Goal: Transaction & Acquisition: Purchase product/service

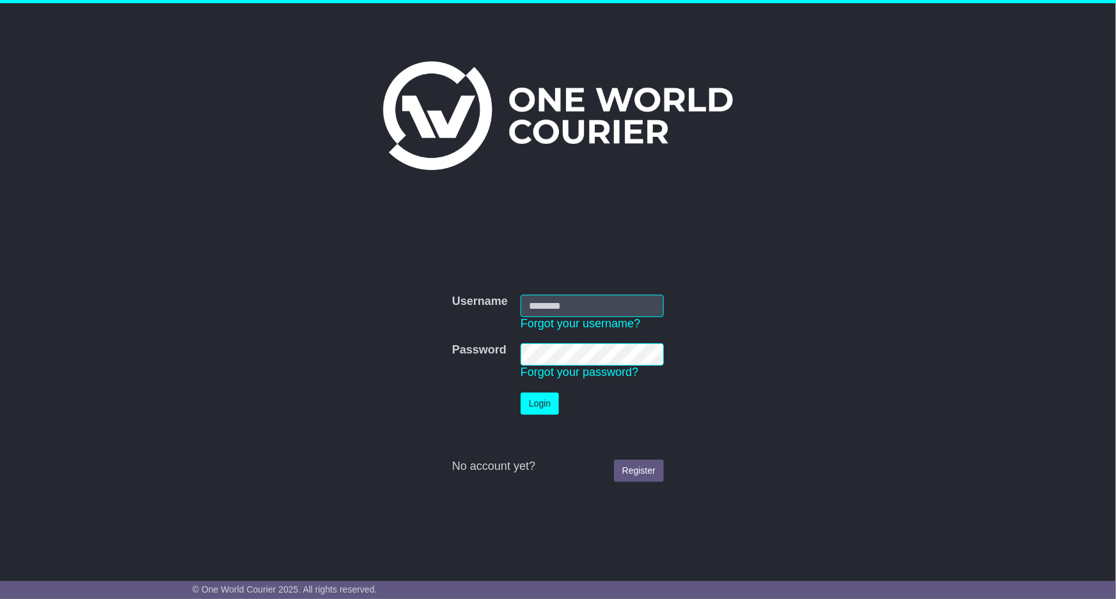
type input "**********"
click at [533, 400] on button "Login" at bounding box center [540, 404] width 38 height 22
drag, startPoint x: 533, startPoint y: 400, endPoint x: 508, endPoint y: 388, distance: 28.6
click at [515, 392] on div "**********" at bounding box center [558, 378] width 655 height 351
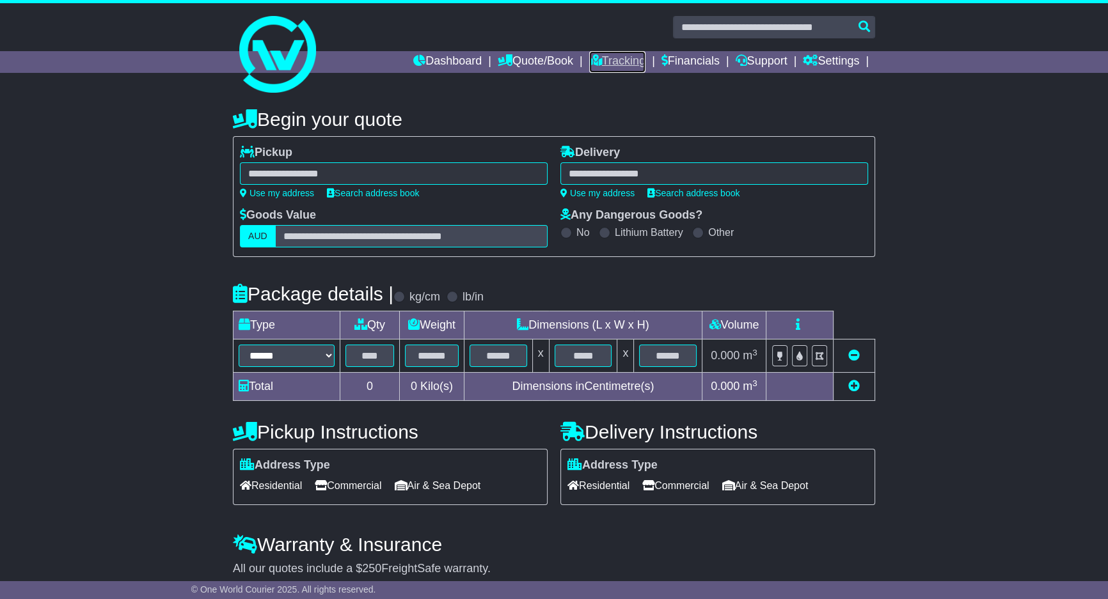
click at [613, 61] on link "Tracking" at bounding box center [617, 62] width 56 height 22
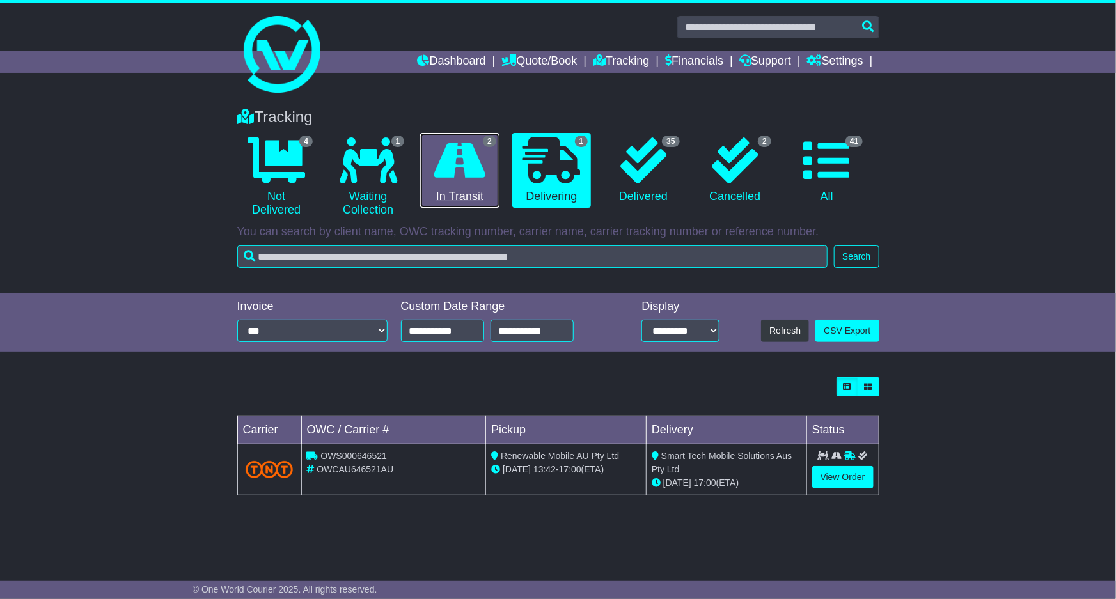
click at [456, 168] on icon at bounding box center [460, 161] width 52 height 46
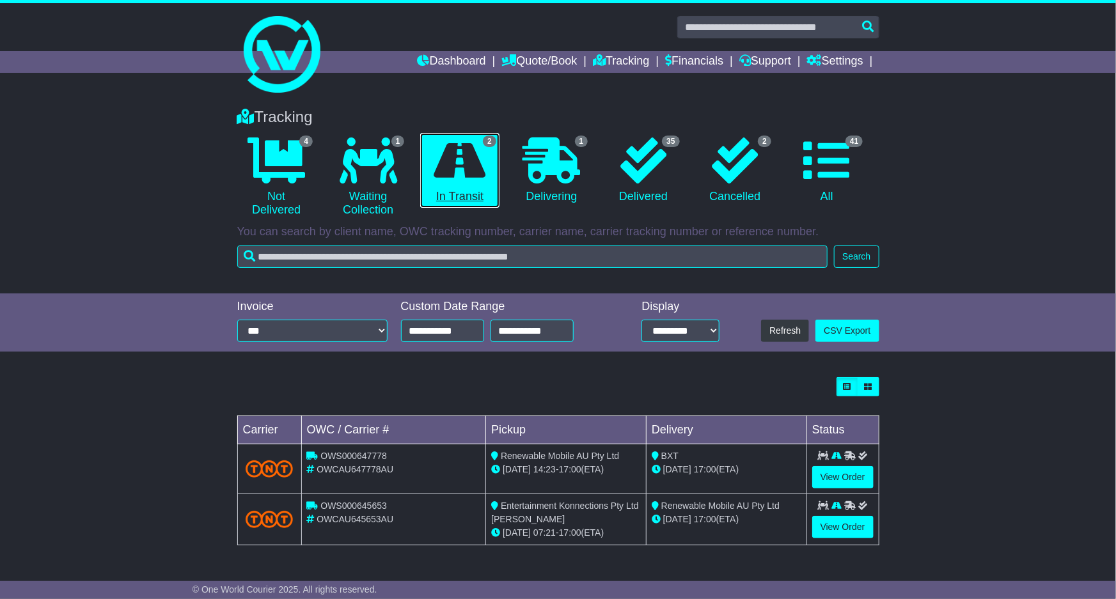
click at [456, 161] on icon at bounding box center [460, 161] width 52 height 46
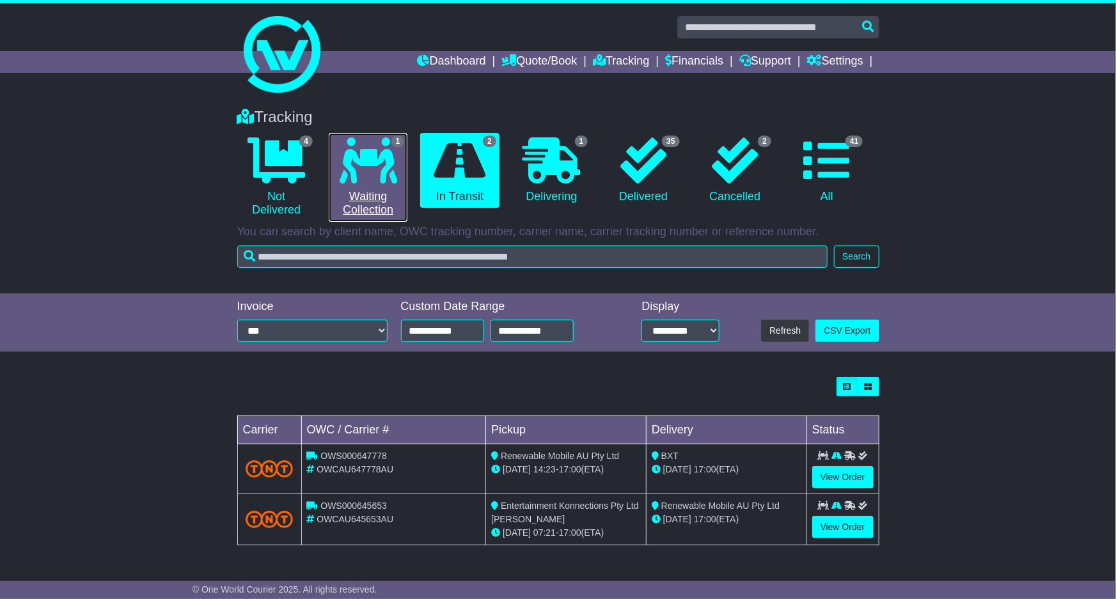
click at [404, 163] on link "1 Waiting Collection" at bounding box center [368, 177] width 79 height 89
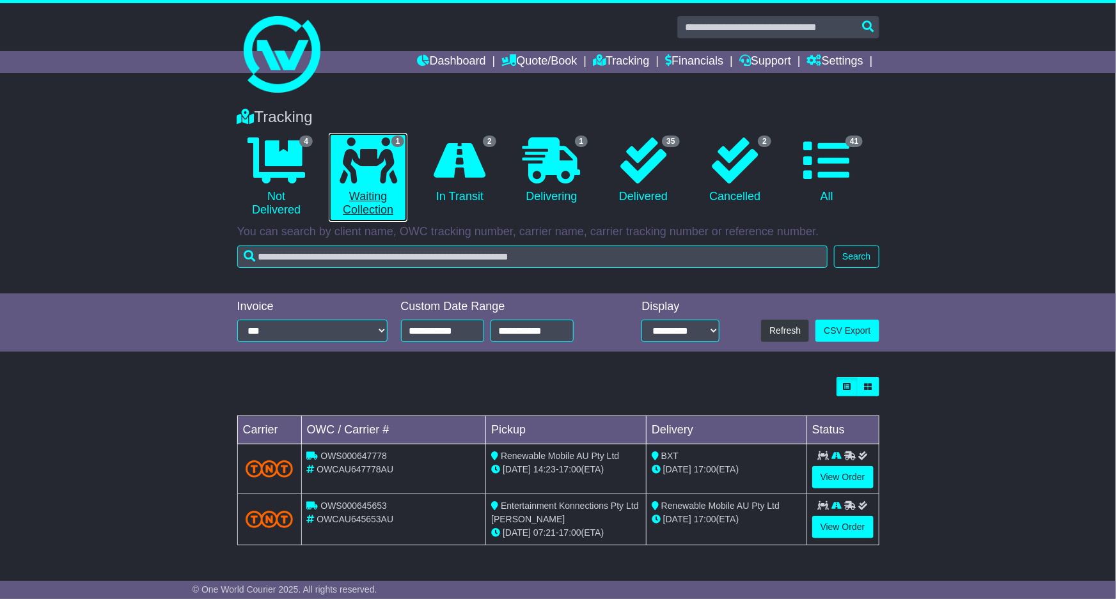
click at [404, 164] on link "1 Waiting Collection" at bounding box center [368, 177] width 79 height 89
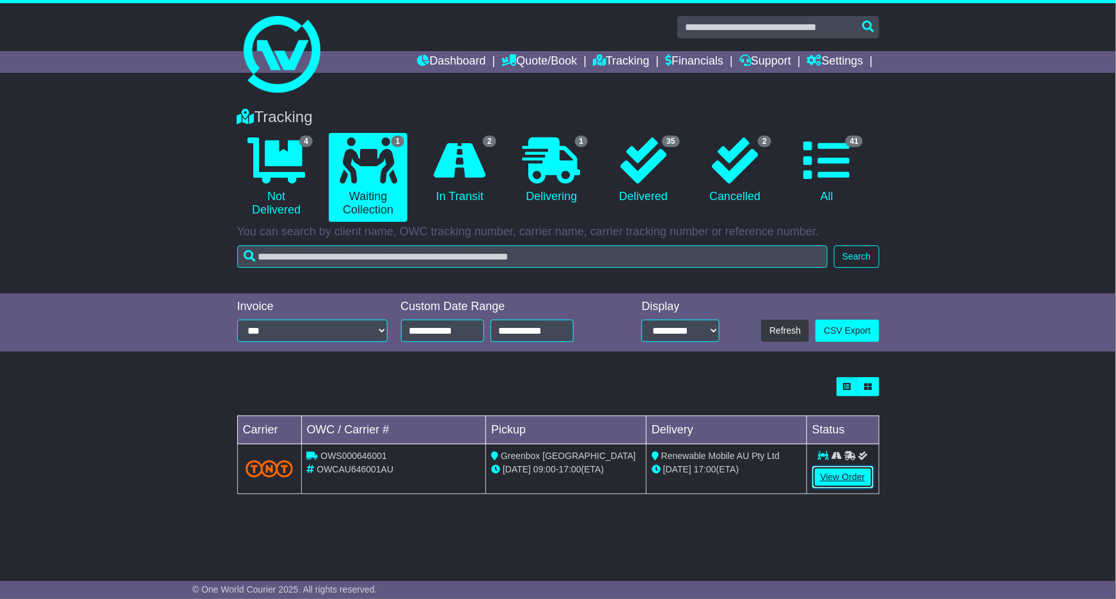
click at [852, 471] on link "View Order" at bounding box center [842, 477] width 61 height 22
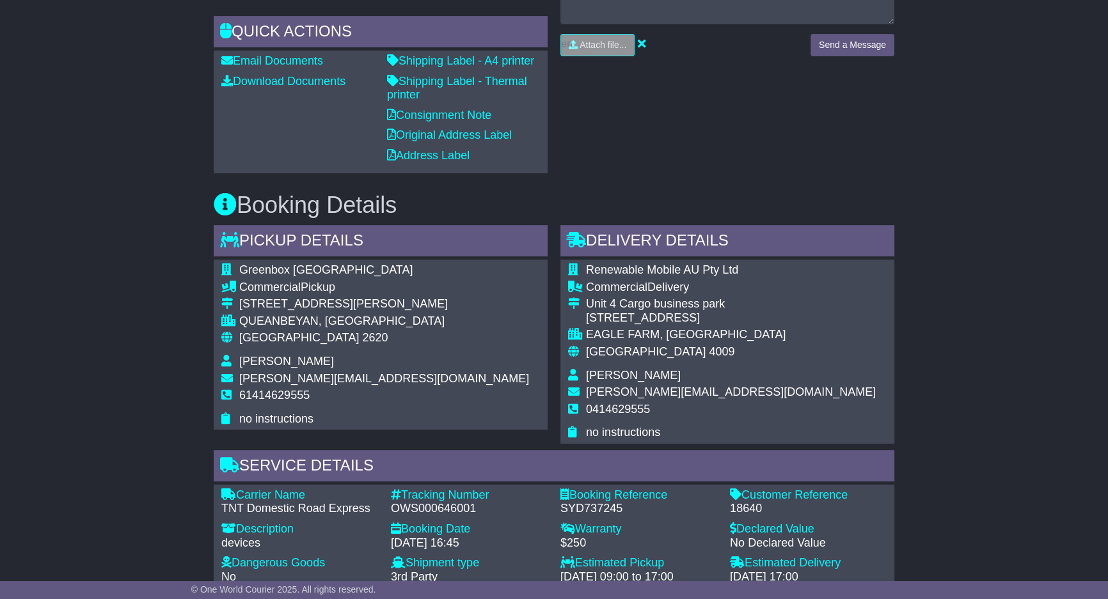
scroll to position [697, 0]
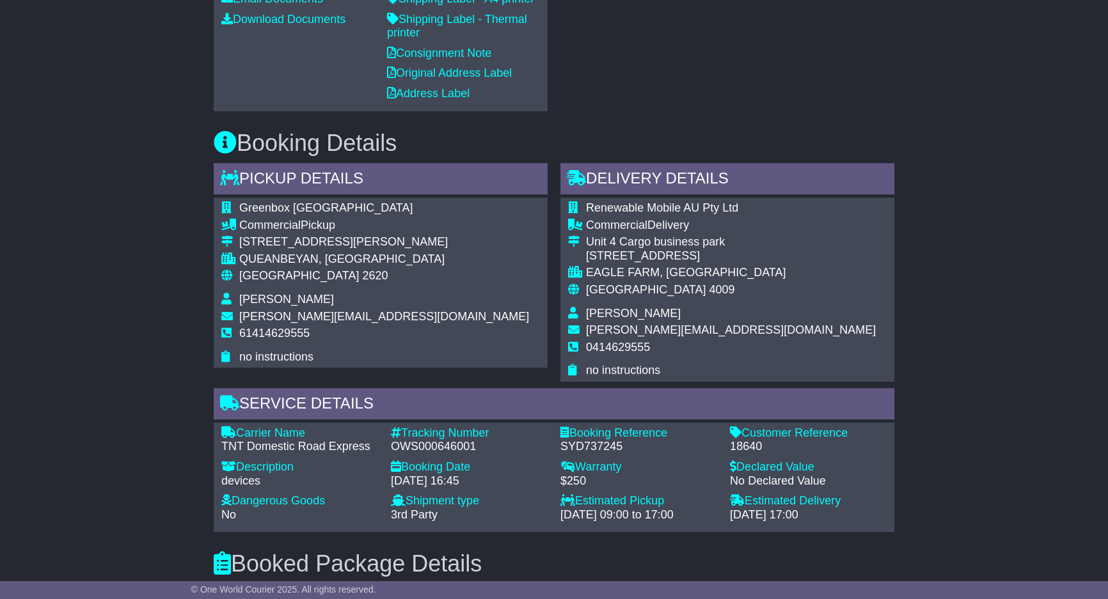
drag, startPoint x: 985, startPoint y: 372, endPoint x: 985, endPoint y: 365, distance: 7.7
click at [985, 365] on div "Email Download Tracking Pricing Insurance" at bounding box center [554, 260] width 1108 height 1464
drag, startPoint x: 985, startPoint y: 365, endPoint x: 1003, endPoint y: 315, distance: 52.4
click at [1003, 316] on div "Email Download Tracking Pricing Insurance" at bounding box center [554, 260] width 1108 height 1464
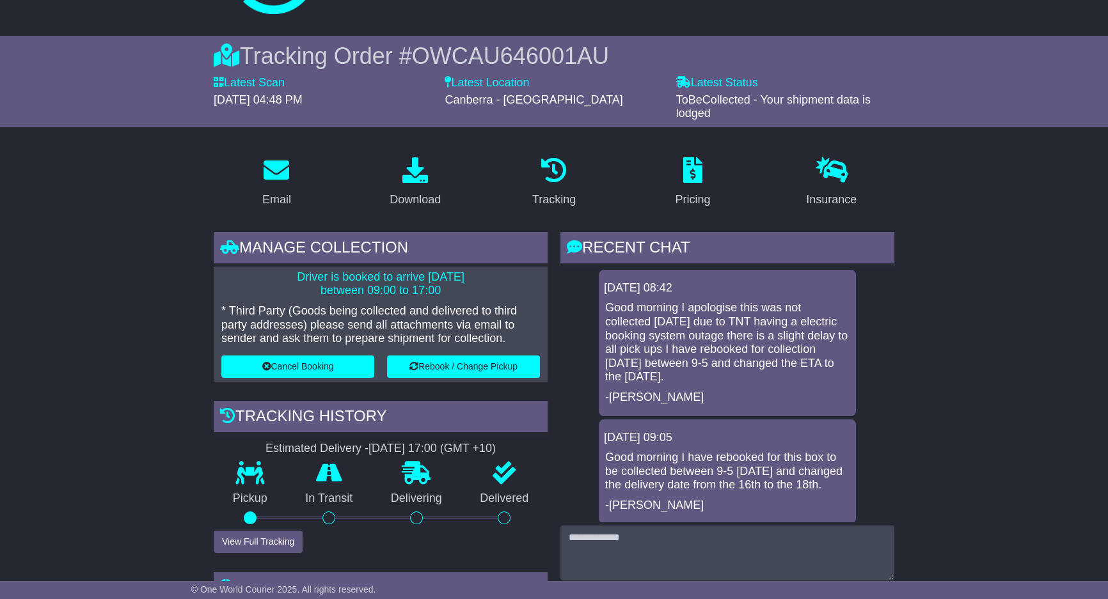
scroll to position [0, 0]
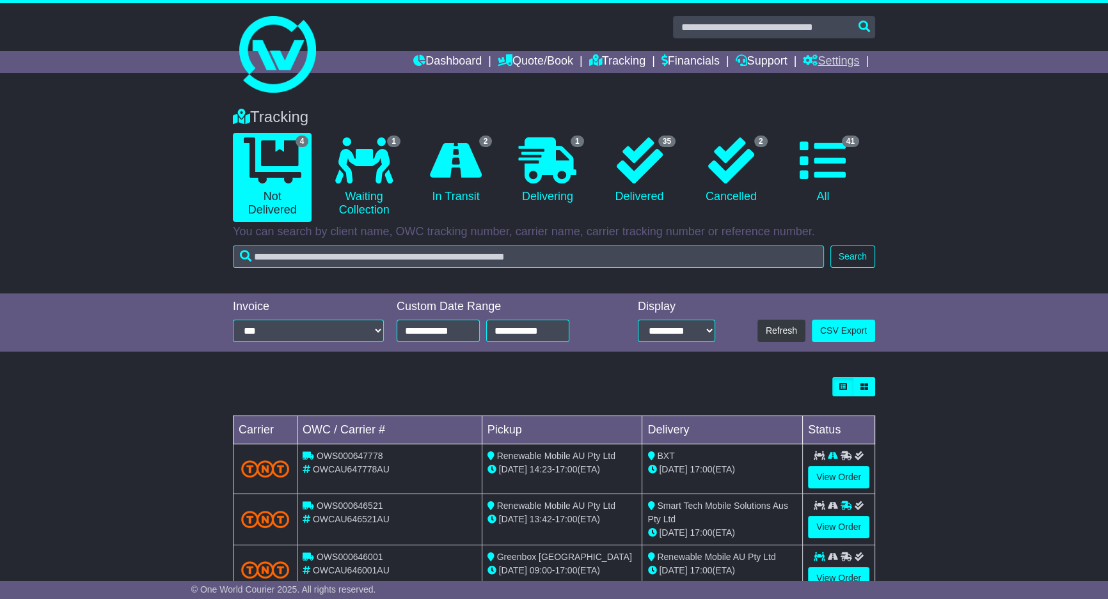
click at [828, 61] on link "Settings" at bounding box center [831, 62] width 56 height 22
click at [833, 96] on link "Address Book" at bounding box center [853, 98] width 101 height 14
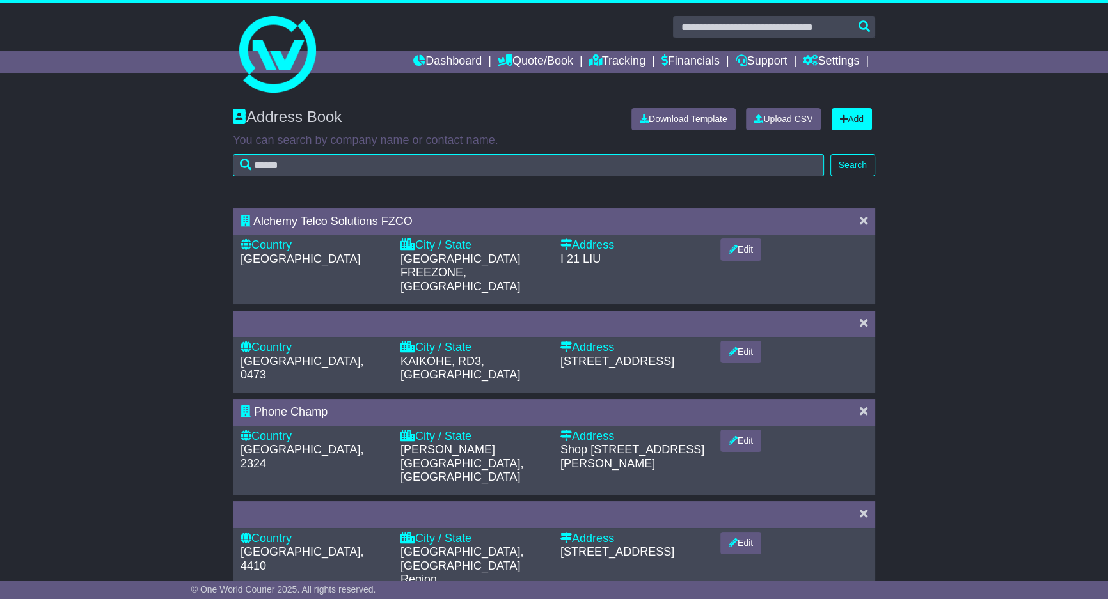
drag, startPoint x: 931, startPoint y: 254, endPoint x: 950, endPoint y: 246, distance: 20.3
drag, startPoint x: 951, startPoint y: 247, endPoint x: 950, endPoint y: 260, distance: 13.5
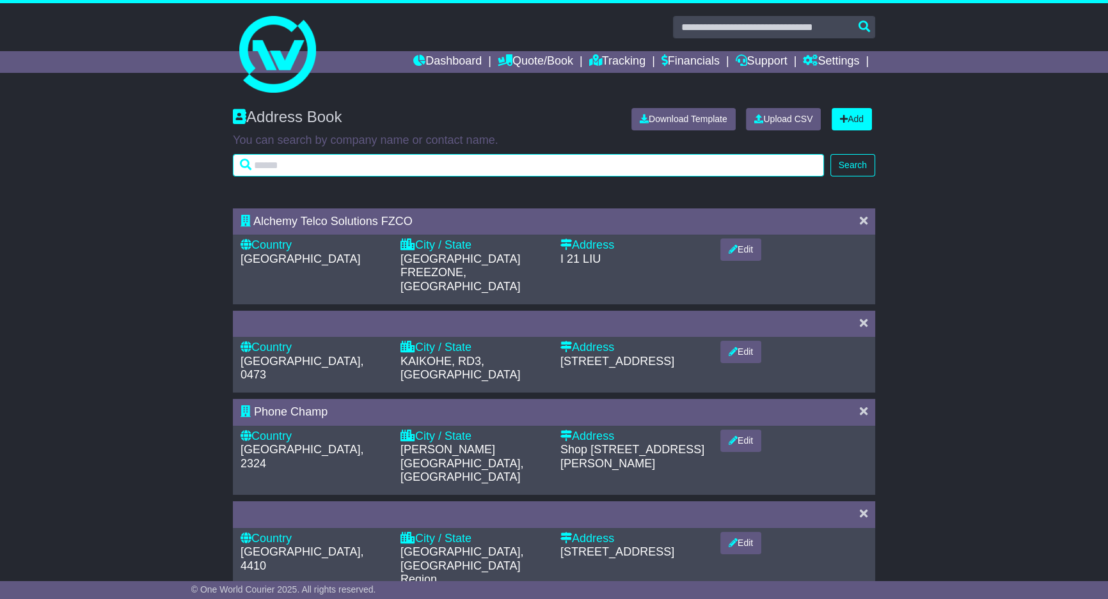
click at [670, 166] on input "text" at bounding box center [528, 165] width 591 height 22
type input "********"
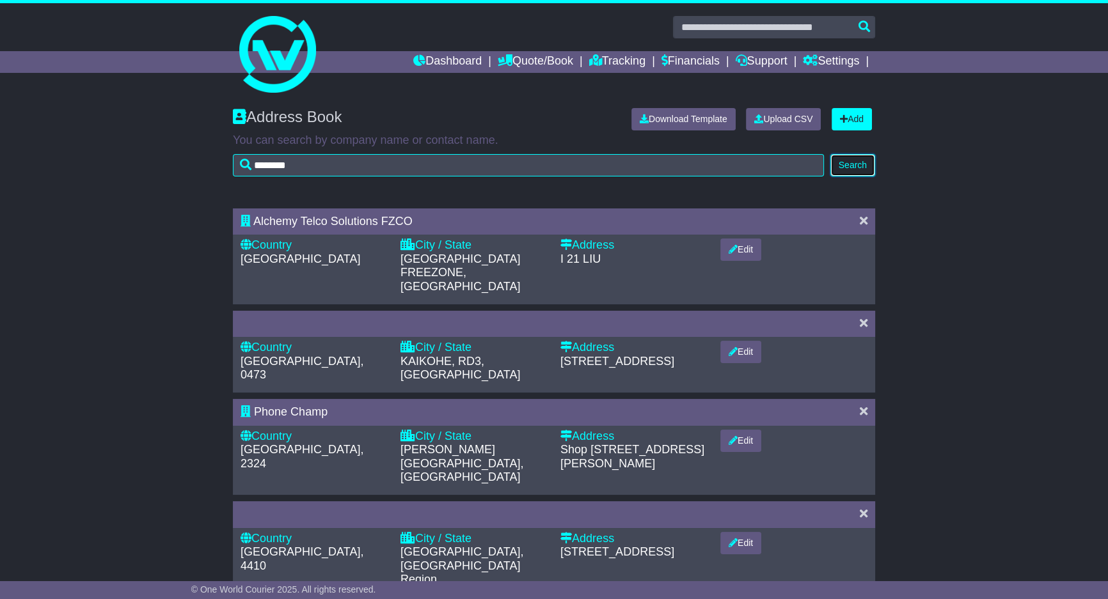
click at [870, 165] on button "Search" at bounding box center [852, 165] width 45 height 22
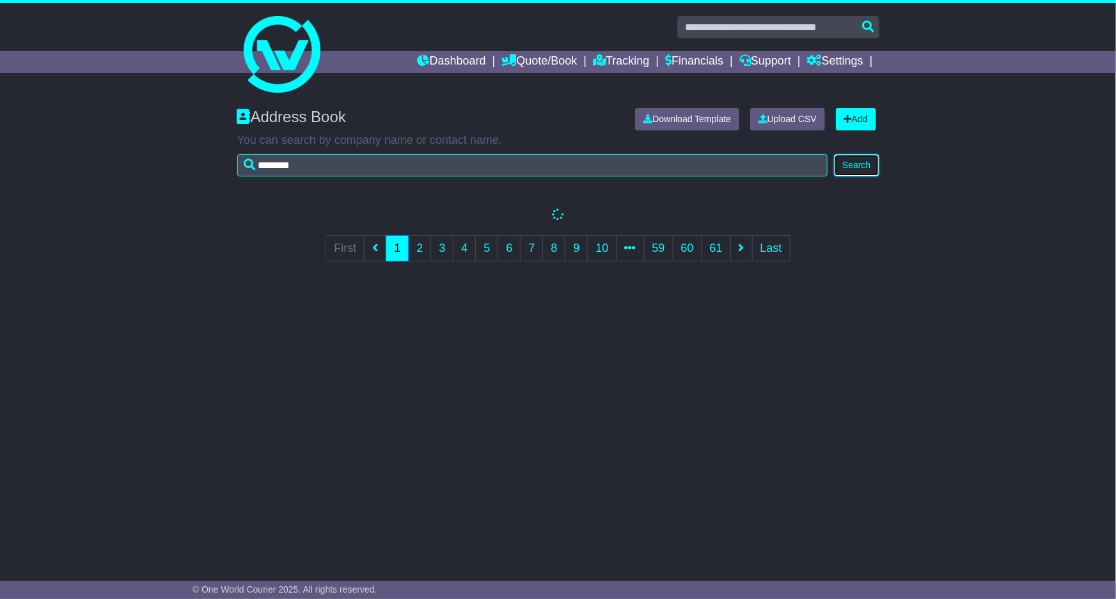
click at [870, 165] on button "Search" at bounding box center [856, 165] width 45 height 22
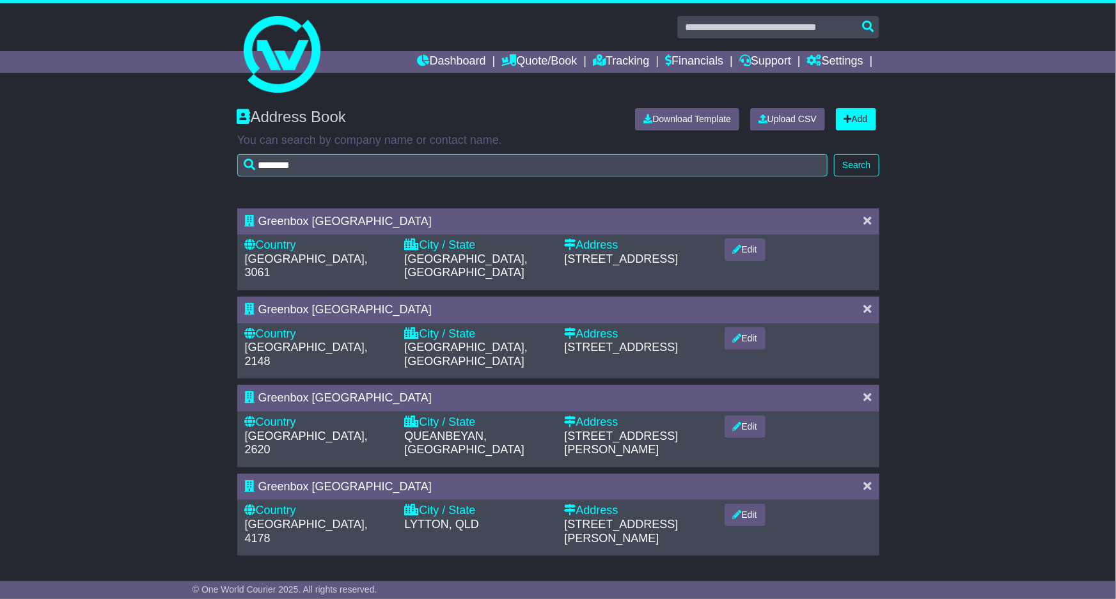
click at [512, 385] on div "Greenbox [GEOGRAPHIC_DATA]" at bounding box center [558, 398] width 642 height 27
click at [516, 386] on div "Greenbox Canberra Country Australia, 2620 City / State QUEANBEYAN, NSW Address …" at bounding box center [558, 426] width 642 height 82
click at [621, 65] on link "Tracking" at bounding box center [621, 62] width 56 height 22
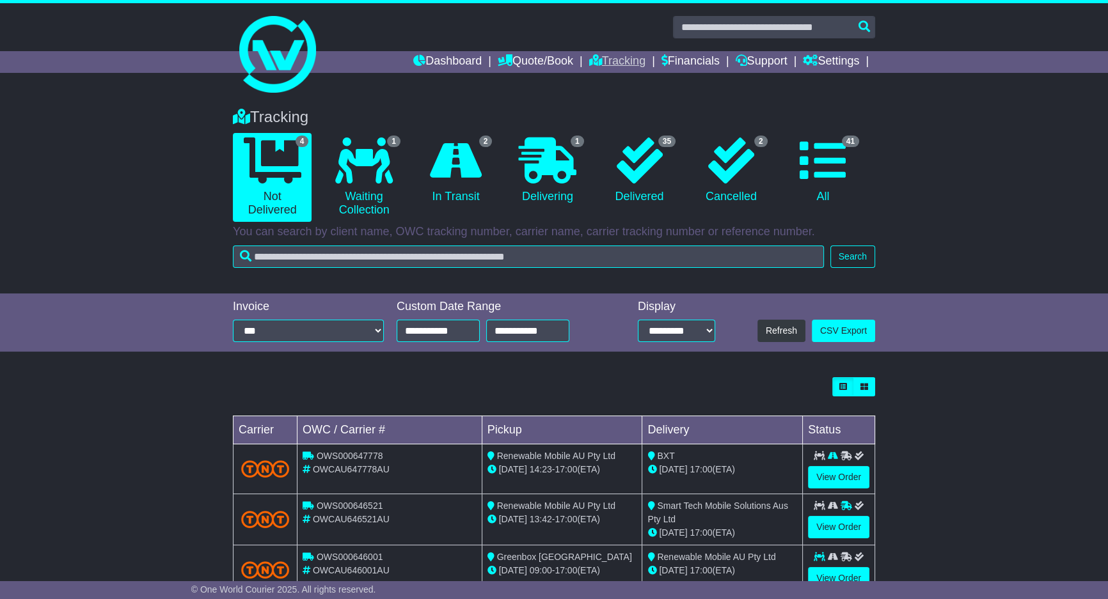
click at [623, 63] on link "Tracking" at bounding box center [617, 62] width 56 height 22
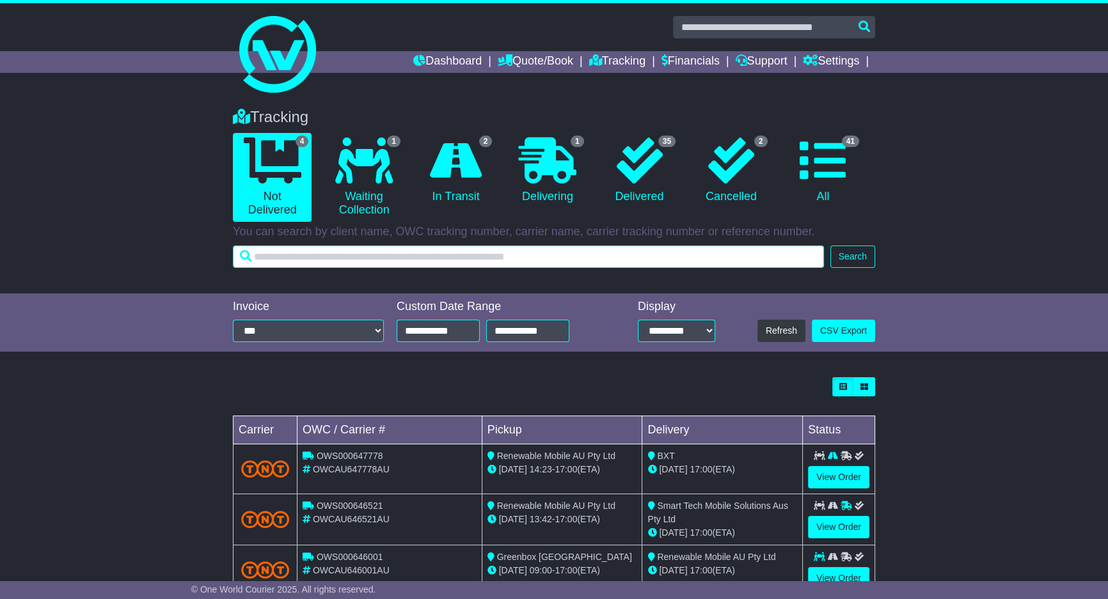
click at [545, 261] on input "text" at bounding box center [528, 257] width 591 height 22
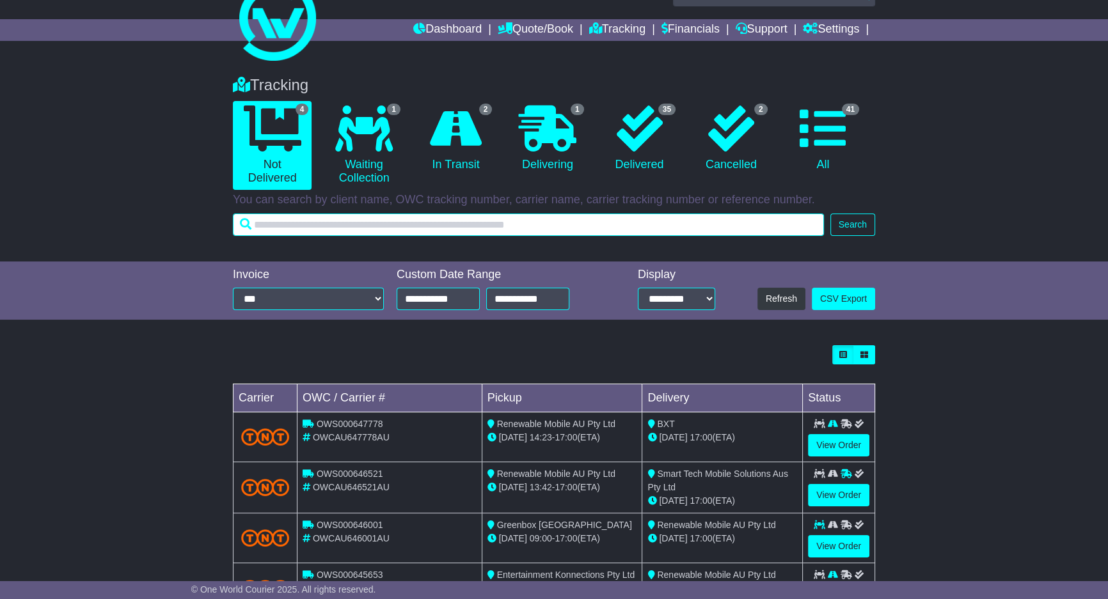
scroll to position [77, 0]
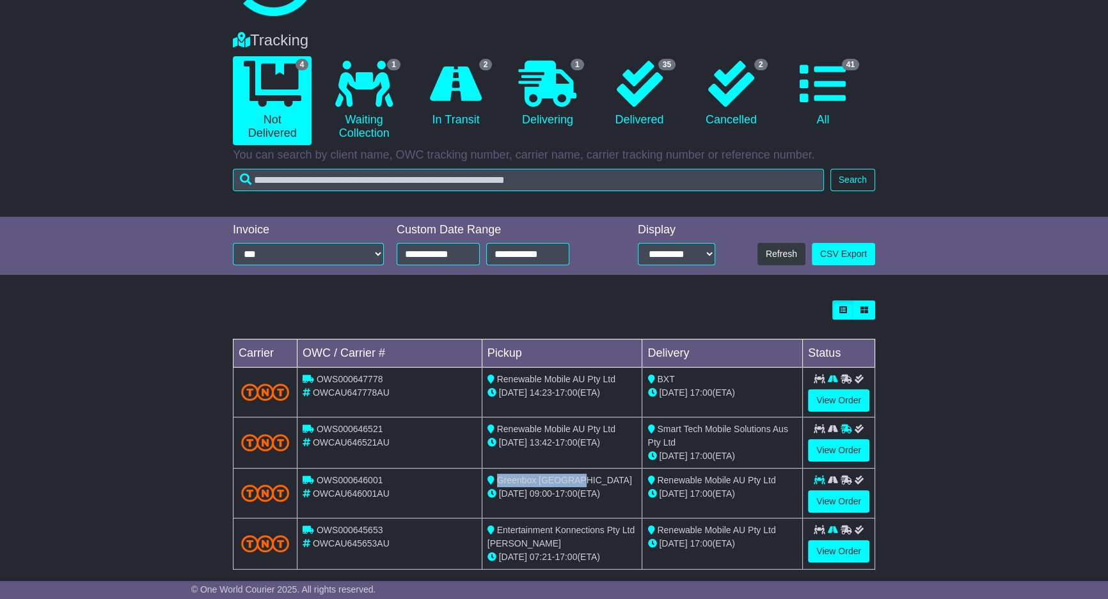
drag, startPoint x: 585, startPoint y: 481, endPoint x: 498, endPoint y: 480, distance: 87.6
click at [498, 480] on div "Greenbox [GEOGRAPHIC_DATA]" at bounding box center [562, 480] width 150 height 13
copy span "Greenbox [GEOGRAPHIC_DATA]"
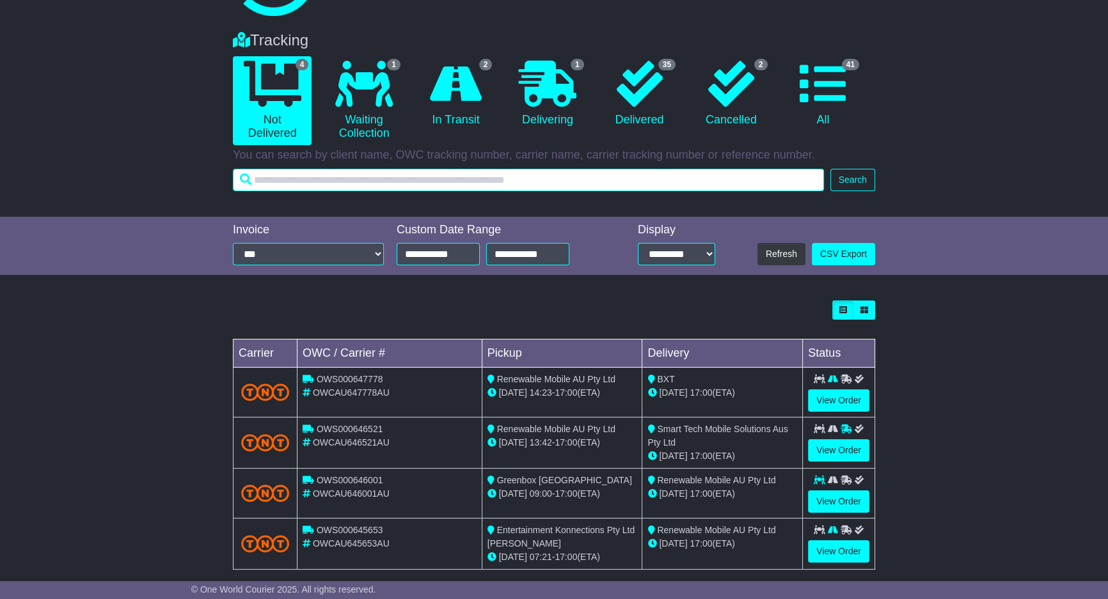
click at [576, 189] on input "text" at bounding box center [528, 180] width 591 height 22
click at [581, 182] on input "text" at bounding box center [528, 180] width 591 height 22
paste input "**********"
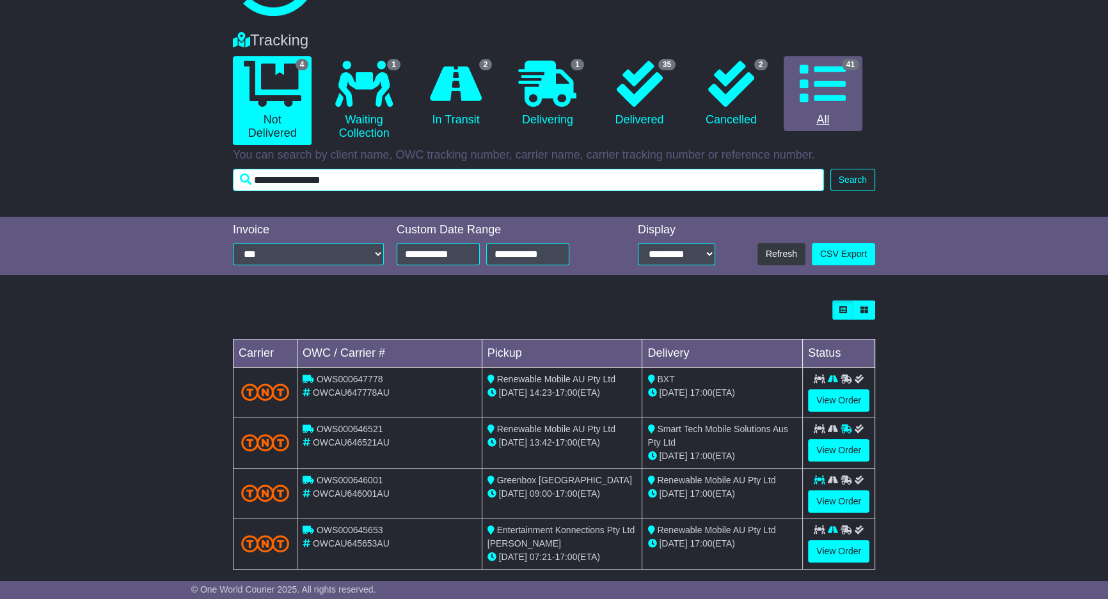
type input "**********"
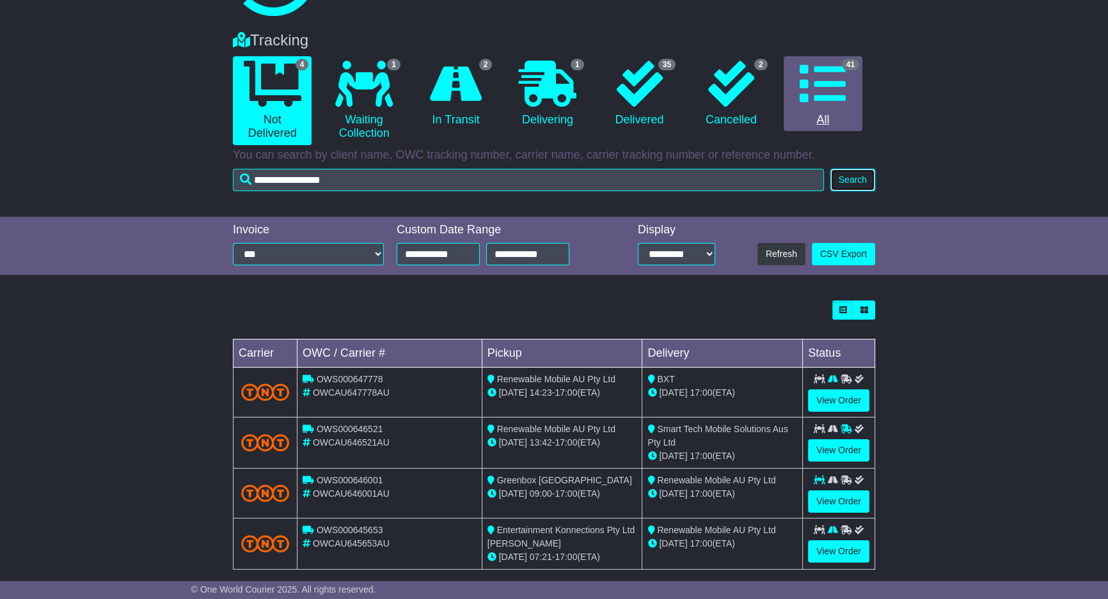
click at [846, 177] on button "Search" at bounding box center [852, 180] width 45 height 22
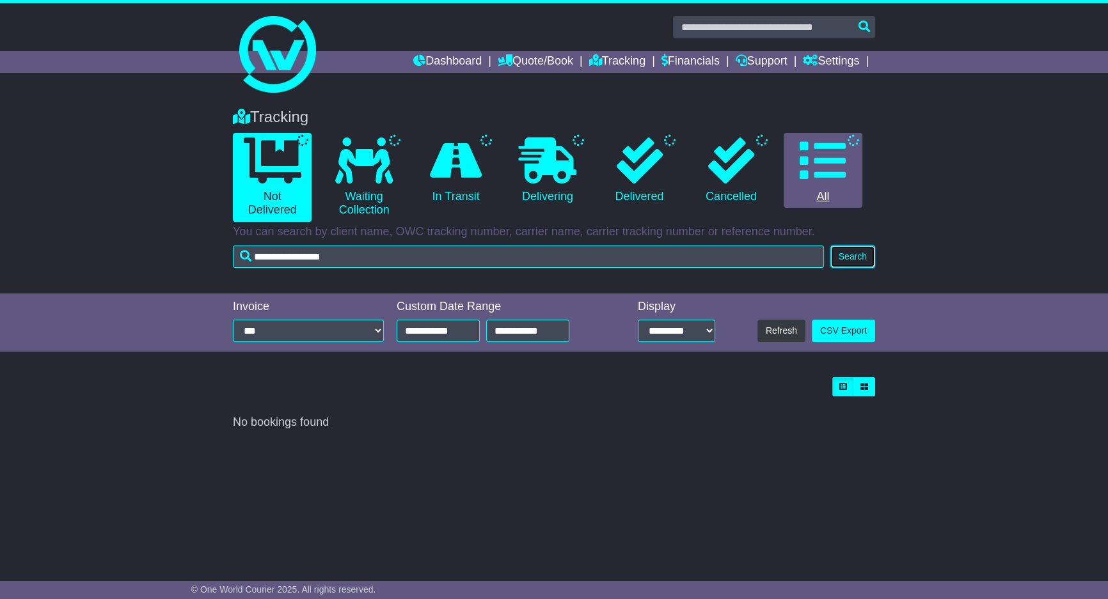
scroll to position [0, 0]
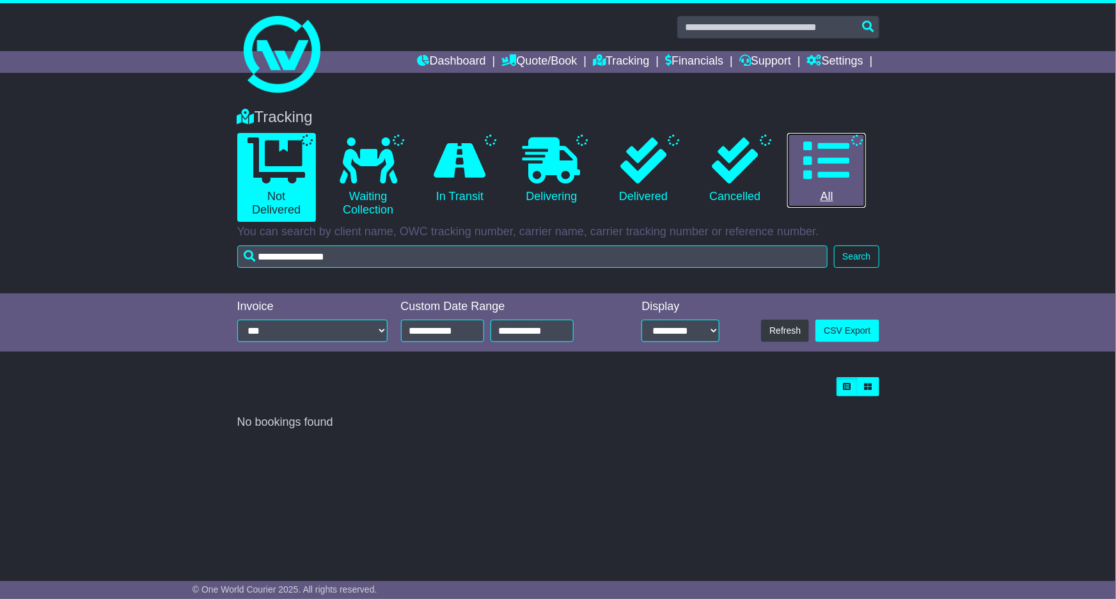
click at [849, 176] on icon at bounding box center [827, 161] width 46 height 46
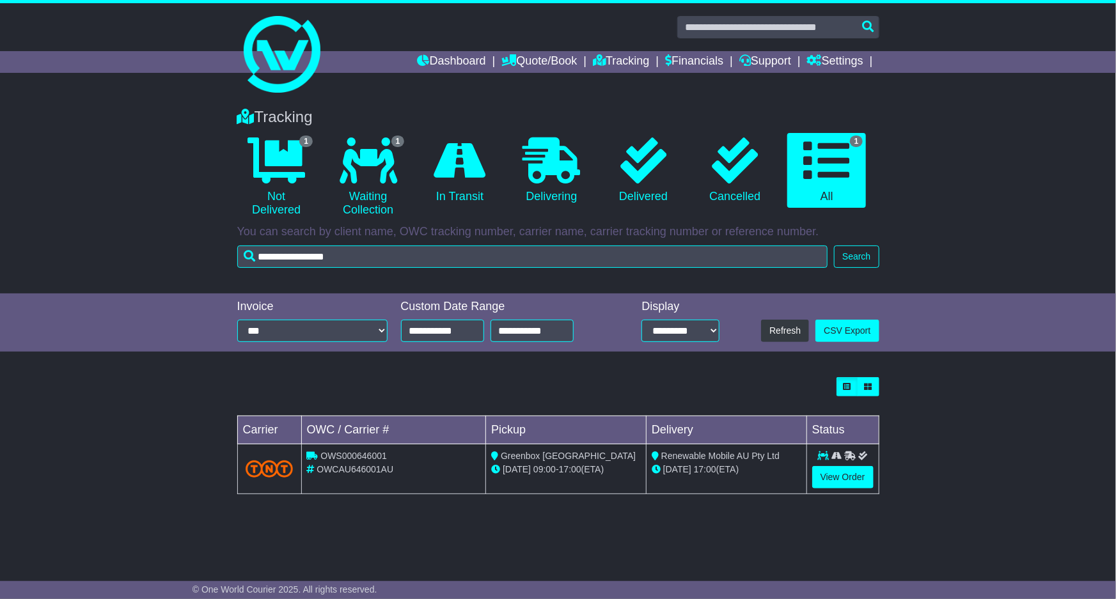
click at [890, 171] on div "Tracking 1 Not Delivered 1 Waiting Collection 0 In Transit 0 Delivering 0" at bounding box center [558, 194] width 1116 height 198
click at [377, 334] on select "**********" at bounding box center [312, 331] width 151 height 22
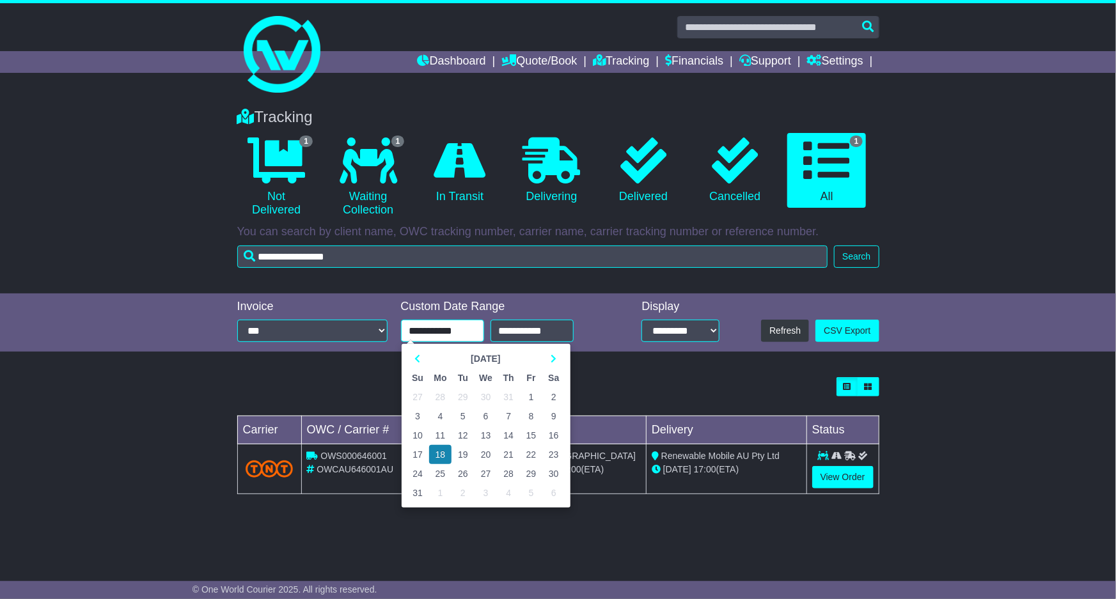
click at [419, 323] on input "**********" at bounding box center [442, 331] width 83 height 22
click at [420, 354] on icon at bounding box center [418, 358] width 6 height 9
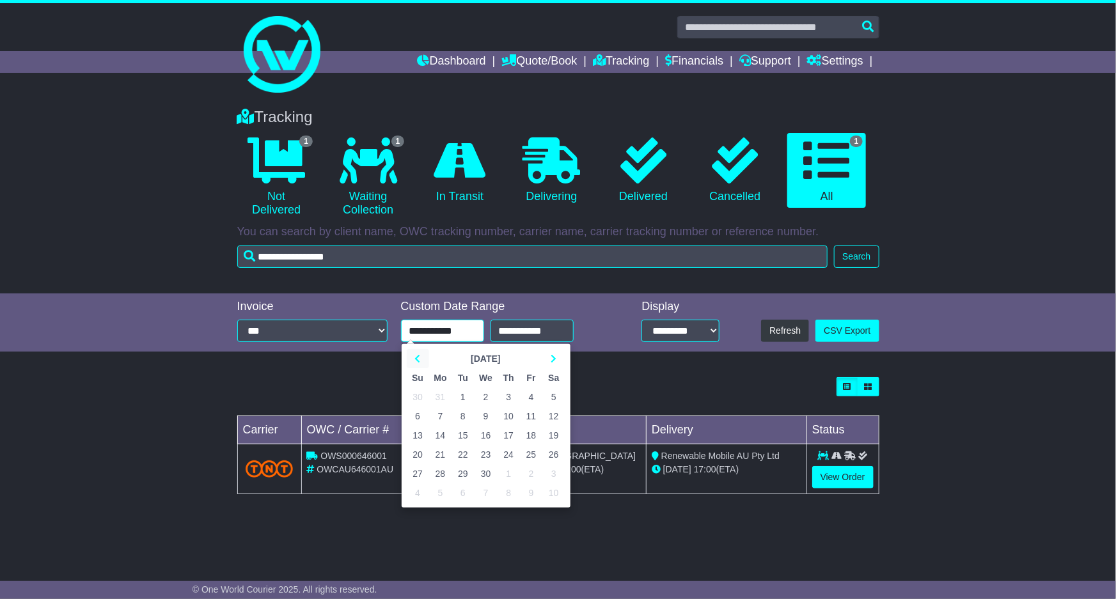
click at [420, 354] on icon at bounding box center [418, 358] width 6 height 9
click at [420, 355] on icon at bounding box center [418, 358] width 6 height 9
click at [548, 356] on th at bounding box center [553, 358] width 22 height 19
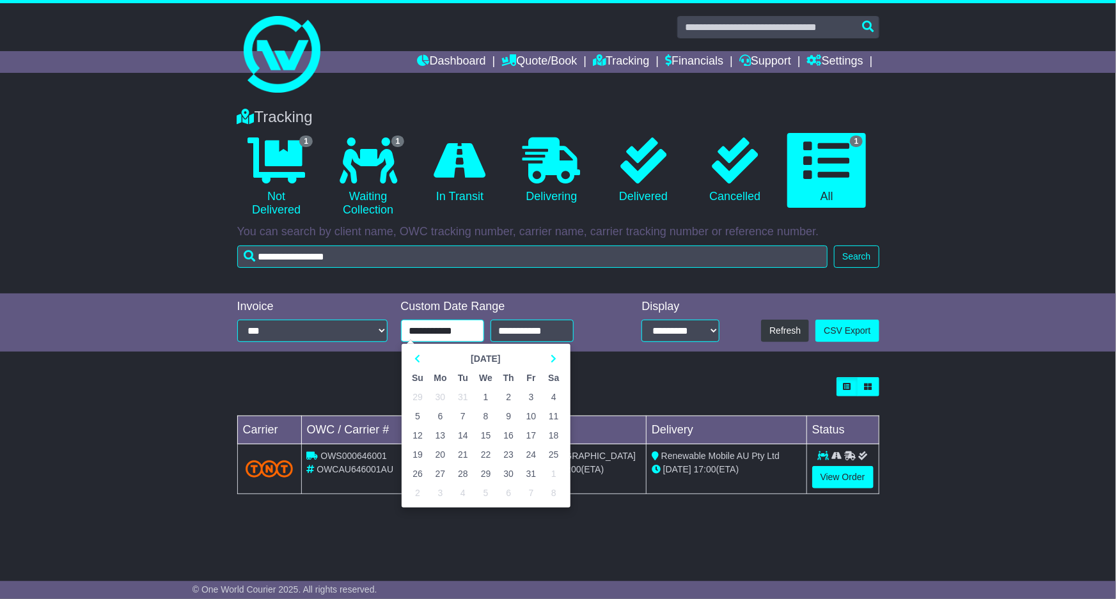
click at [483, 398] on td "1" at bounding box center [486, 397] width 23 height 19
type input "**********"
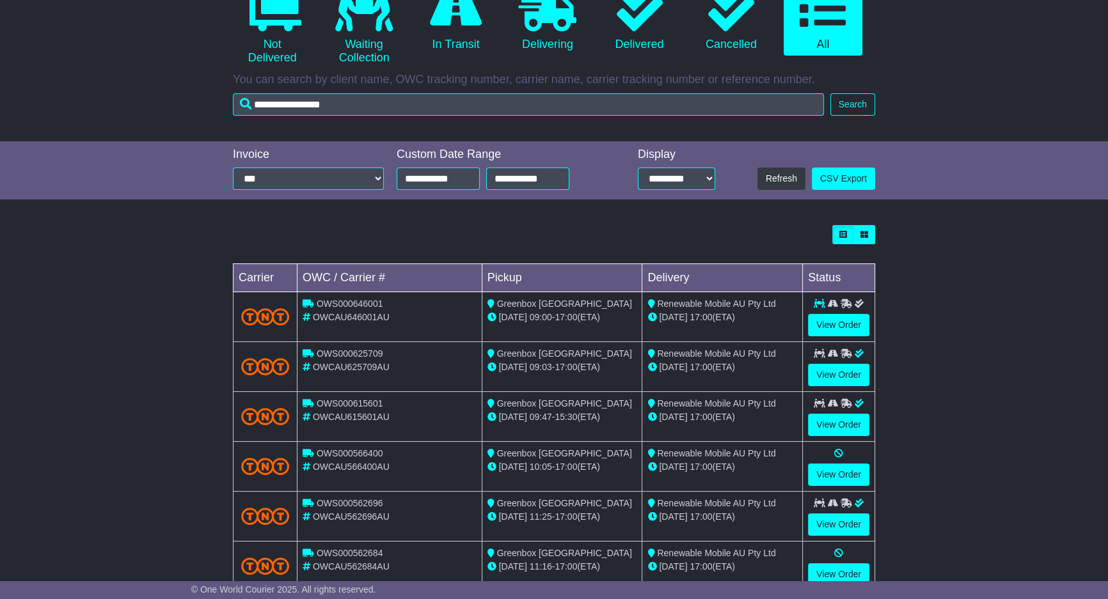
scroll to position [237, 0]
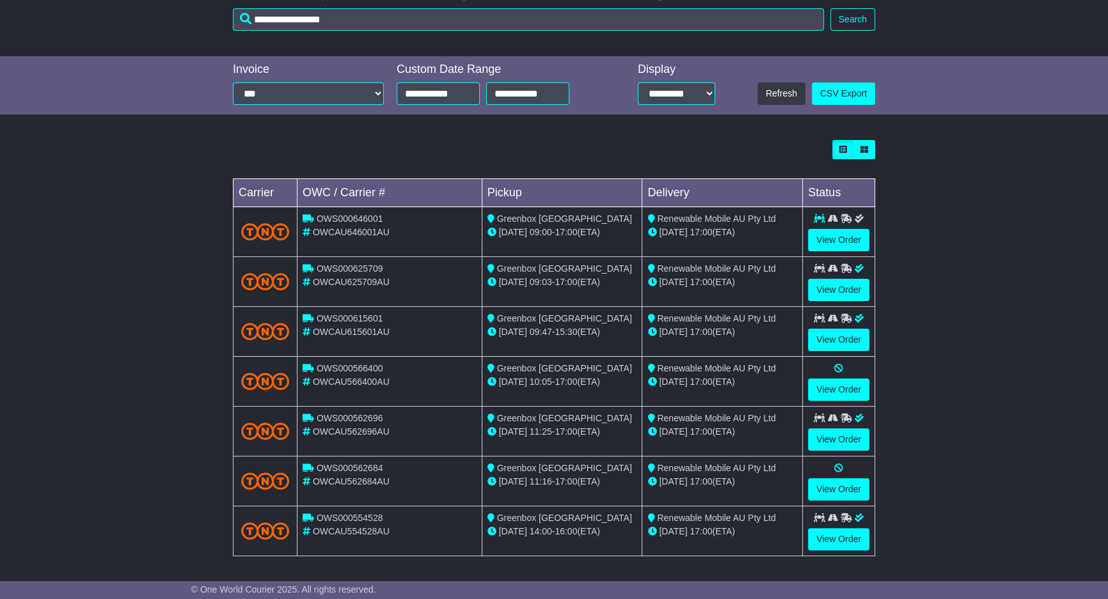
drag, startPoint x: 963, startPoint y: 269, endPoint x: 914, endPoint y: 283, distance: 50.6
click at [915, 283] on div "Loading... No bookings found Carrier OWC / Carrier # Pickup Delivery Status OWS…" at bounding box center [554, 355] width 1108 height 443
click at [914, 283] on div "Loading... No bookings found Carrier OWC / Carrier # Pickup Delivery Status OWS…" at bounding box center [554, 355] width 1108 height 443
drag, startPoint x: 927, startPoint y: 280, endPoint x: 934, endPoint y: 96, distance: 183.7
click at [934, 251] on div "Loading... No bookings found Carrier OWC / Carrier # Pickup Delivery Status OWS…" at bounding box center [554, 355] width 1108 height 443
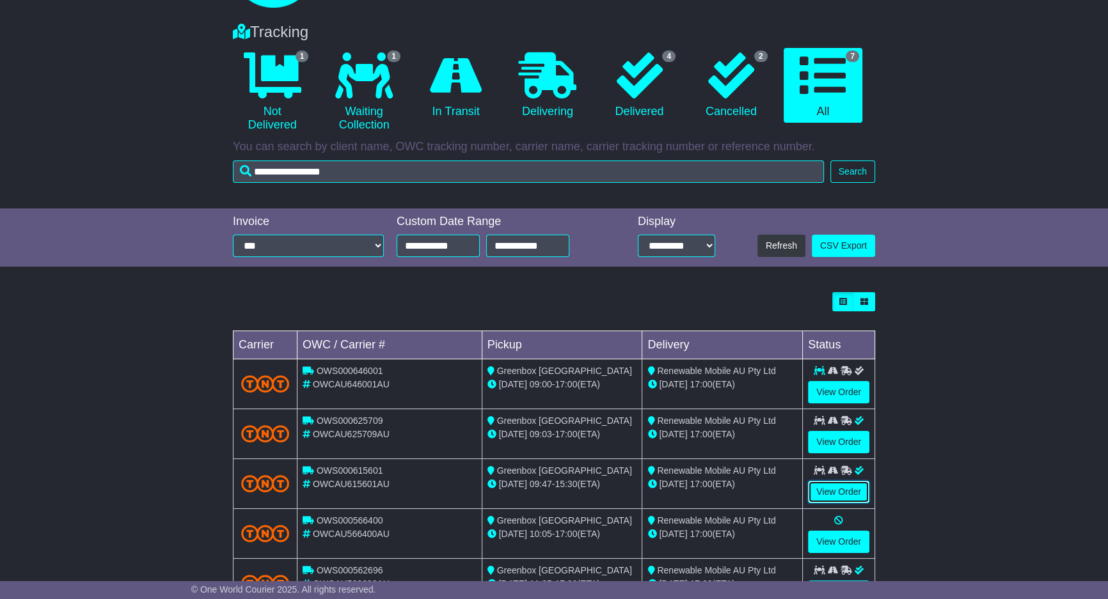
scroll to position [0, 0]
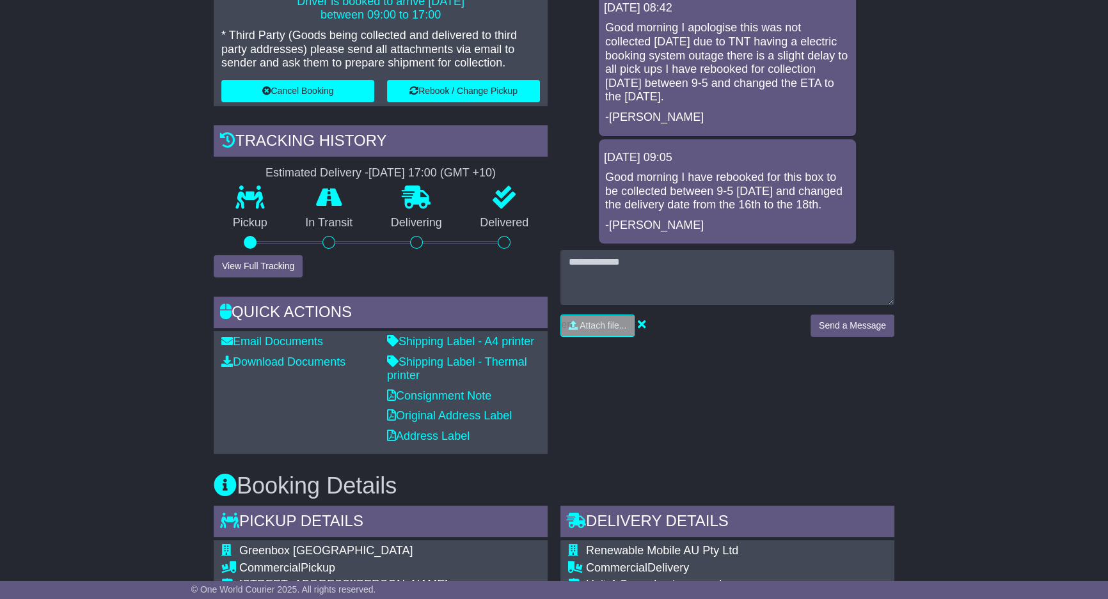
scroll to position [465, 0]
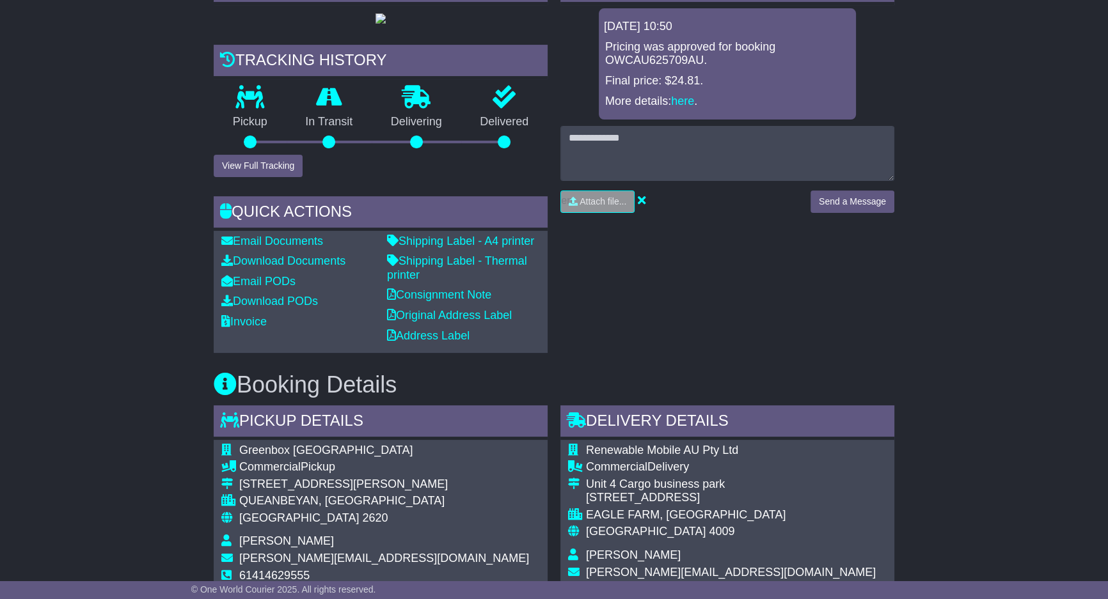
scroll to position [465, 0]
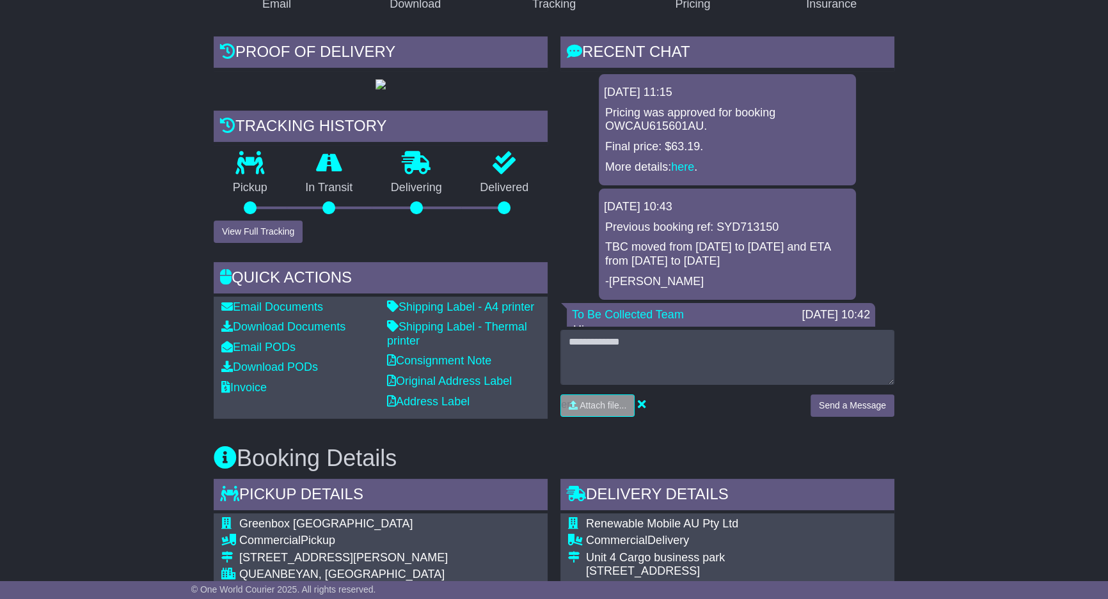
scroll to position [388, 0]
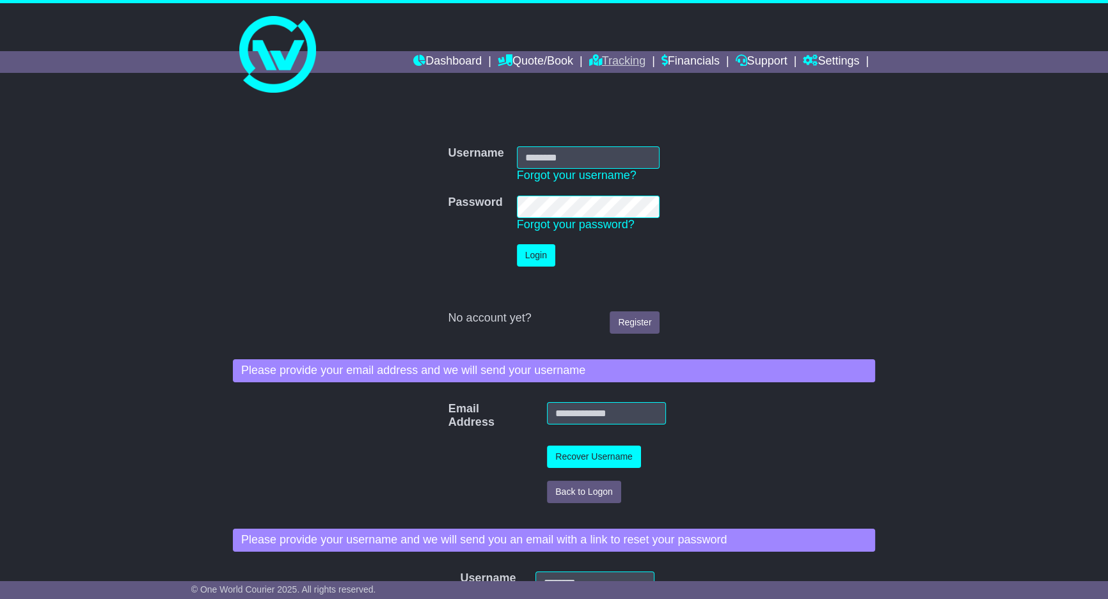
type input "**********"
click at [597, 67] on link "Tracking" at bounding box center [617, 62] width 56 height 22
drag, startPoint x: 597, startPoint y: 67, endPoint x: 588, endPoint y: 65, distance: 9.8
click at [593, 66] on link "Tracking" at bounding box center [617, 62] width 56 height 22
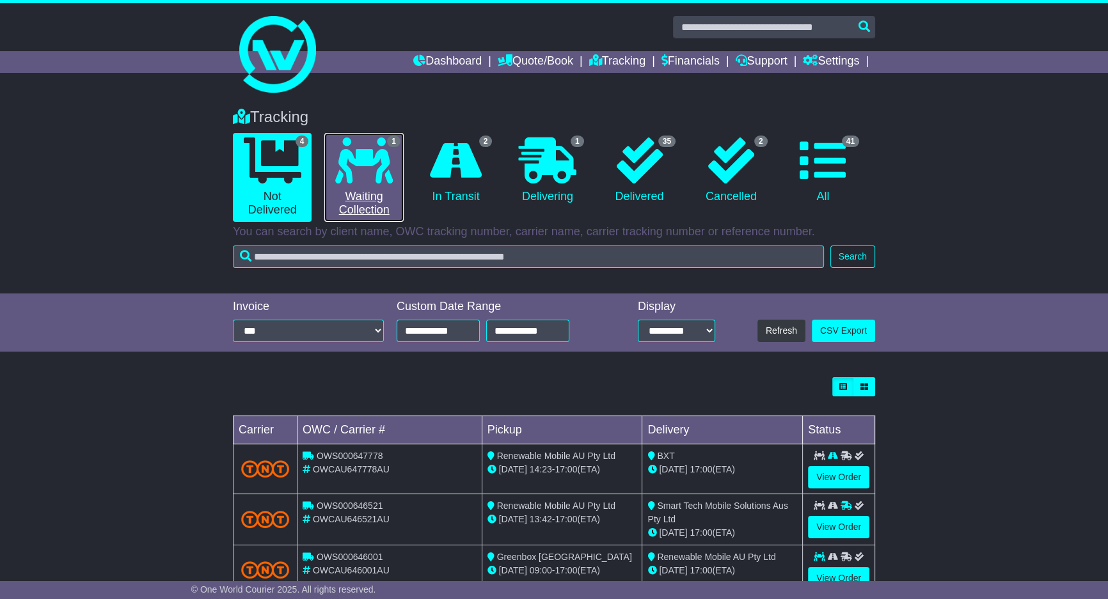
click at [369, 171] on icon at bounding box center [364, 161] width 58 height 46
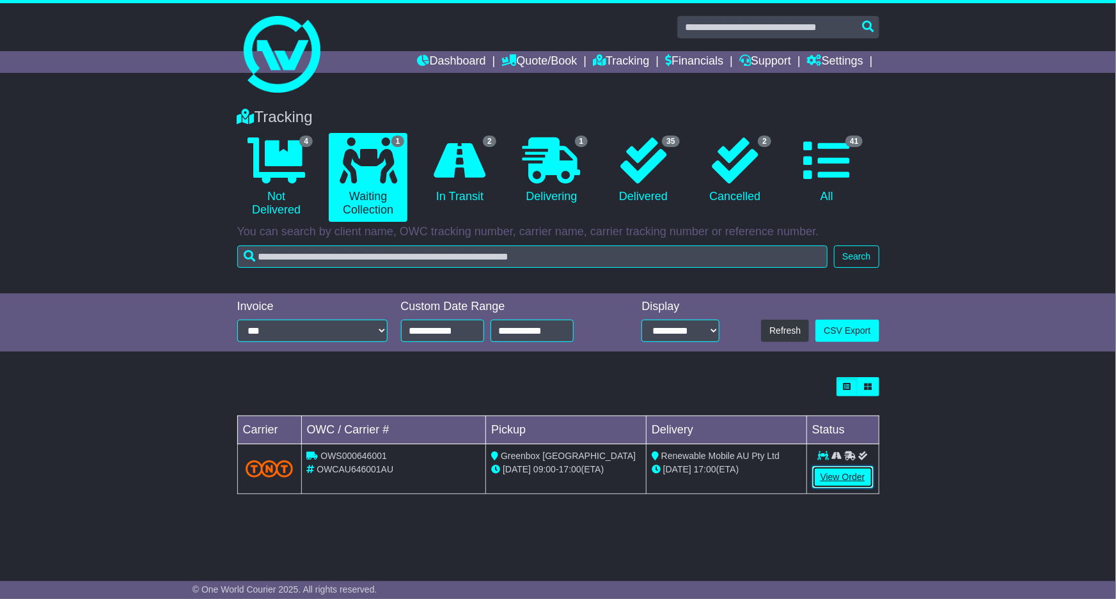
click at [833, 482] on link "View Order" at bounding box center [842, 477] width 61 height 22
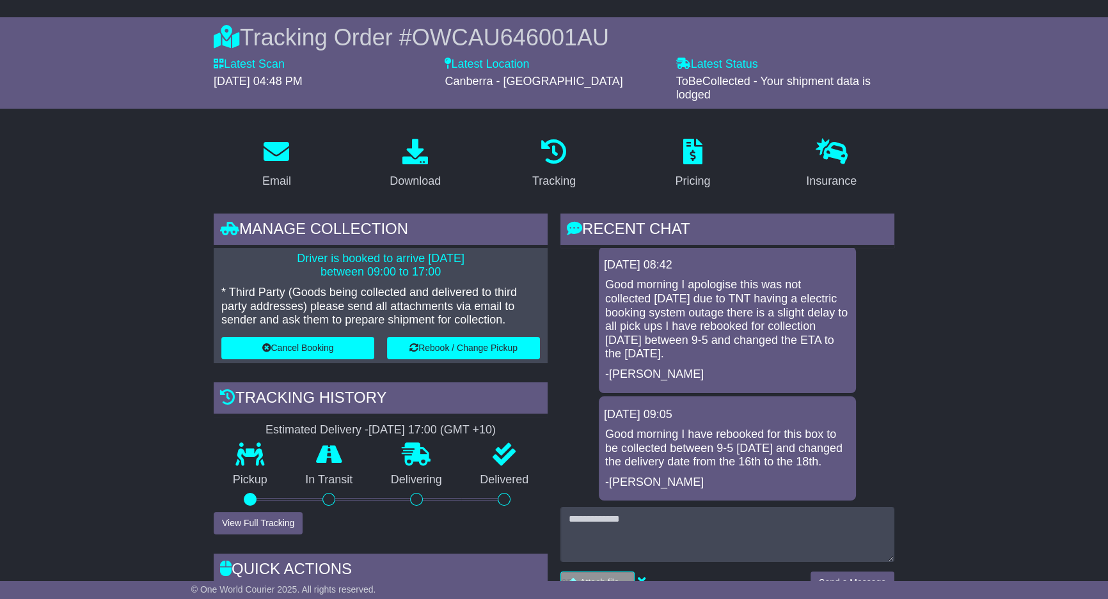
scroll to position [232, 0]
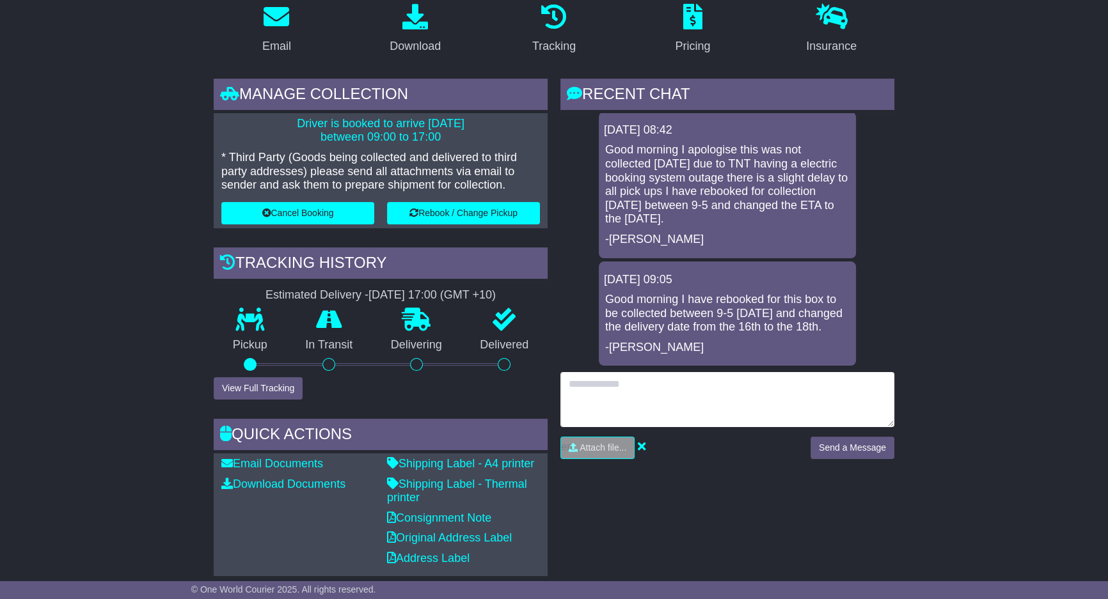
click at [716, 410] on textarea at bounding box center [727, 399] width 334 height 55
type textarea "**********"
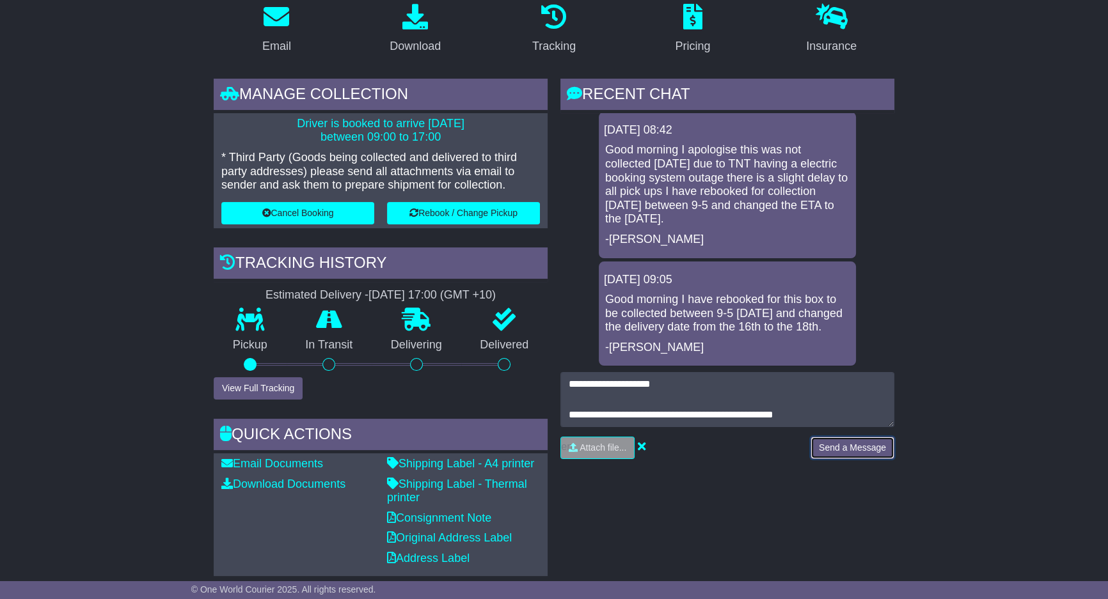
click at [840, 442] on button "Send a Message" at bounding box center [852, 448] width 84 height 22
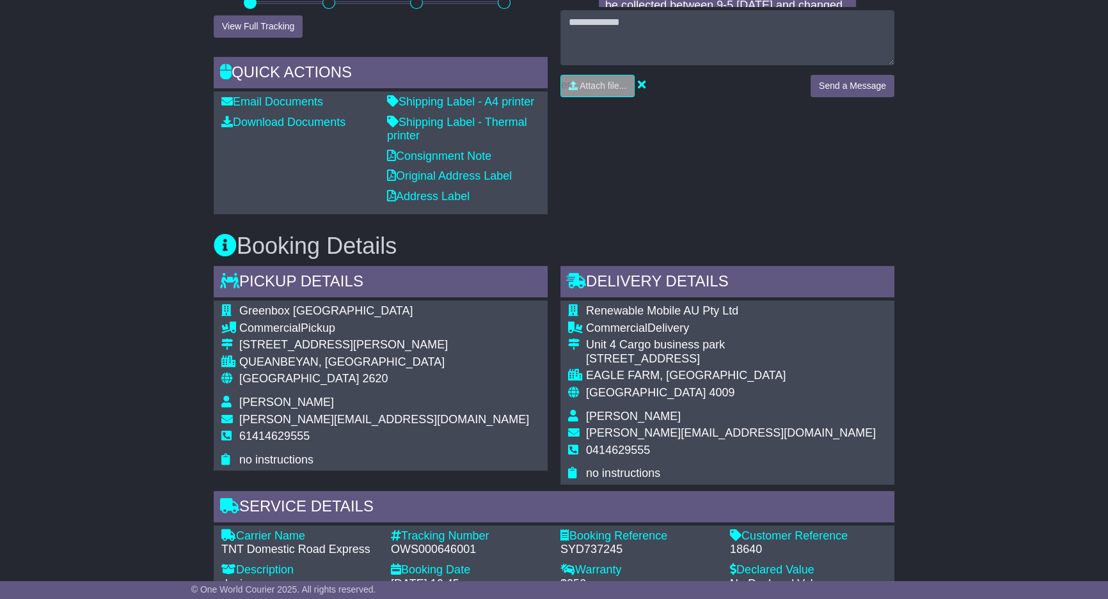
scroll to position [620, 0]
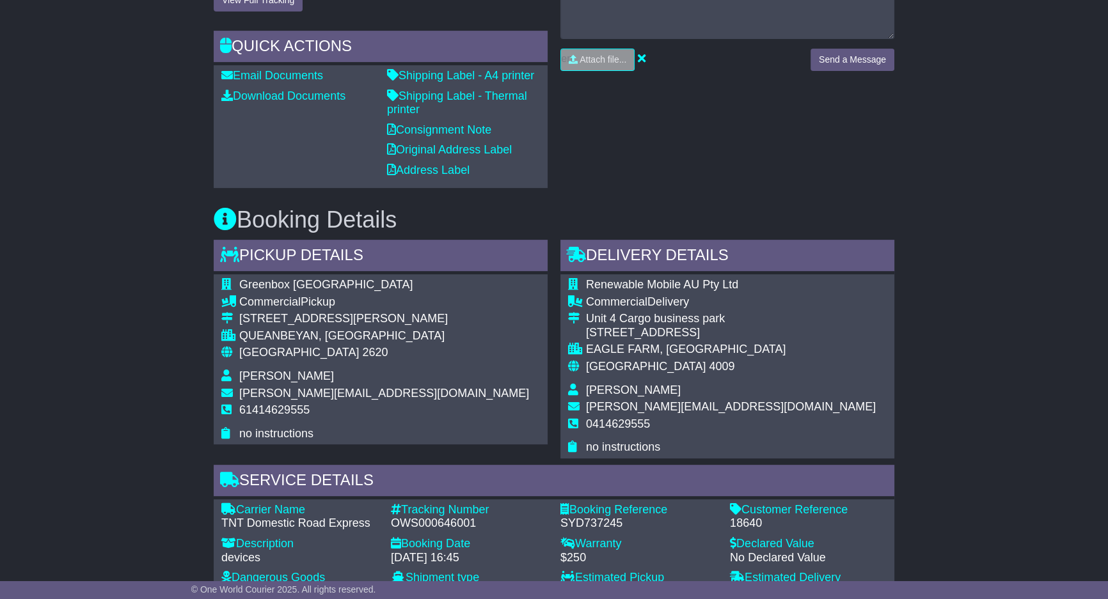
click at [430, 299] on div "Commercial Pickup" at bounding box center [384, 302] width 290 height 14
click at [332, 280] on span "Greenbox [GEOGRAPHIC_DATA]" at bounding box center [325, 284] width 173 height 13
click at [332, 280] on span "Greenbox Canberra" at bounding box center [325, 284] width 173 height 13
click at [319, 284] on div "Greenbox Canberra Commercial Pickup Unit 2/184 Gilmore Road QUEANBEYAN, NSW Aus…" at bounding box center [381, 359] width 334 height 170
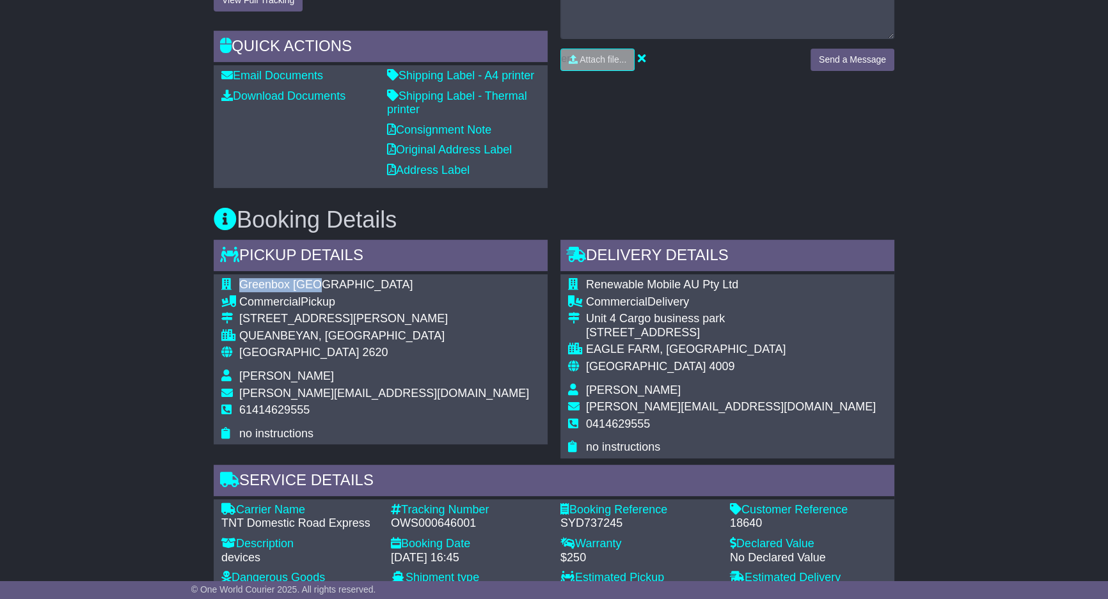
click at [319, 281] on span "Greenbox Canberra" at bounding box center [325, 284] width 173 height 13
drag, startPoint x: 908, startPoint y: 335, endPoint x: 865, endPoint y: 372, distance: 56.7
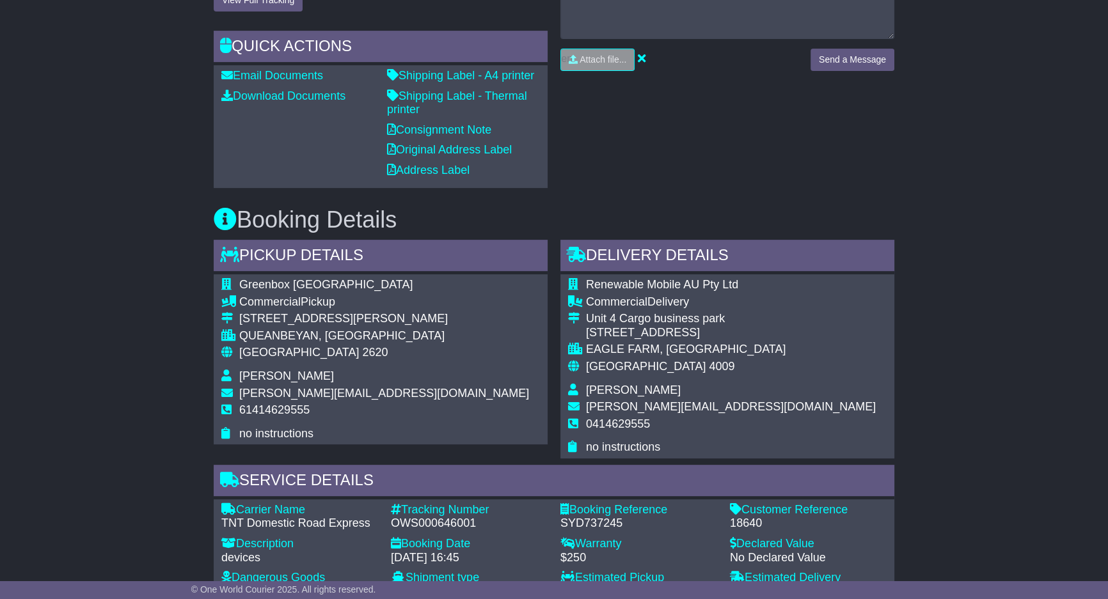
click at [899, 345] on div "Email Download Tracking Pricing Insurance" at bounding box center [554, 337] width 1108 height 1464
drag, startPoint x: 863, startPoint y: 375, endPoint x: 523, endPoint y: 372, distance: 340.9
click at [787, 377] on div "Renewable Mobile AU Pty Ltd Commercial Delivery Unit 4 Cargo business park 56 L…" at bounding box center [727, 366] width 334 height 184
click at [427, 352] on div "Australia 2620" at bounding box center [384, 353] width 290 height 14
click at [435, 347] on tbody "Greenbox Canberra Commercial Pickup Unit 2/184 Gilmore Road QUEANBEYAN, NSW Aus…" at bounding box center [375, 359] width 308 height 162
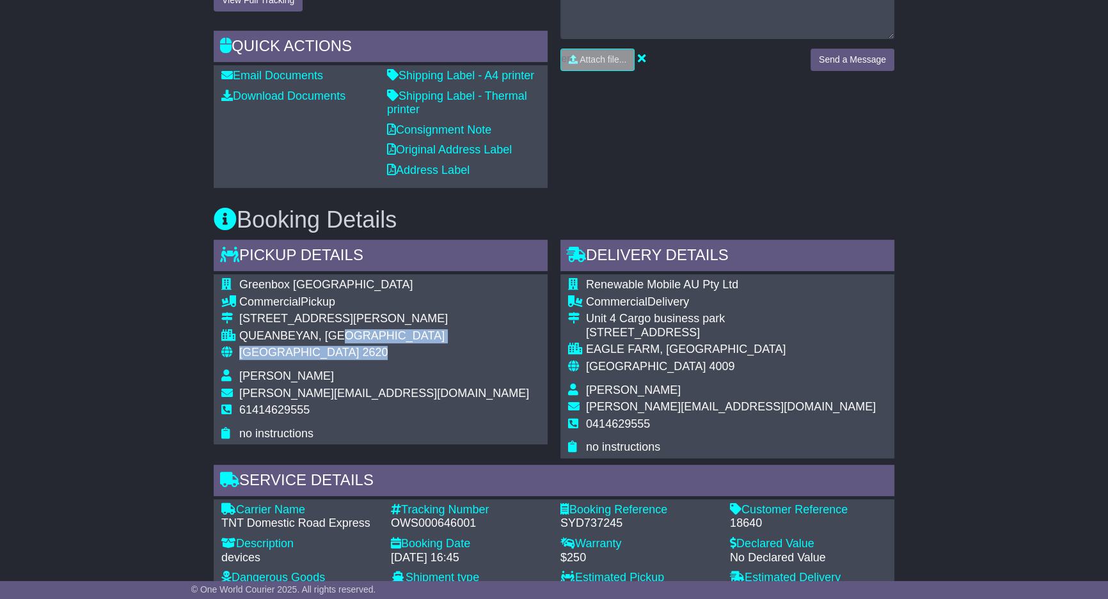
click at [440, 343] on tbody "Greenbox Canberra Commercial Pickup Unit 2/184 Gilmore Road QUEANBEYAN, NSW Aus…" at bounding box center [375, 359] width 308 height 162
click at [330, 340] on td "QUEANBEYAN, NSW" at bounding box center [384, 337] width 290 height 17
click at [326, 338] on div "QUEANBEYAN, NSW" at bounding box center [384, 336] width 290 height 14
drag, startPoint x: 318, startPoint y: 343, endPoint x: 232, endPoint y: 315, distance: 90.8
click at [232, 315] on tbody "Greenbox Canberra Commercial Pickup Unit 2/184 Gilmore Road QUEANBEYAN, NSW Aus…" at bounding box center [375, 359] width 308 height 162
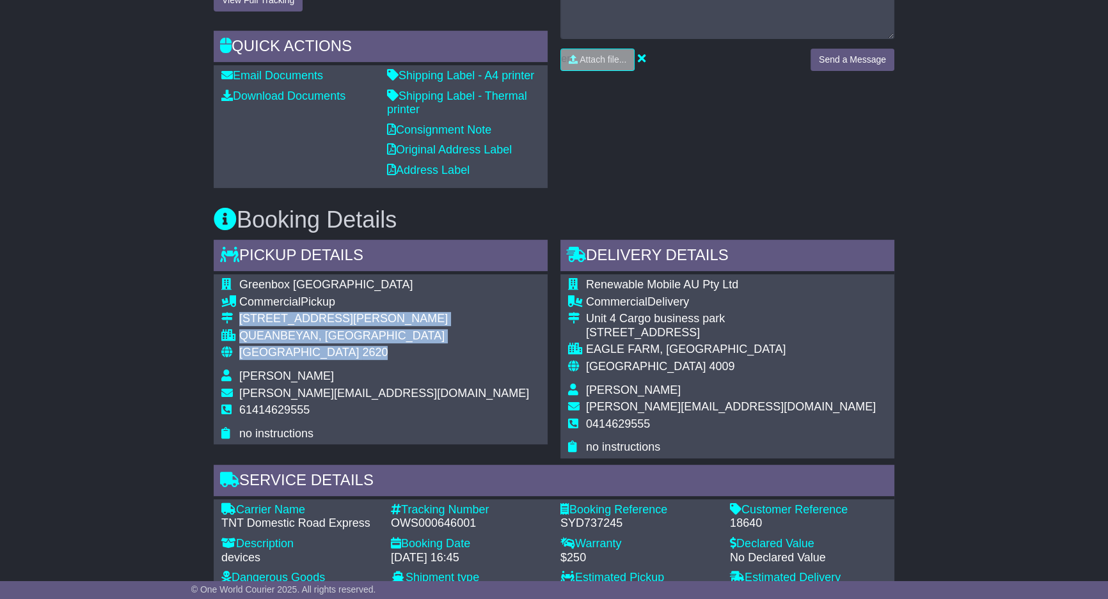
copy tbody "Unit 2/184 Gilmore Road QUEANBEYAN, NSW Australia 2620"
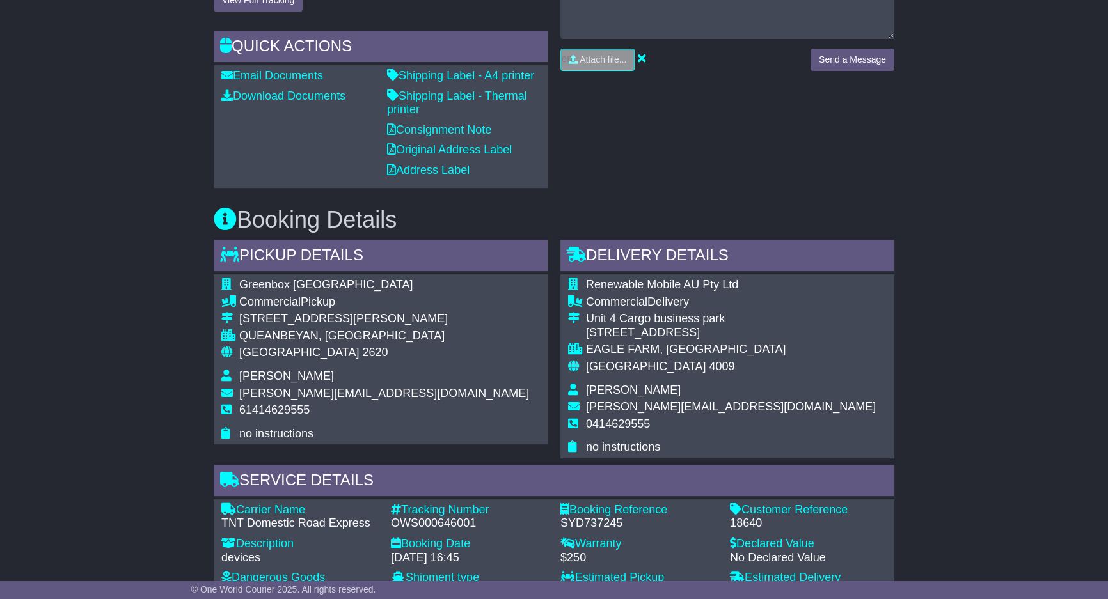
click at [988, 168] on div "Email Download Tracking Pricing Insurance" at bounding box center [554, 337] width 1108 height 1464
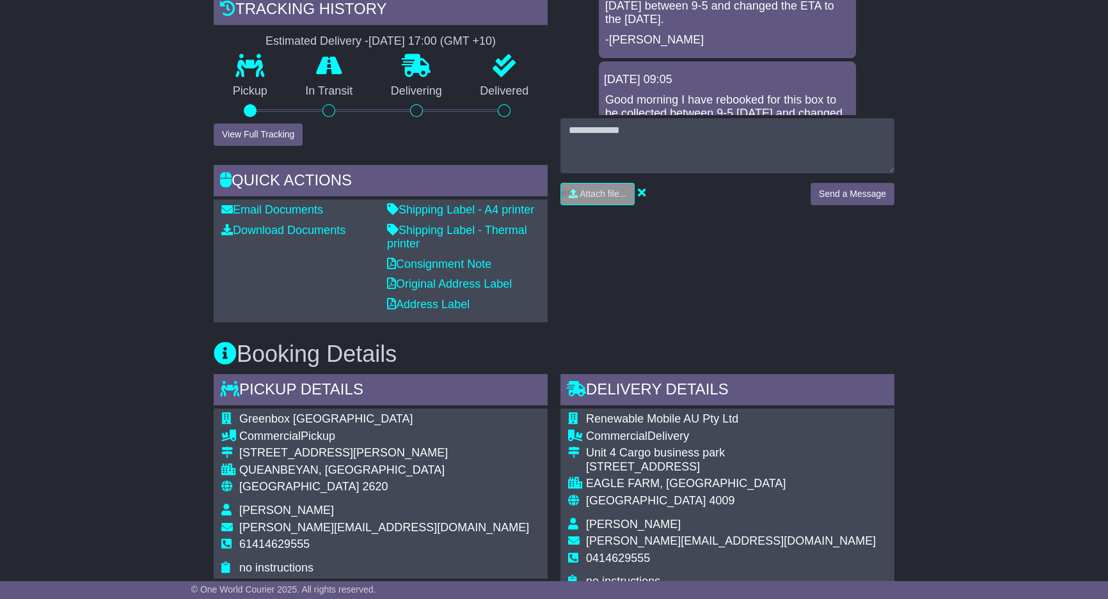
scroll to position [465, 0]
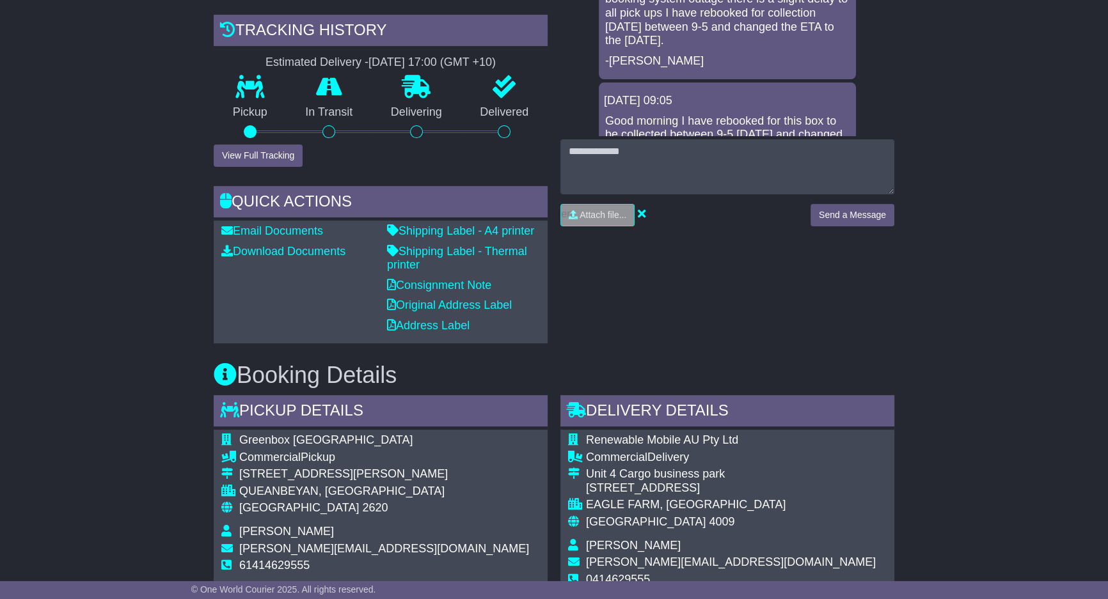
click at [984, 177] on div "Email Download Tracking Pricing Insurance" at bounding box center [554, 492] width 1108 height 1464
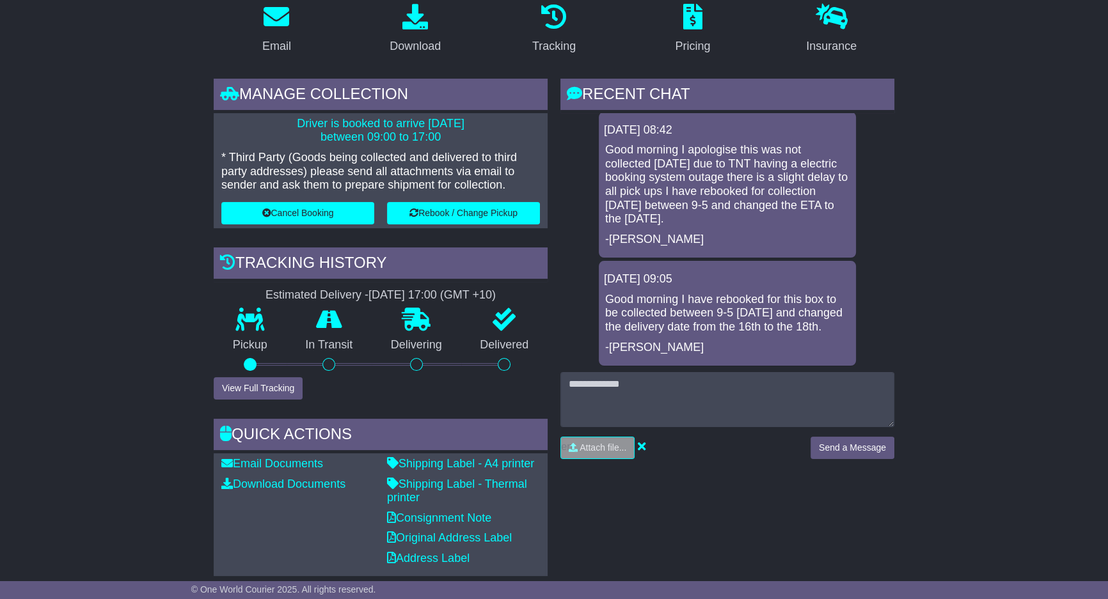
scroll to position [542, 0]
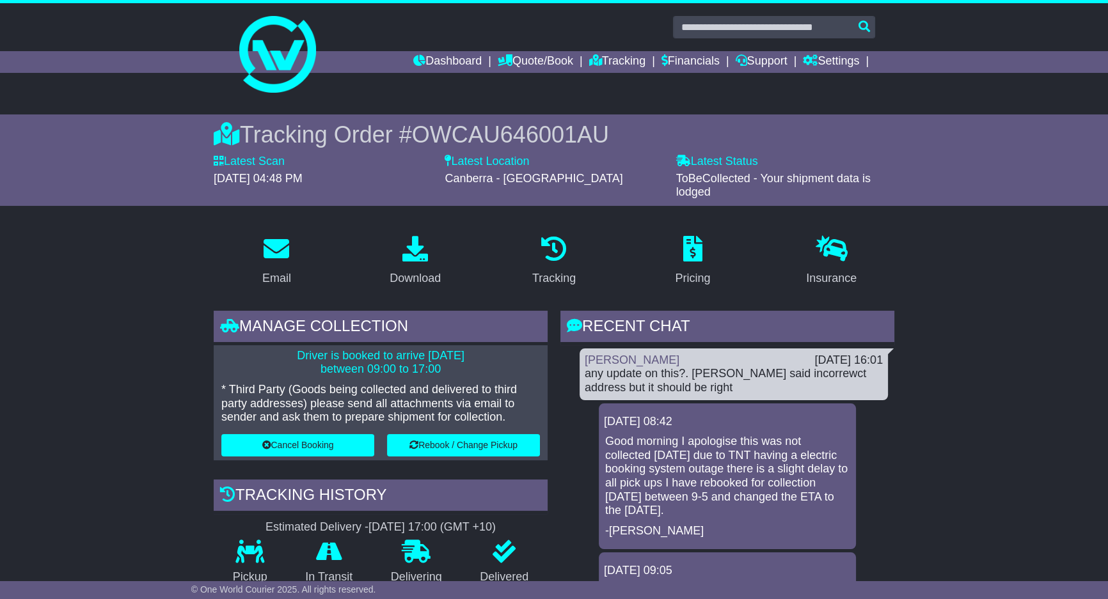
click at [647, 56] on li "Tracking" at bounding box center [625, 62] width 72 height 22
click at [635, 57] on li "Tracking" at bounding box center [625, 62] width 72 height 22
click at [625, 59] on link "Tracking" at bounding box center [617, 62] width 56 height 22
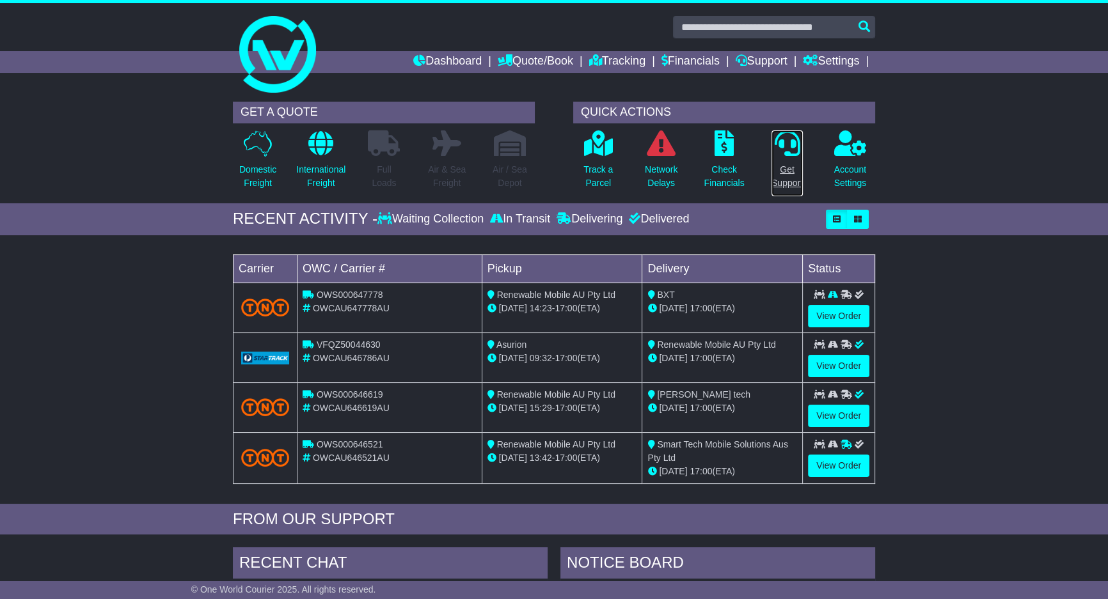
click at [795, 151] on icon at bounding box center [787, 143] width 26 height 26
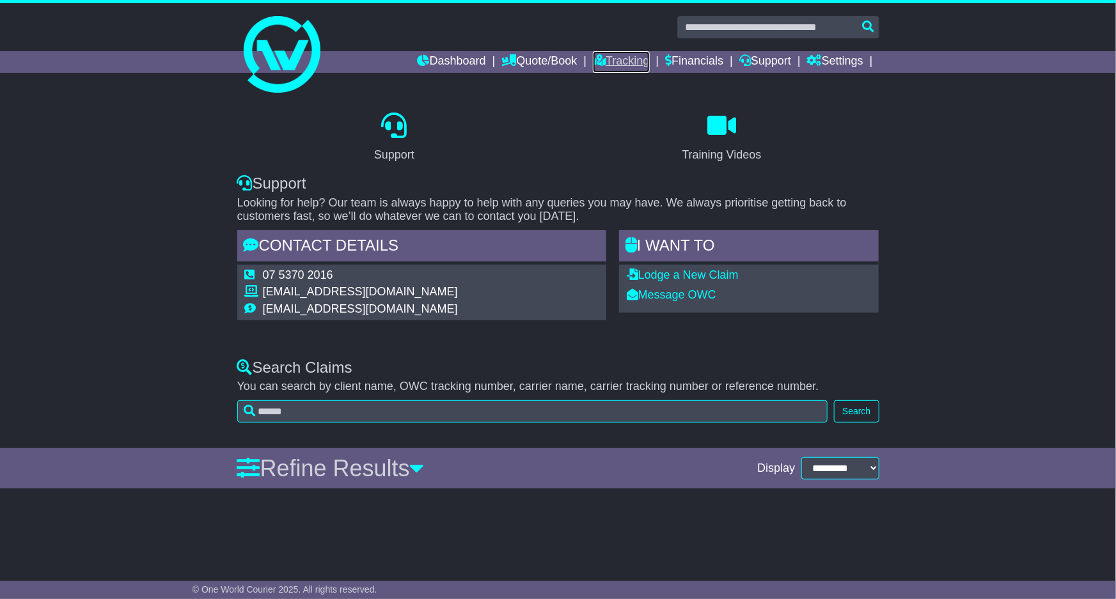
click at [610, 59] on link "Tracking" at bounding box center [621, 62] width 56 height 22
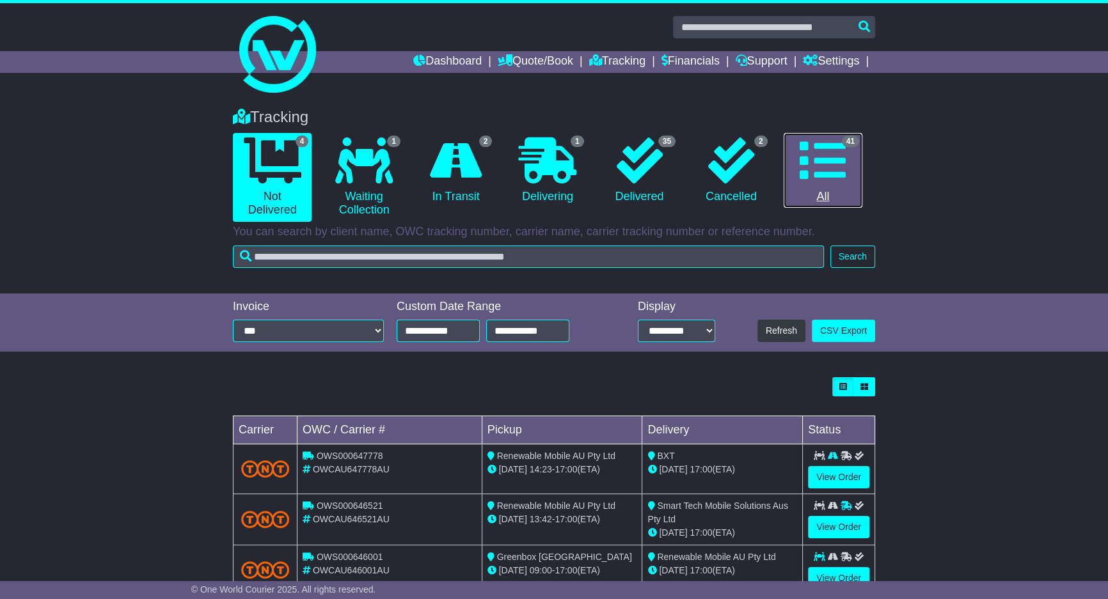
click at [831, 143] on icon at bounding box center [822, 161] width 46 height 46
click at [831, 144] on icon at bounding box center [822, 161] width 46 height 46
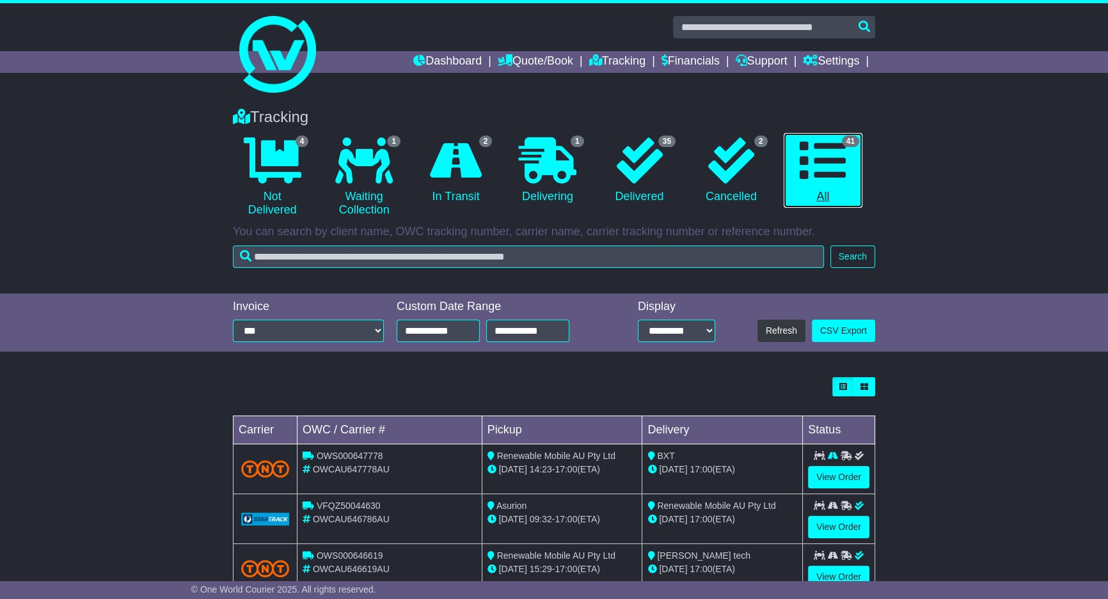
click at [831, 144] on icon at bounding box center [822, 161] width 46 height 46
drag, startPoint x: 885, startPoint y: 141, endPoint x: 891, endPoint y: 136, distance: 7.3
click at [891, 136] on div "Tracking 4 Not Delivered 1 Waiting Collection 2 In Transit 1 Delivering 2" at bounding box center [554, 194] width 1108 height 198
click at [890, 141] on div "Tracking 4 Not Delivered 1 Waiting Collection 2 In Transit 1 Delivering 2" at bounding box center [554, 194] width 1108 height 198
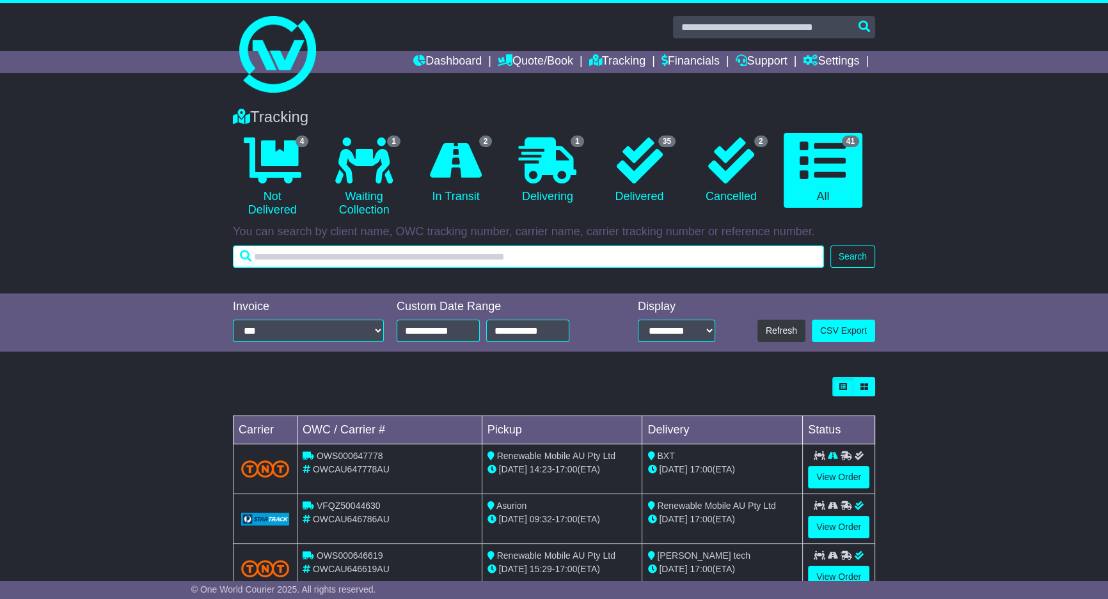
click at [453, 258] on input "text" at bounding box center [528, 257] width 591 height 22
type input "**********"
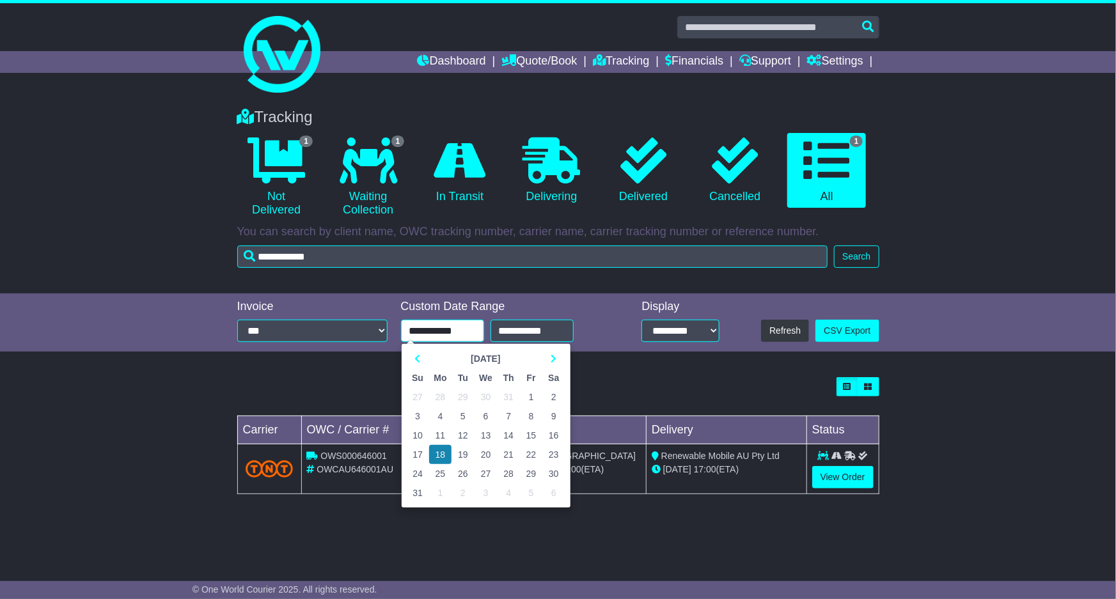
click at [441, 335] on input "**********" at bounding box center [442, 331] width 83 height 22
click at [417, 360] on icon at bounding box center [418, 358] width 6 height 9
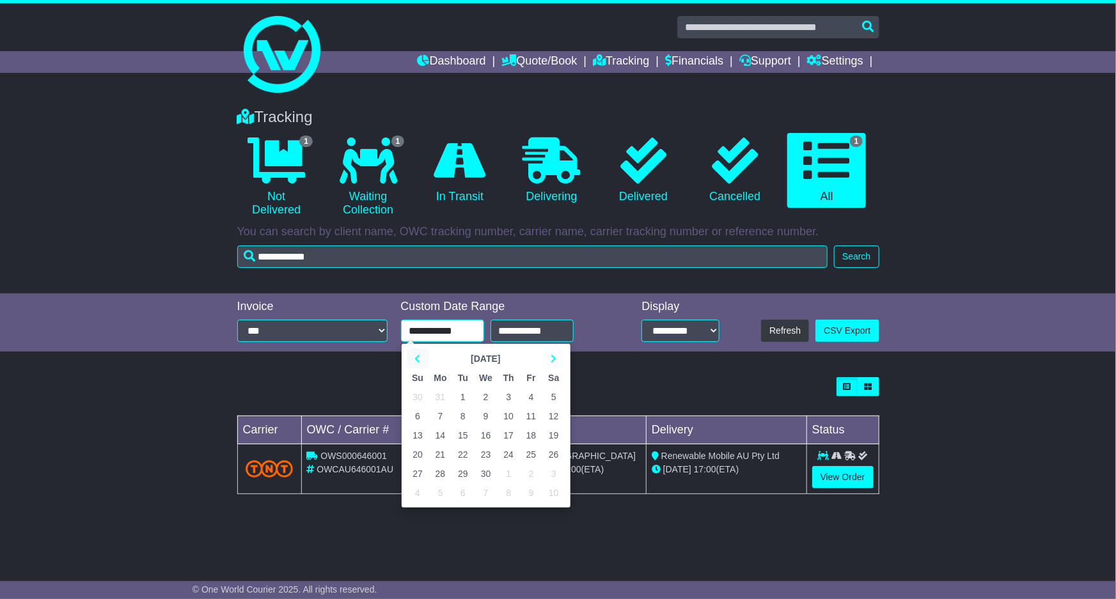
click at [416, 359] on icon at bounding box center [418, 358] width 6 height 9
click at [491, 420] on td "5" at bounding box center [486, 416] width 23 height 19
type input "**********"
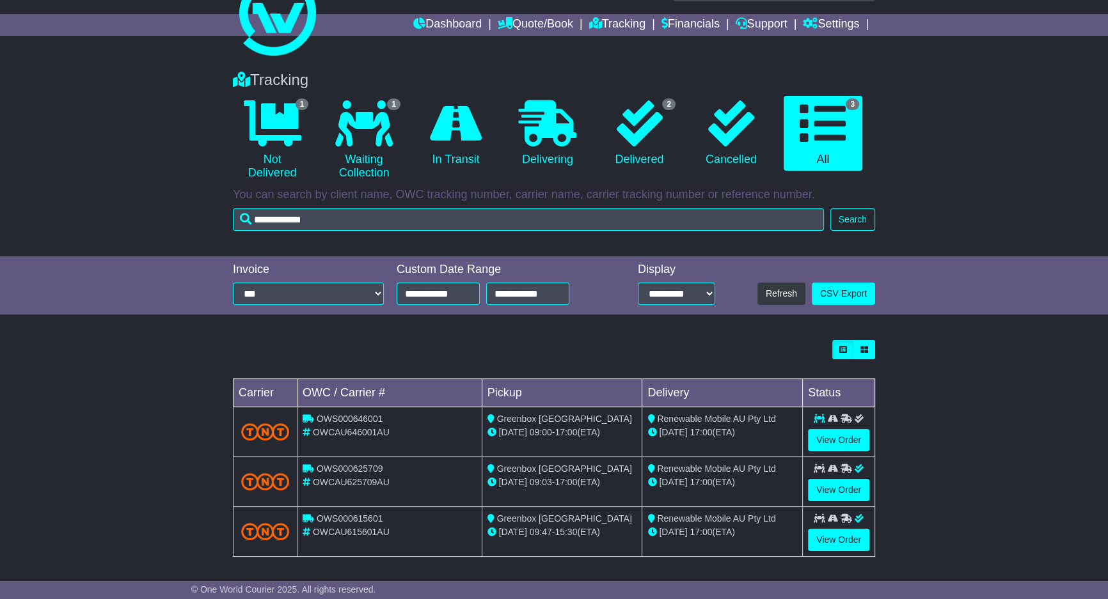
scroll to position [38, 0]
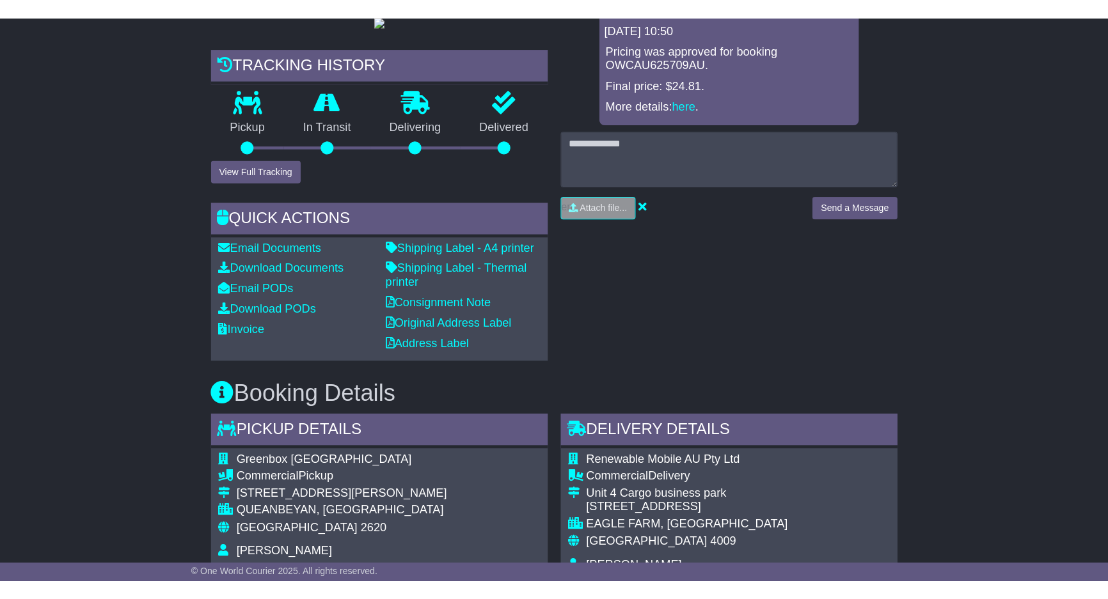
scroll to position [542, 0]
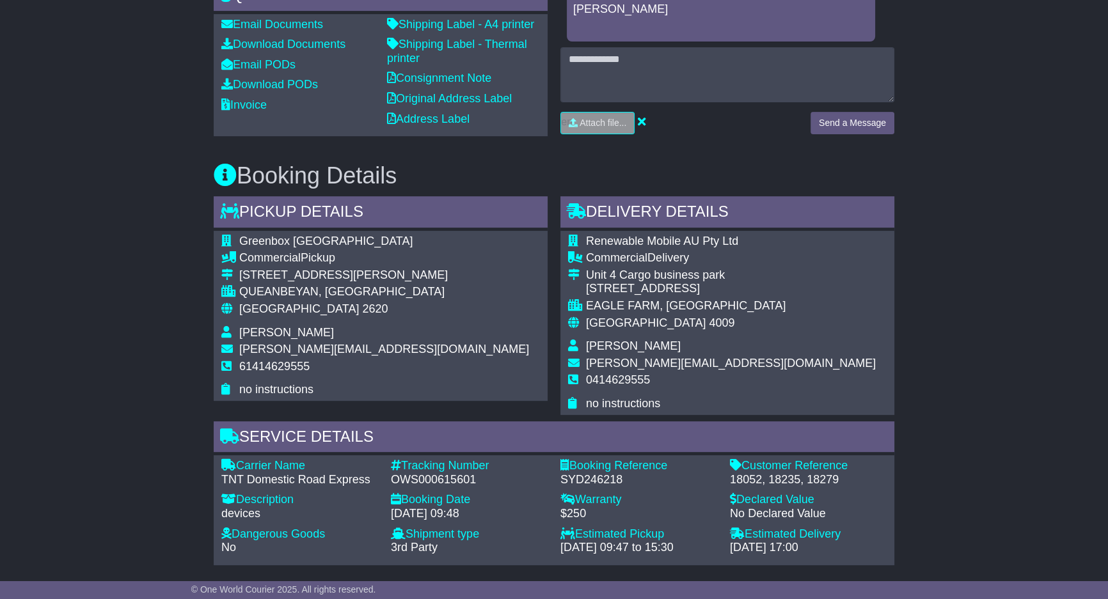
scroll to position [620, 0]
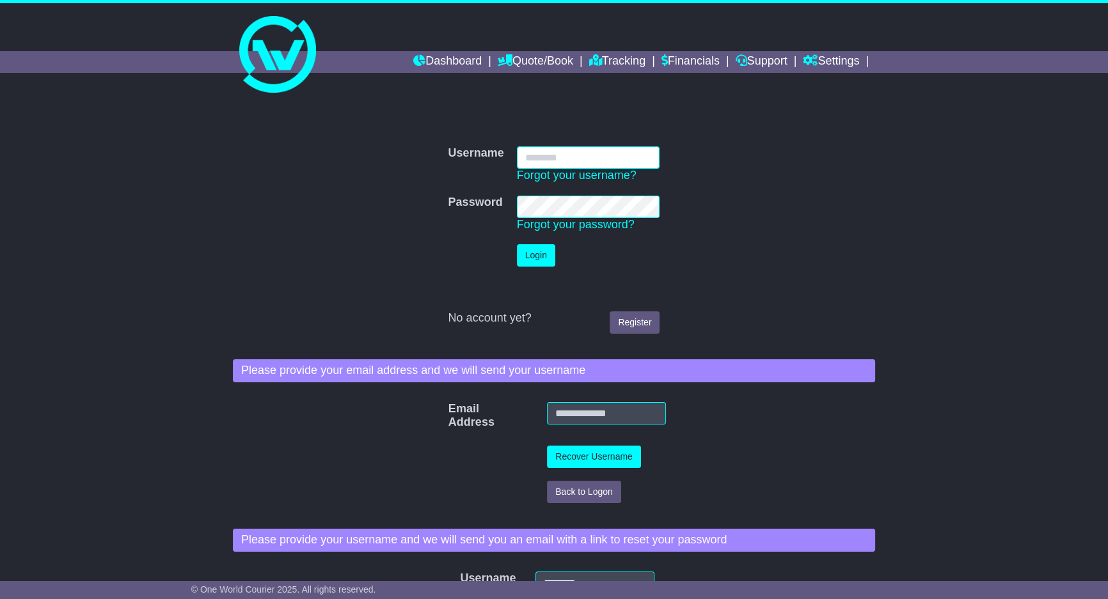
type input "**********"
click at [527, 262] on button "Login" at bounding box center [536, 255] width 38 height 22
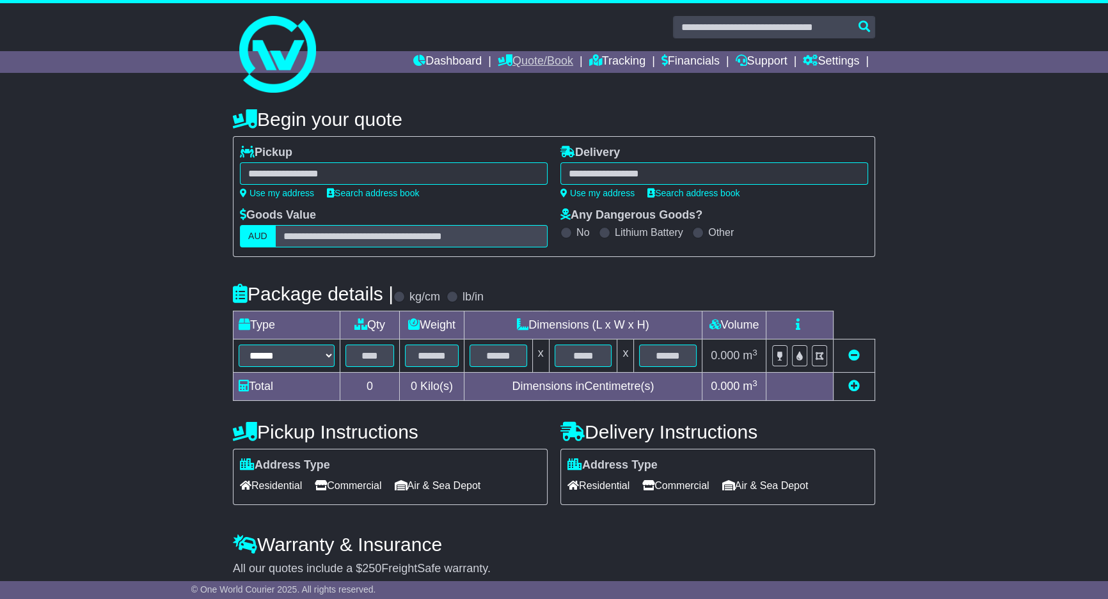
click at [516, 67] on link "Quote/Book" at bounding box center [535, 62] width 75 height 22
click at [596, 63] on link "Tracking" at bounding box center [617, 62] width 56 height 22
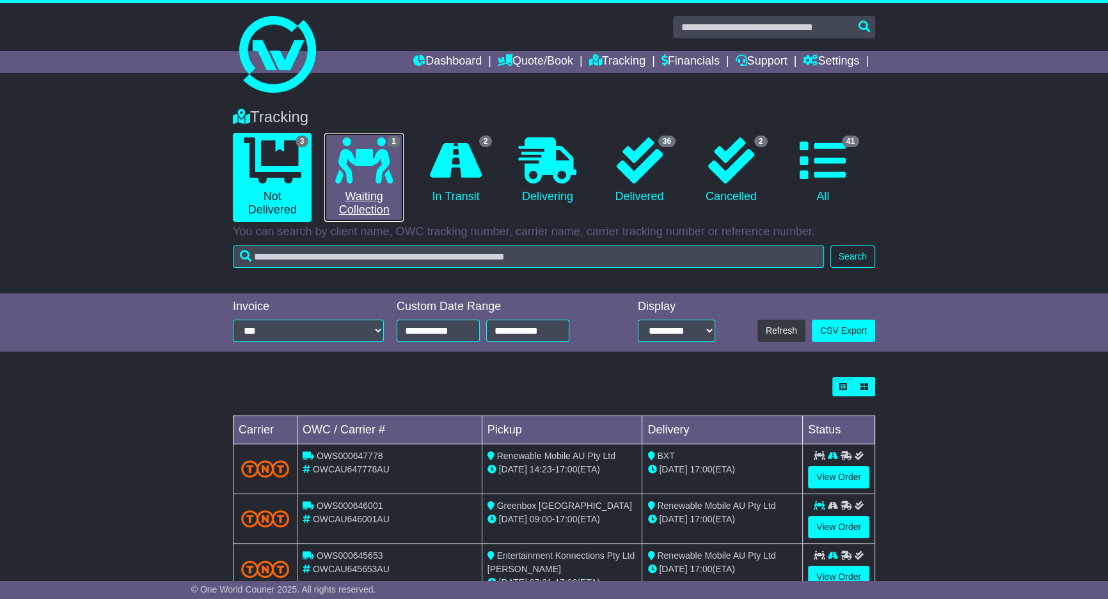
click at [391, 182] on icon at bounding box center [364, 161] width 58 height 46
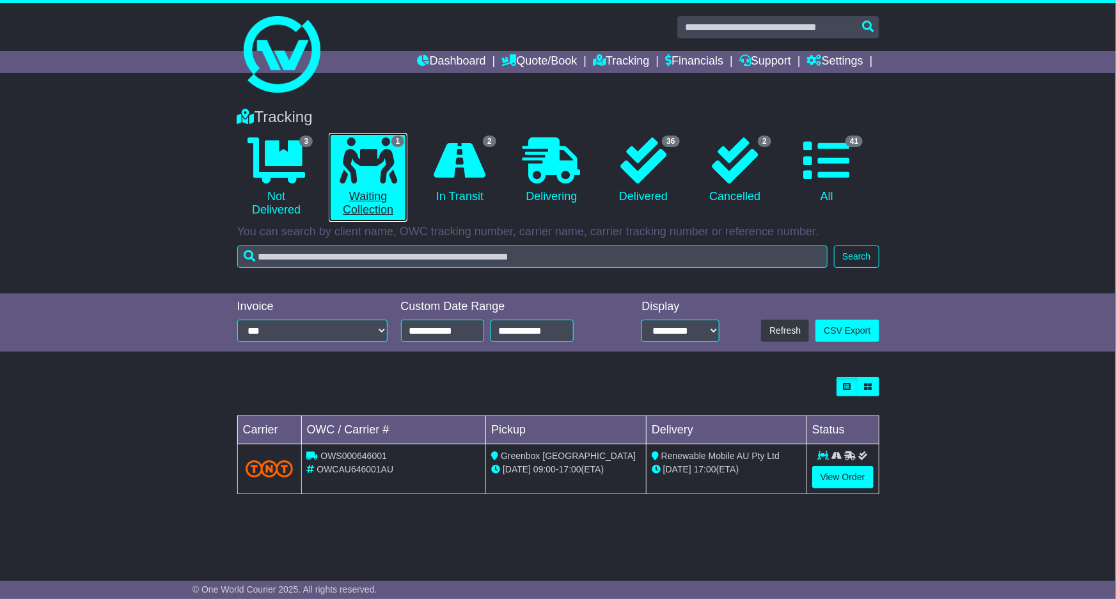
click at [390, 179] on icon at bounding box center [369, 161] width 58 height 46
click at [826, 473] on link "View Order" at bounding box center [842, 477] width 61 height 22
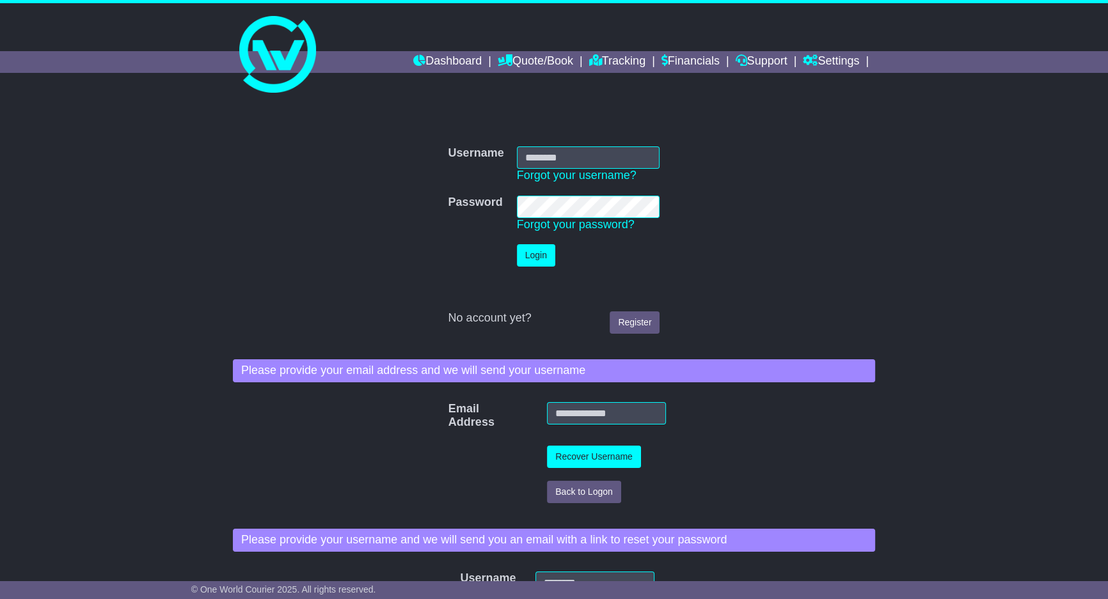
type input "**********"
drag, startPoint x: 530, startPoint y: 236, endPoint x: 531, endPoint y: 244, distance: 7.8
click at [531, 242] on tbody "**********" at bounding box center [554, 240] width 224 height 200
click at [532, 244] on button "Login" at bounding box center [536, 255] width 38 height 22
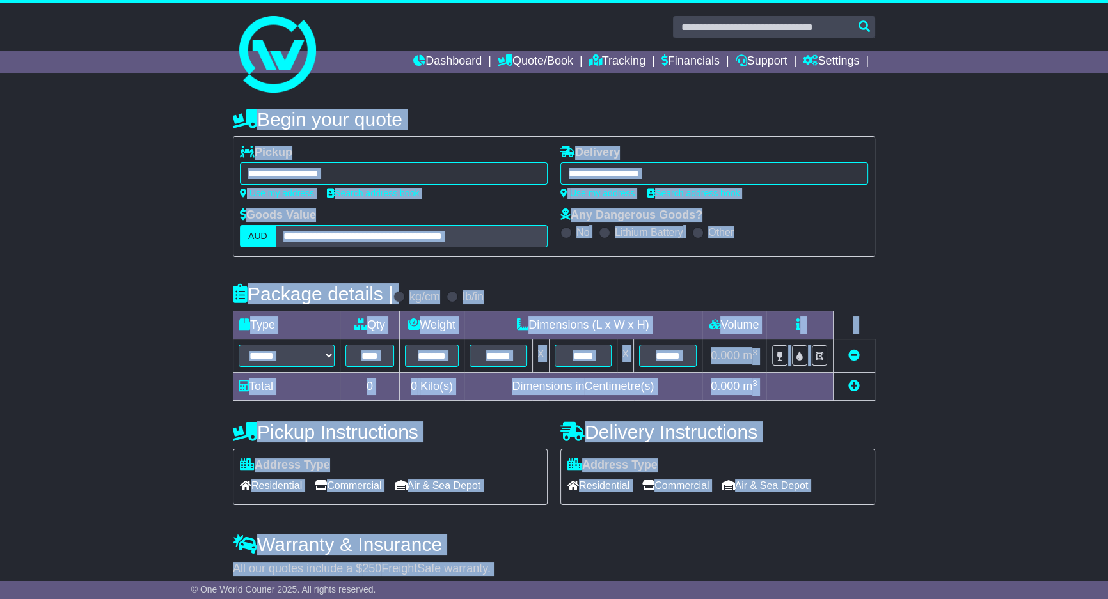
click at [455, 114] on h4 "Begin your quote" at bounding box center [554, 119] width 642 height 21
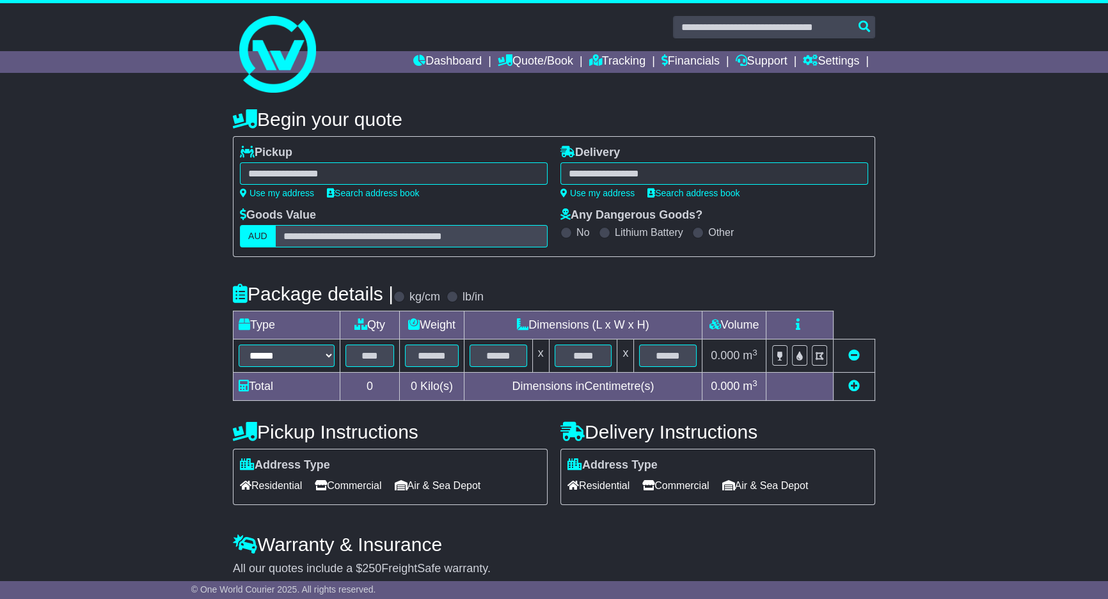
click at [455, 111] on h4 "Begin your quote" at bounding box center [554, 119] width 642 height 21
click at [453, 111] on h4 "Begin your quote" at bounding box center [554, 119] width 642 height 21
click at [606, 62] on link "Tracking" at bounding box center [617, 62] width 56 height 22
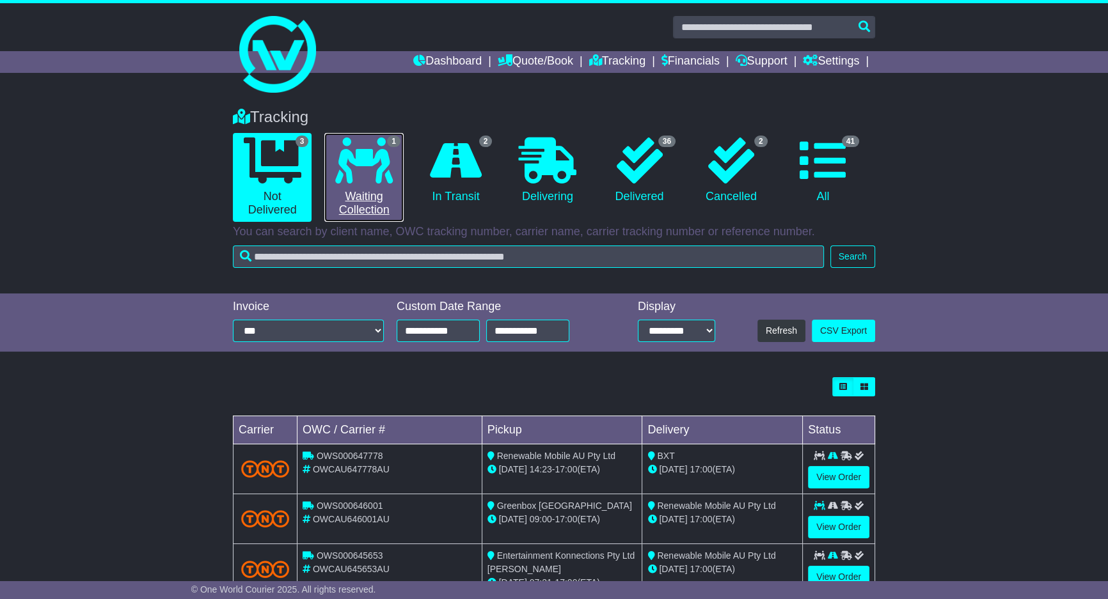
click at [356, 197] on link "1 Waiting Collection" at bounding box center [363, 177] width 79 height 89
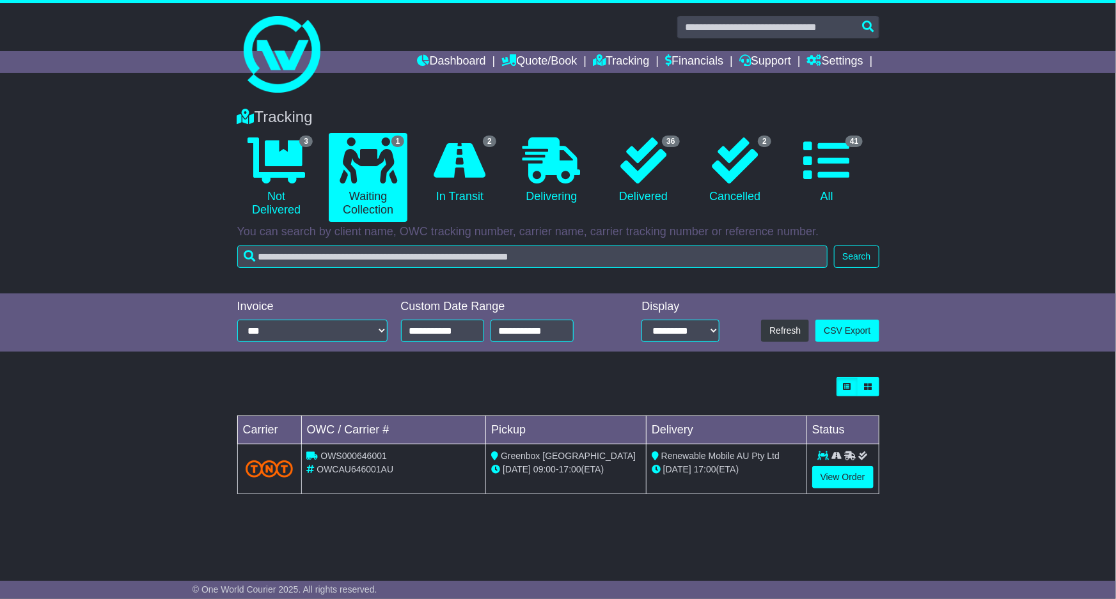
drag, startPoint x: 547, startPoint y: 368, endPoint x: 636, endPoint y: 417, distance: 101.6
click at [553, 363] on div "Tracking 3 Not Delivered 1 Waiting Collection 2 In Transit 0 Delivering 36 2" at bounding box center [558, 328] width 1116 height 466
click at [267, 160] on icon at bounding box center [277, 161] width 58 height 46
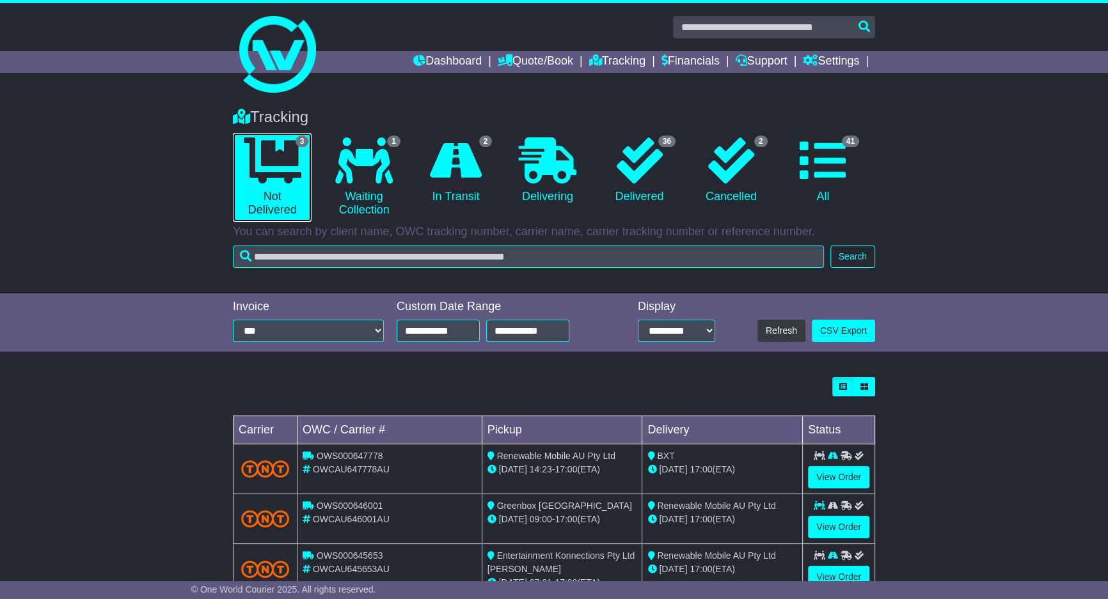
drag, startPoint x: 267, startPoint y: 160, endPoint x: 305, endPoint y: 83, distance: 85.8
click at [305, 83] on div "Dashboard Quote/Book Domestic International Saved Quotes" at bounding box center [554, 322] width 1108 height 638
click at [413, 60] on link "Dashboard" at bounding box center [447, 62] width 68 height 22
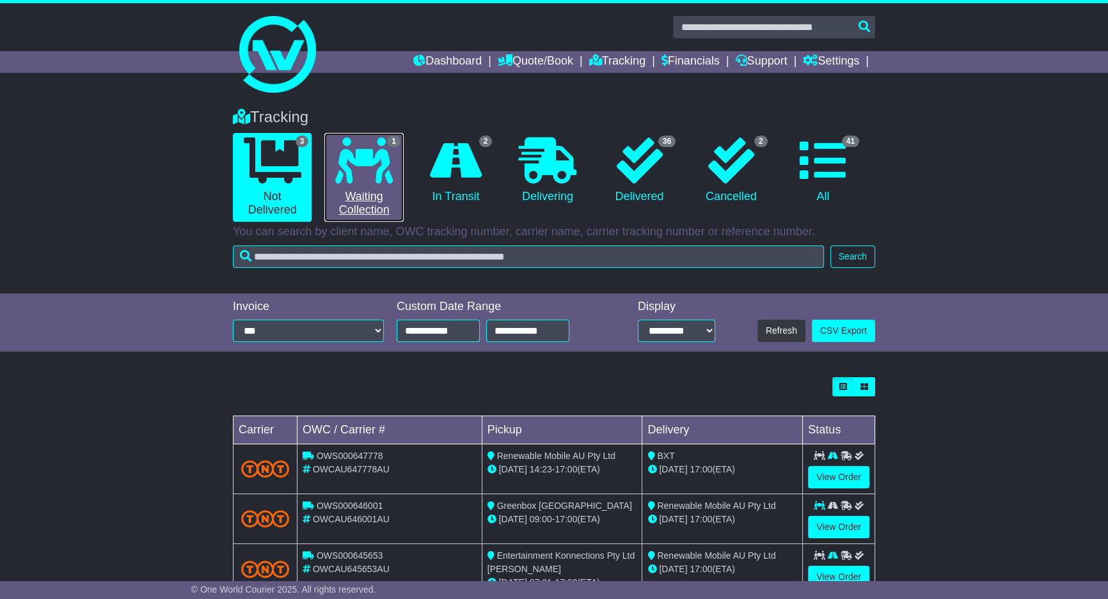
click at [372, 190] on link "1 Waiting Collection" at bounding box center [363, 177] width 79 height 89
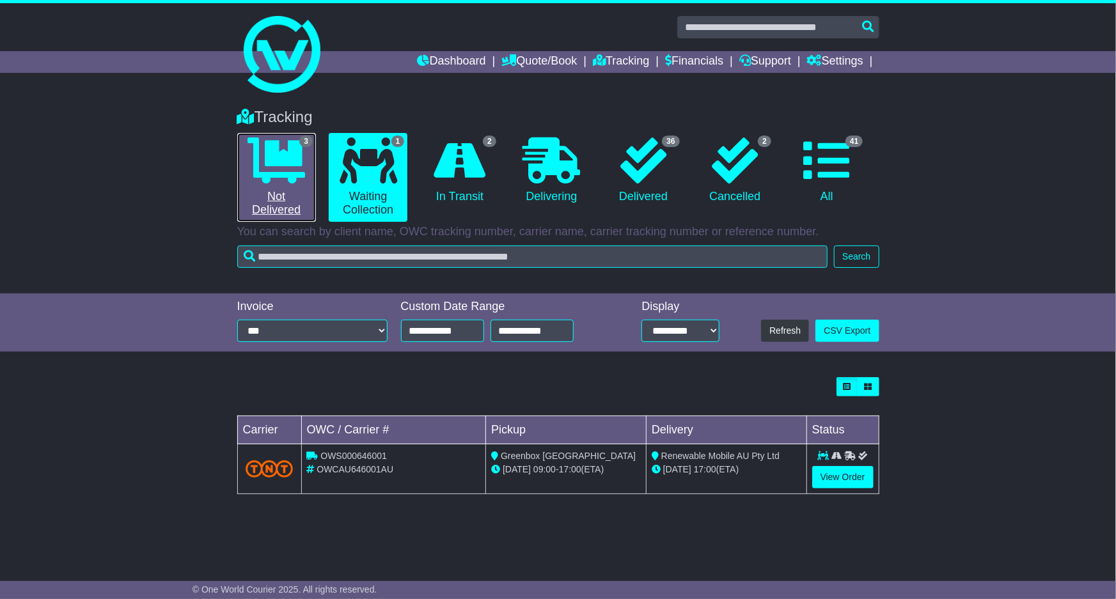
click at [252, 156] on icon at bounding box center [277, 161] width 58 height 46
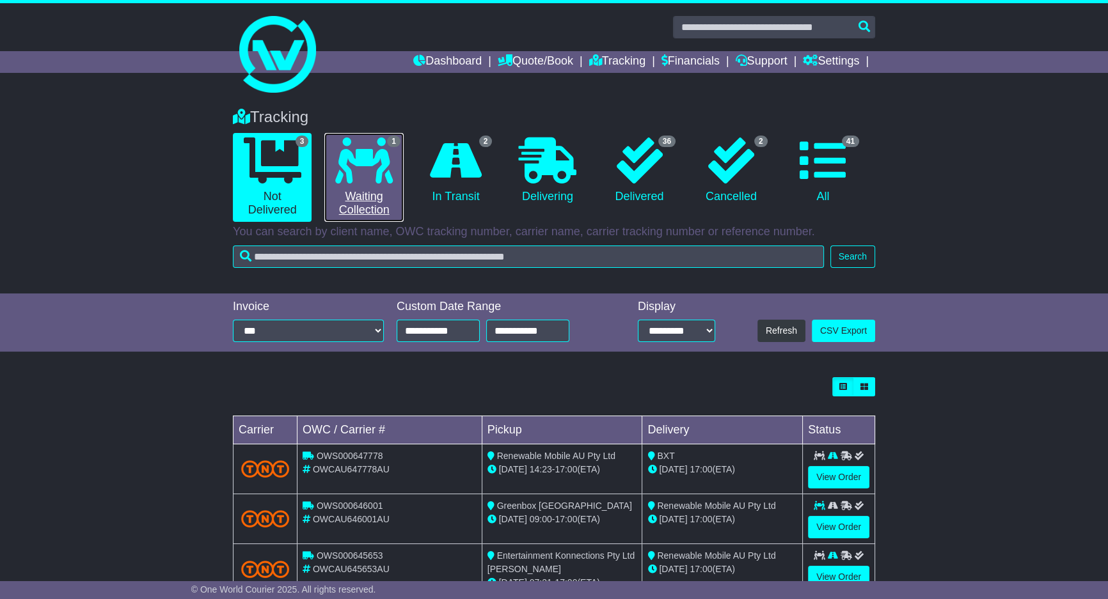
click at [351, 168] on icon at bounding box center [364, 161] width 58 height 46
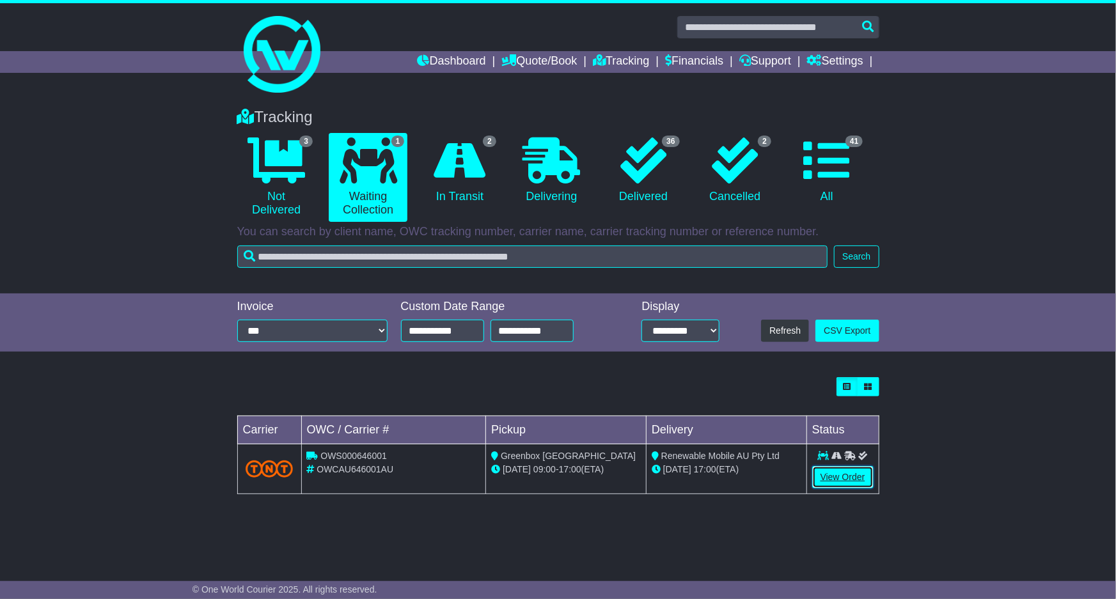
click at [855, 471] on link "View Order" at bounding box center [842, 477] width 61 height 22
drag, startPoint x: 855, startPoint y: 471, endPoint x: 861, endPoint y: 463, distance: 10.0
click at [856, 466] on link "View Order" at bounding box center [842, 477] width 61 height 22
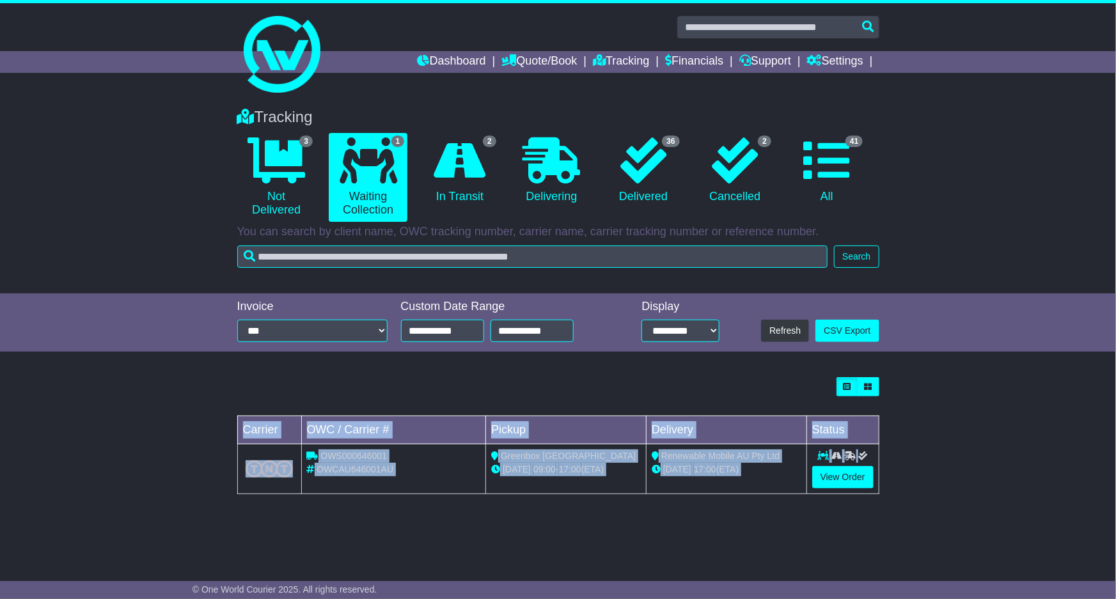
drag, startPoint x: 861, startPoint y: 463, endPoint x: 879, endPoint y: 445, distance: 25.8
click at [879, 445] on div "Loading... No bookings found Carrier OWC / Carrier # Pickup Delivery Status OWS…" at bounding box center [558, 442] width 655 height 143
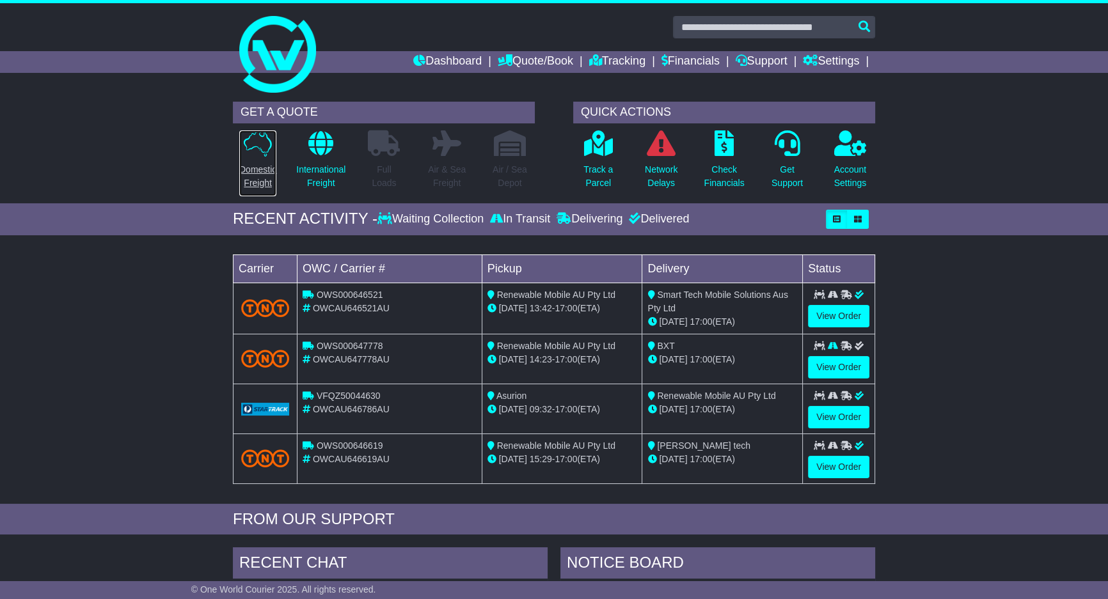
click at [265, 163] on p "Domestic Freight" at bounding box center [257, 176] width 37 height 27
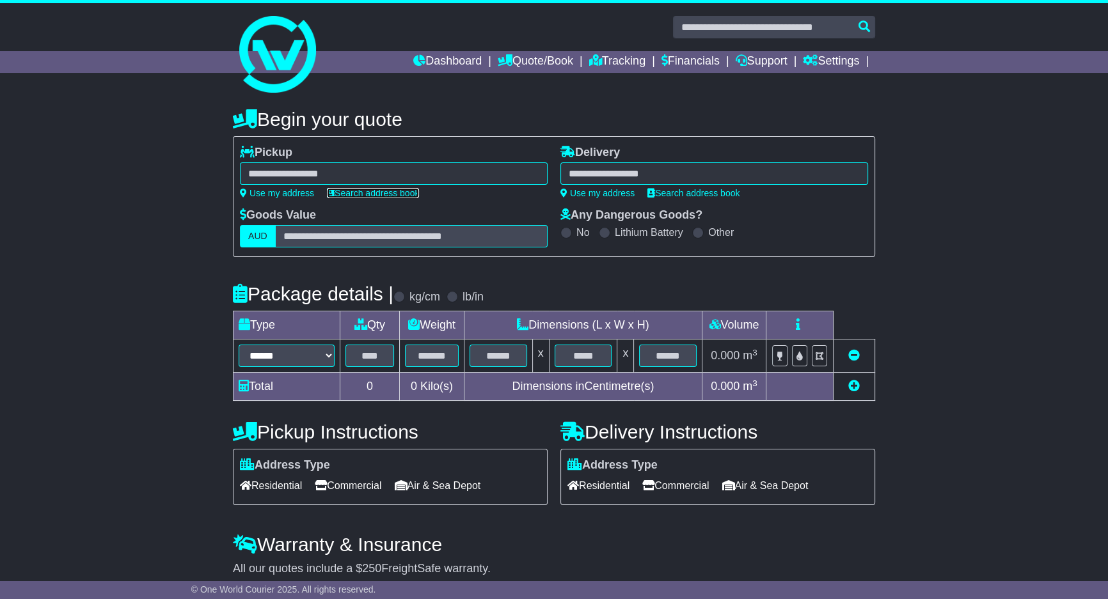
click at [362, 195] on link "Search address book" at bounding box center [373, 193] width 92 height 10
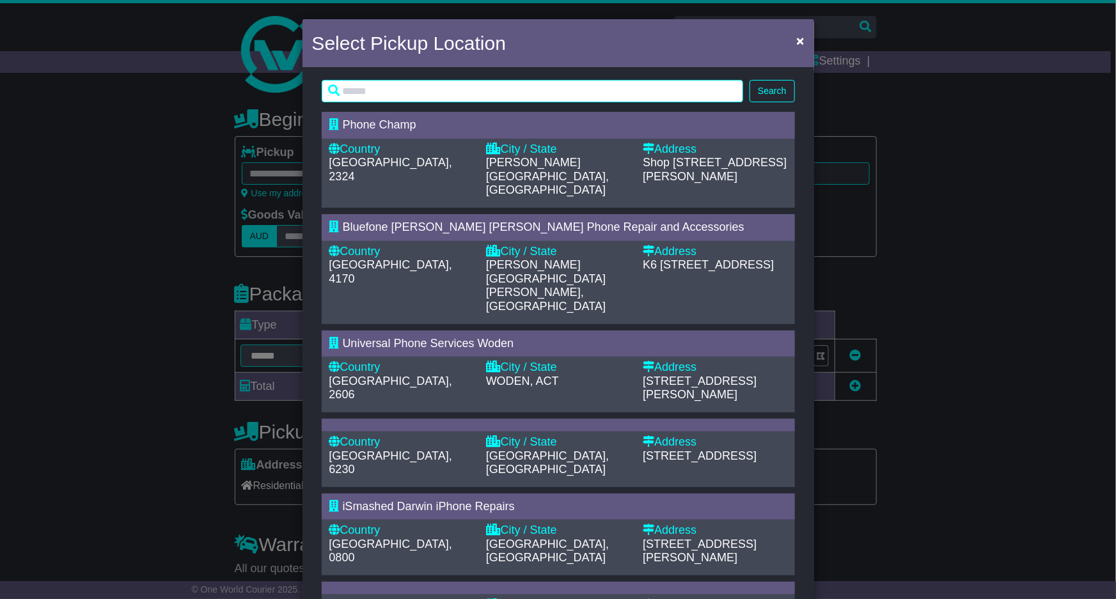
click at [223, 216] on div "Select Pickup Location × Search Loading... Phone Champ Country [GEOGRAPHIC_DATA…" at bounding box center [558, 299] width 1116 height 599
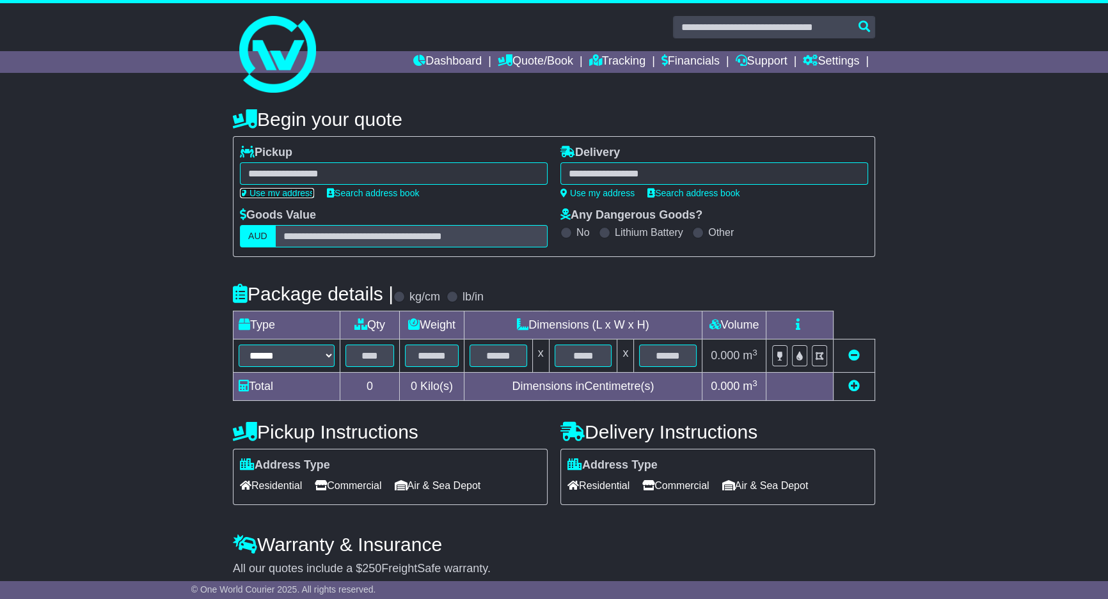
click at [281, 193] on link "Use my address" at bounding box center [277, 193] width 74 height 10
type input "**********"
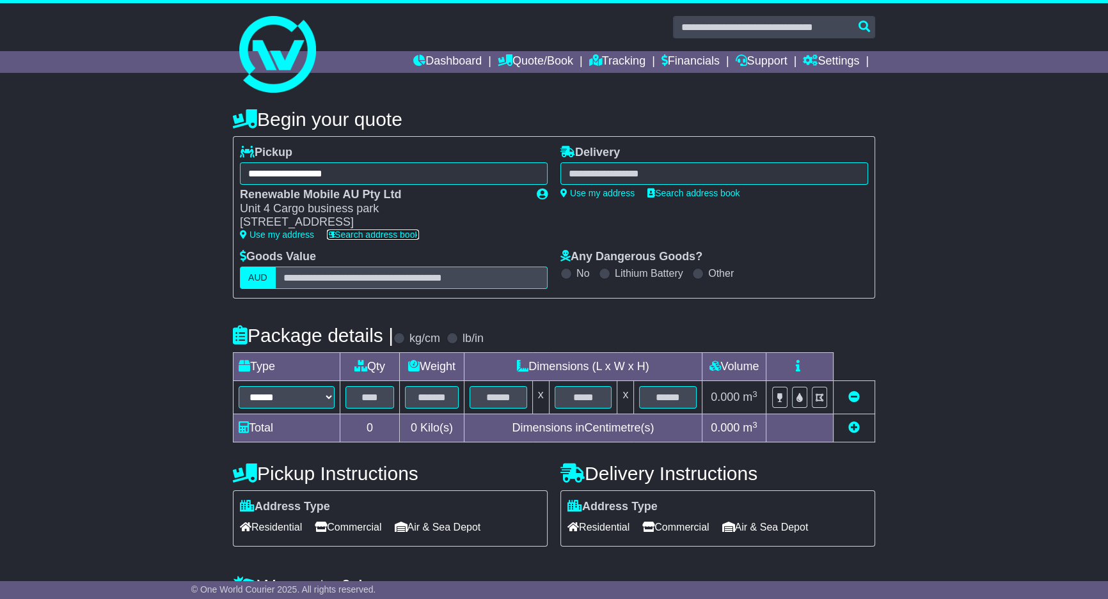
click at [372, 237] on link "Search address book" at bounding box center [373, 235] width 92 height 10
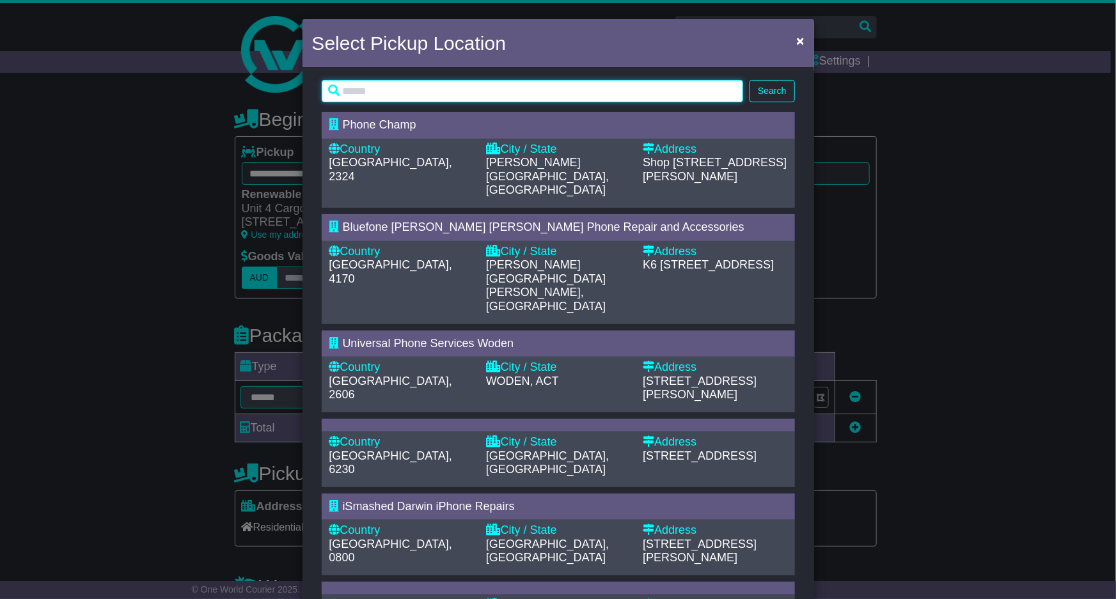
click at [438, 84] on input "text" at bounding box center [533, 91] width 422 height 22
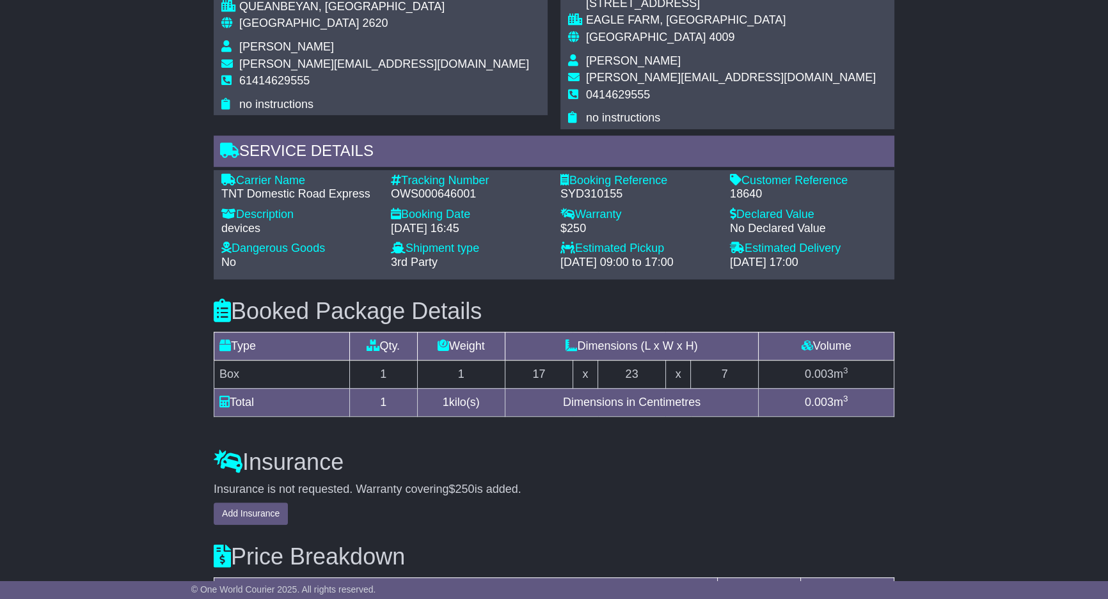
scroll to position [1007, 0]
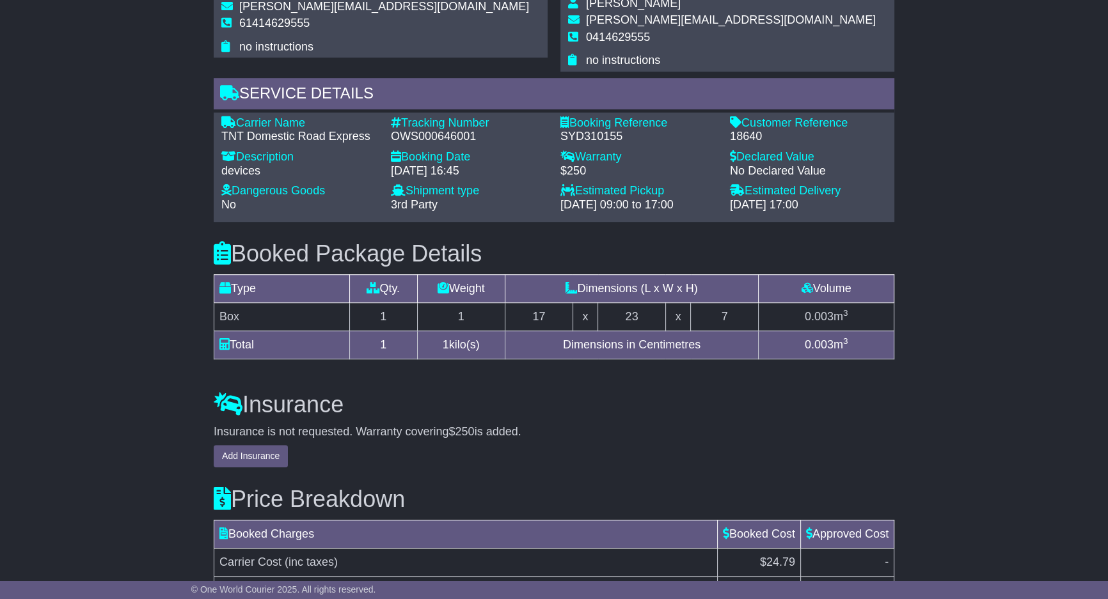
click at [750, 130] on div "18640" at bounding box center [808, 137] width 157 height 14
copy div "18640"
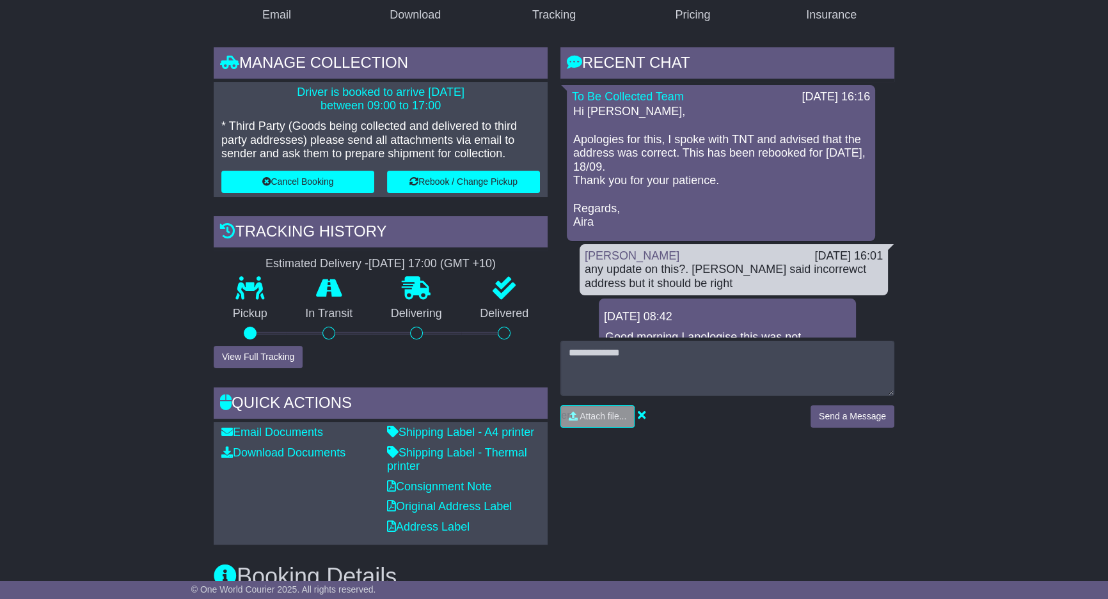
scroll to position [155, 0]
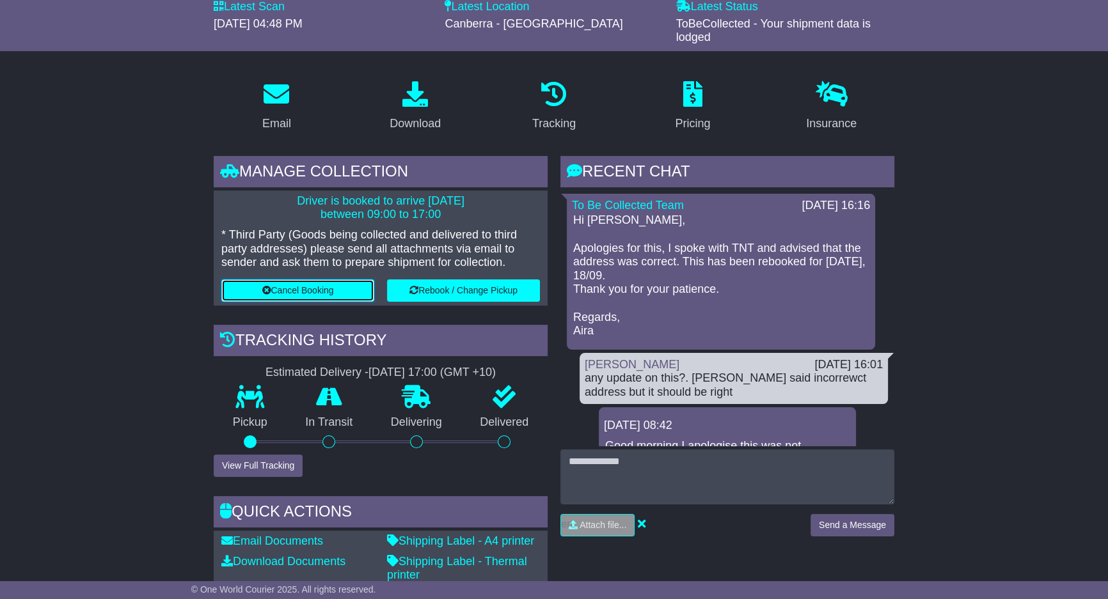
click at [335, 292] on button "Cancel Booking" at bounding box center [297, 291] width 153 height 22
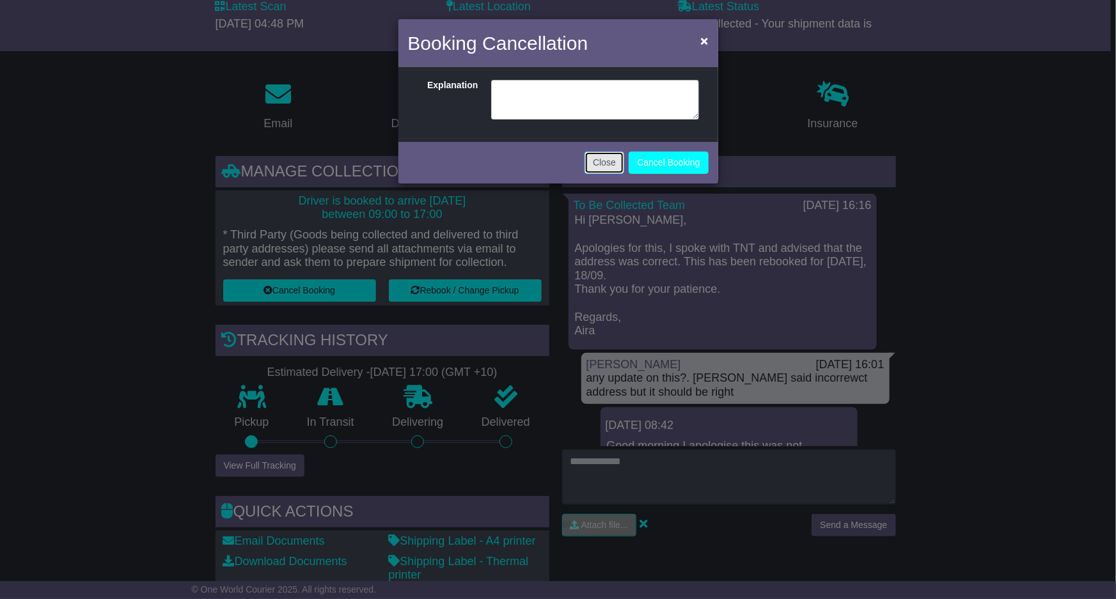
drag, startPoint x: 608, startPoint y: 160, endPoint x: 498, endPoint y: 100, distance: 125.1
click at [598, 156] on button "Close" at bounding box center [605, 163] width 40 height 22
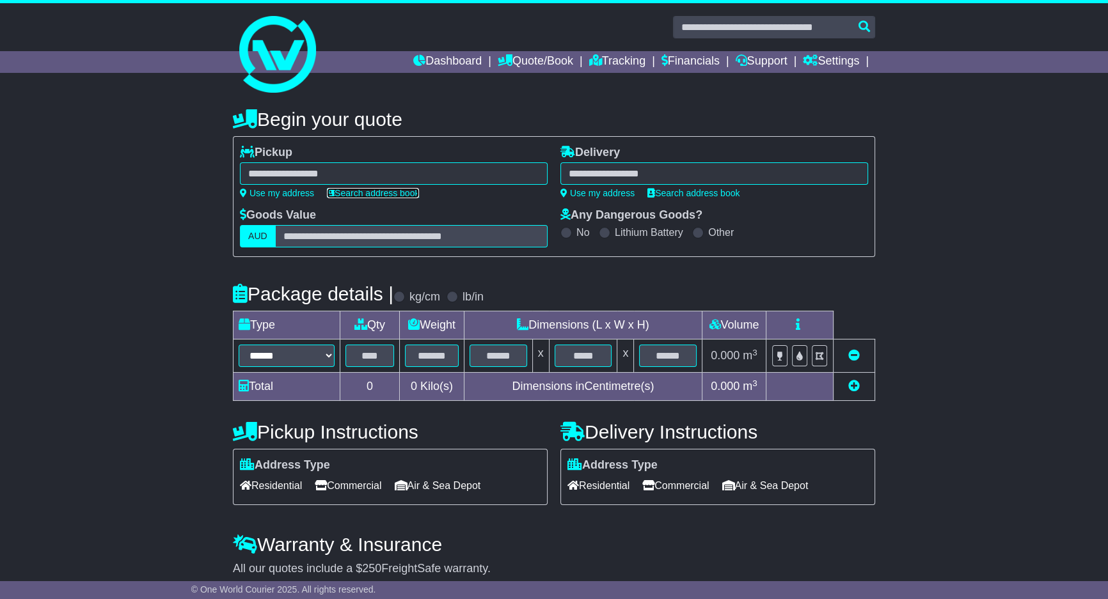
click at [378, 196] on link "Search address book" at bounding box center [373, 193] width 92 height 10
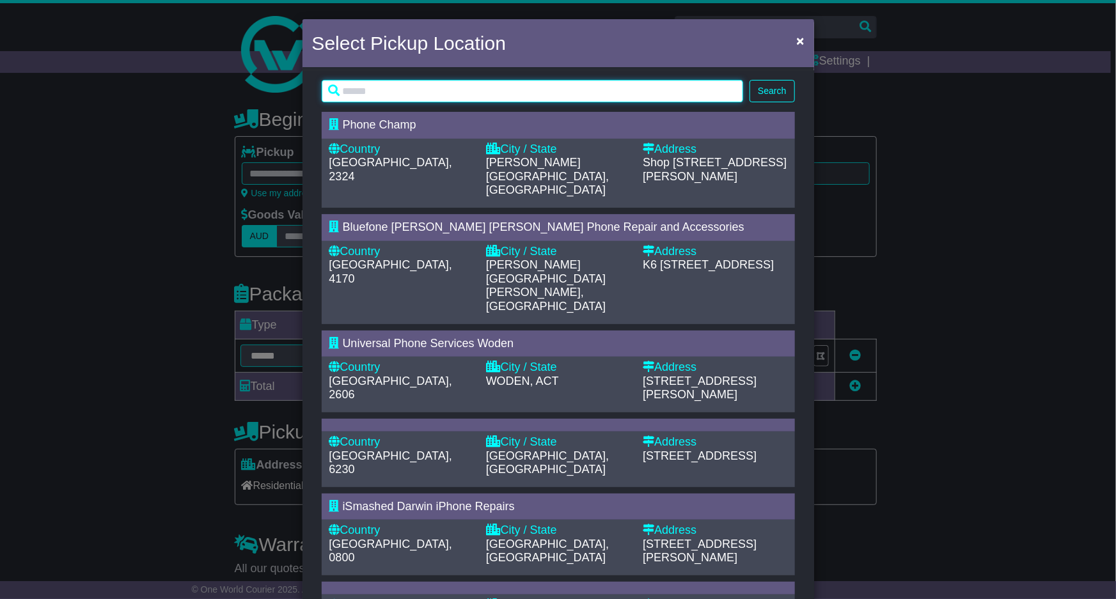
click at [439, 90] on input "text" at bounding box center [533, 91] width 422 height 22
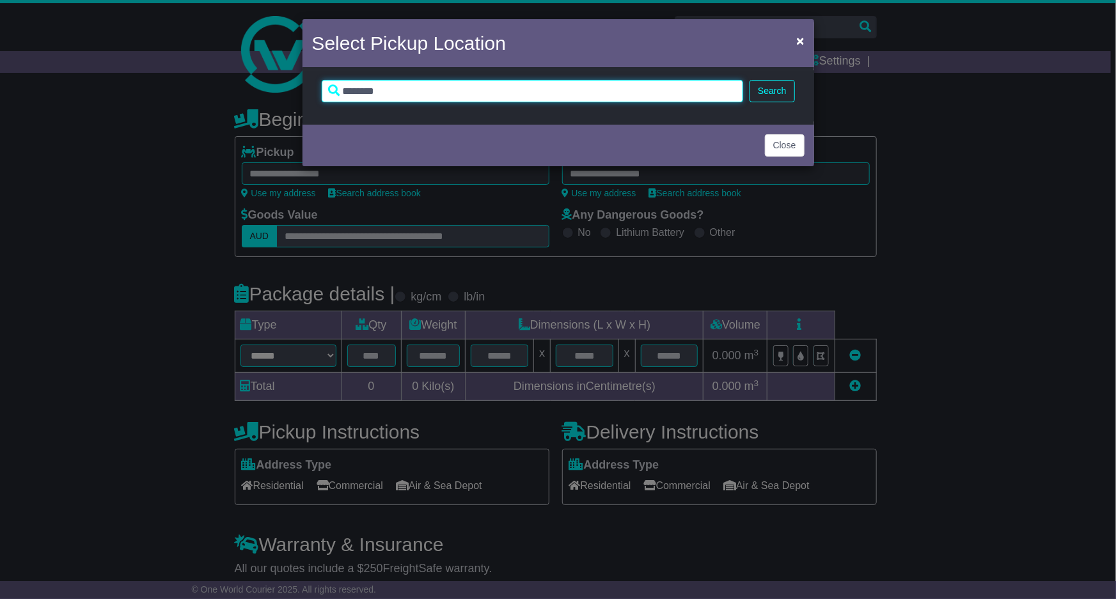
type input "********"
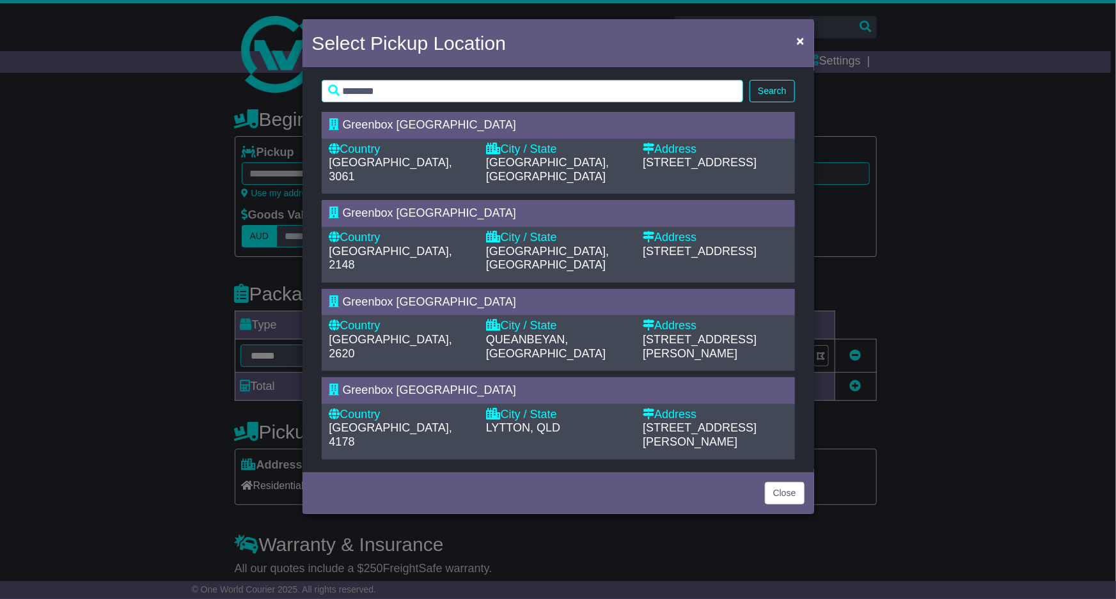
click at [441, 319] on div "Country" at bounding box center [401, 326] width 144 height 14
type input "**********"
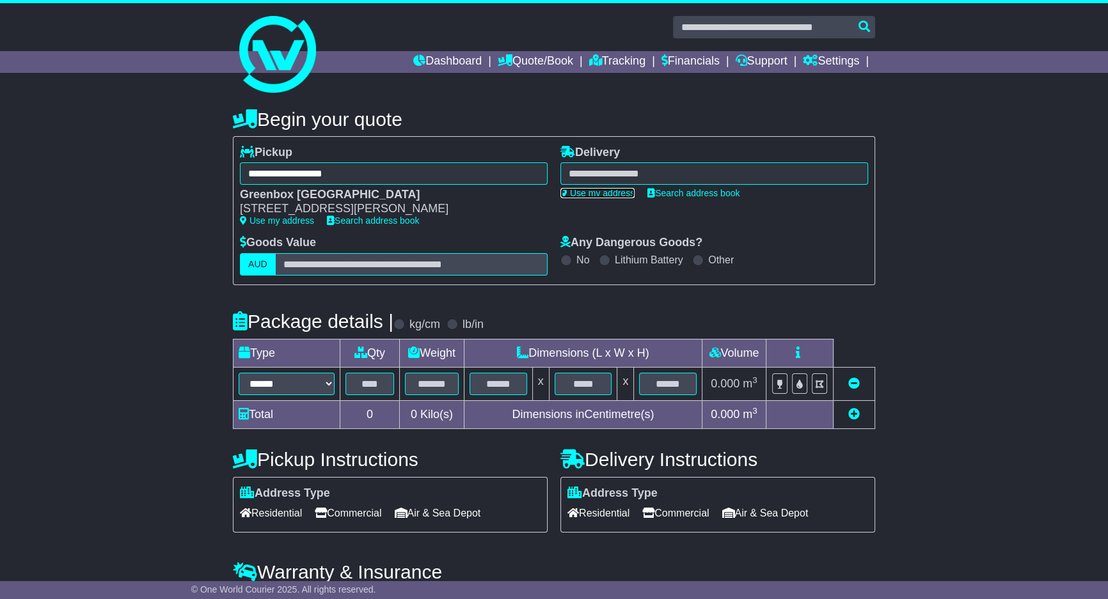
click at [619, 189] on link "Use my address" at bounding box center [597, 193] width 74 height 10
type input "**********"
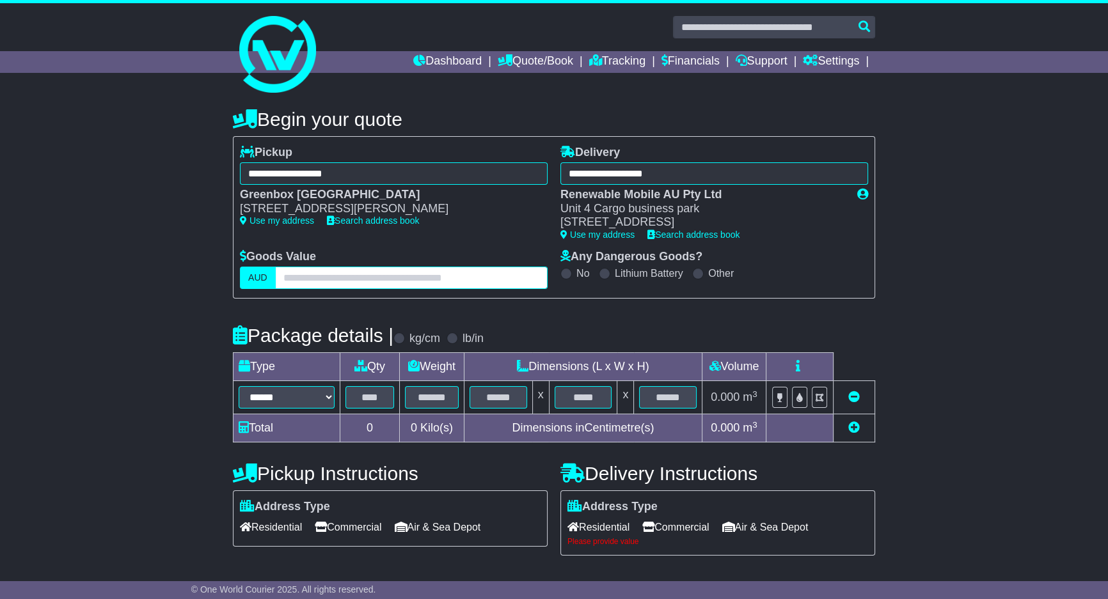
click at [505, 283] on input "text" at bounding box center [411, 278] width 272 height 22
type input "*"
type input "***"
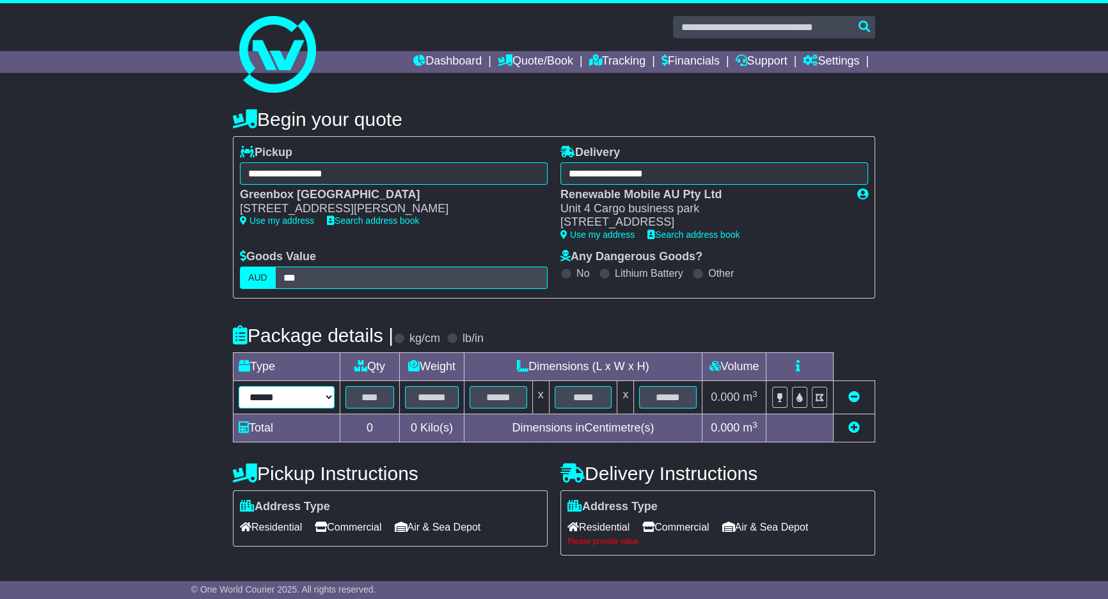
click at [262, 392] on select "****** *** ******** ***** **** **** ****** *** *******" at bounding box center [287, 397] width 96 height 22
click at [372, 394] on input "text" at bounding box center [369, 397] width 49 height 22
type input "*"
click at [418, 399] on input "text" at bounding box center [432, 397] width 54 height 22
click at [442, 388] on input "text" at bounding box center [432, 397] width 54 height 22
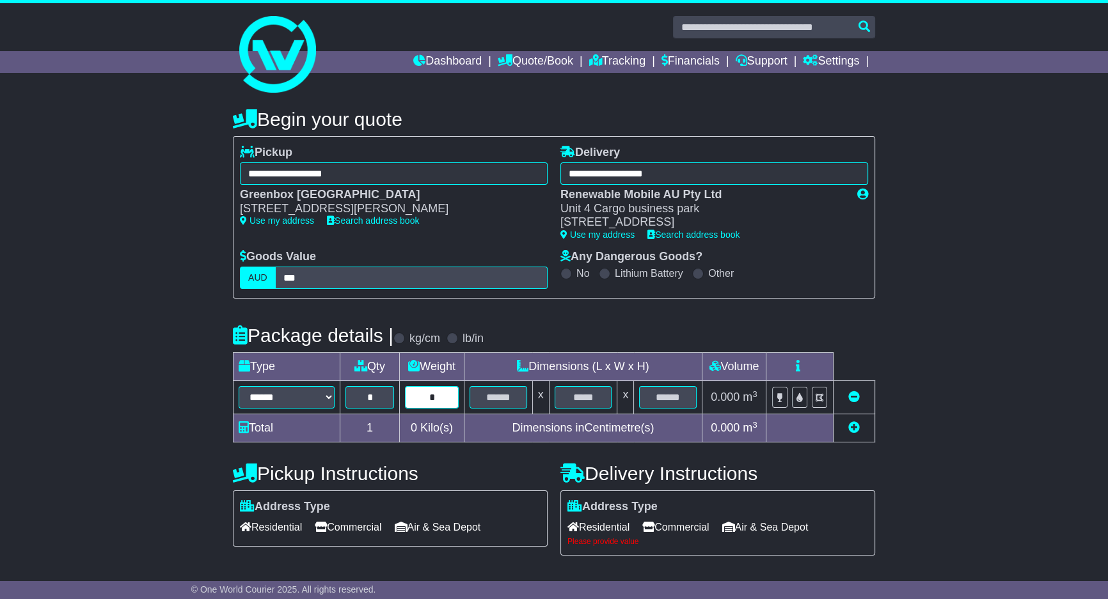
type input "*"
click at [515, 395] on input "text" at bounding box center [498, 397] width 58 height 22
type input "**"
click at [592, 404] on input "text" at bounding box center [584, 397] width 58 height 22
type input "**"
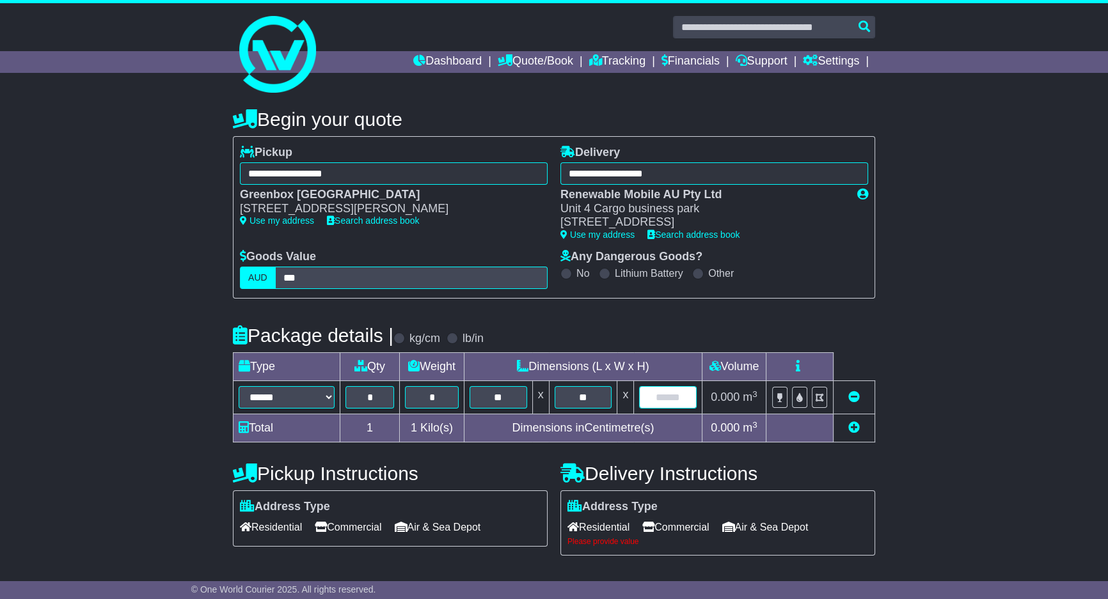
click at [675, 395] on input "text" at bounding box center [668, 397] width 58 height 22
type input "*"
click at [1002, 386] on div "**********" at bounding box center [554, 481] width 1108 height 773
click at [678, 524] on span "Commercial" at bounding box center [675, 527] width 67 height 20
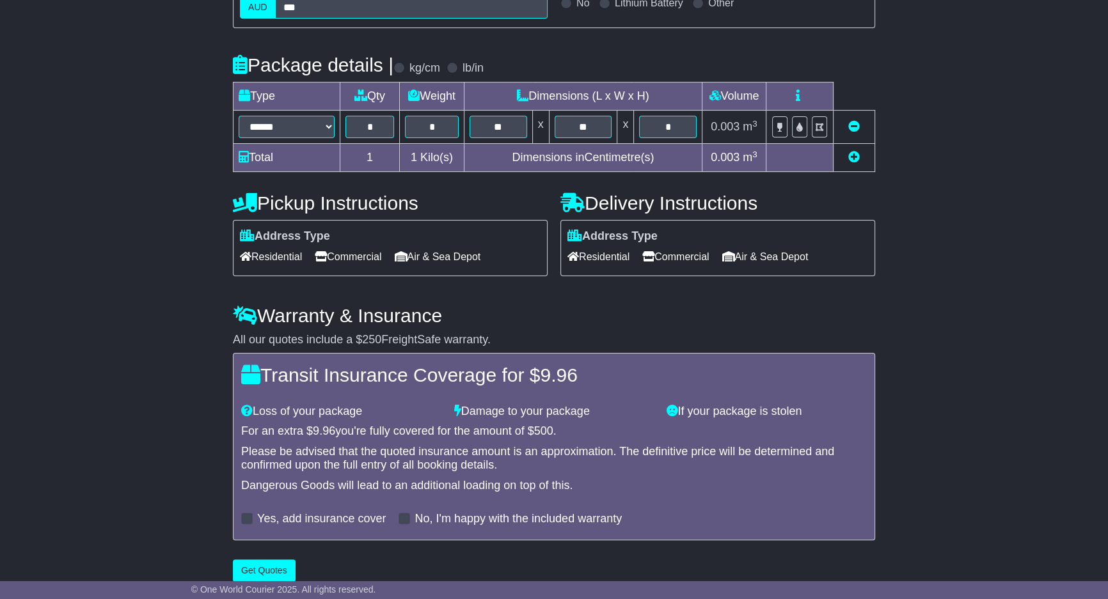
scroll to position [285, 0]
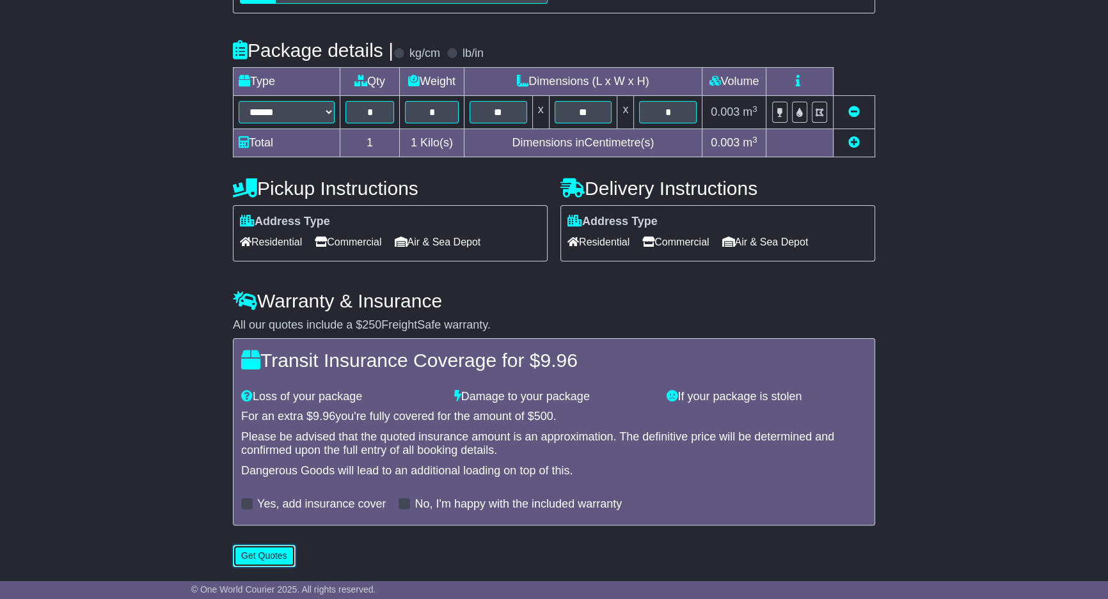
click at [280, 559] on button "Get Quotes" at bounding box center [264, 556] width 63 height 22
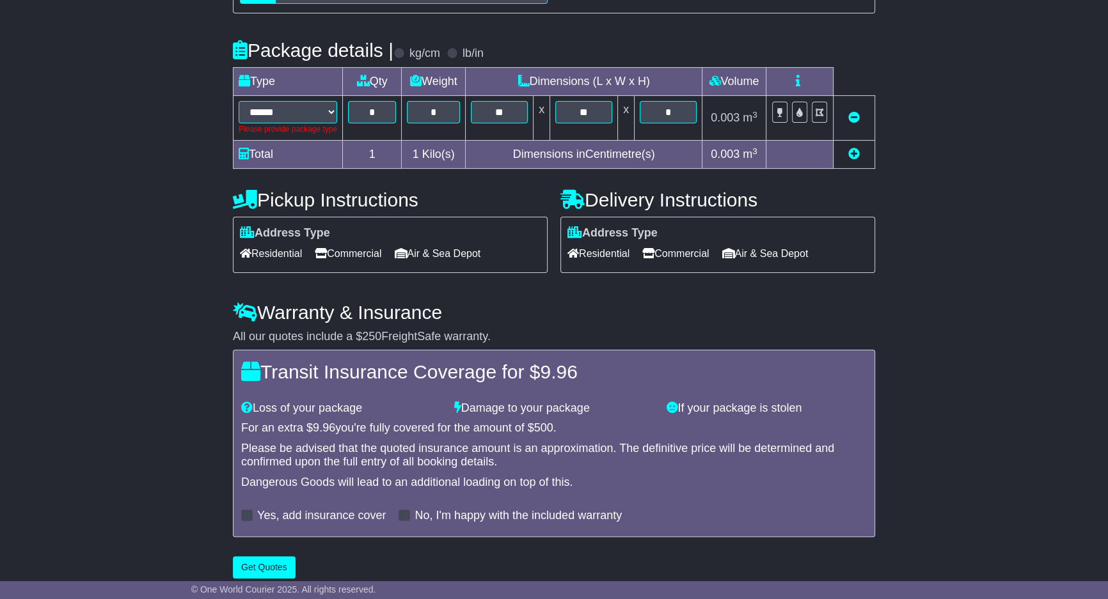
drag, startPoint x: 153, startPoint y: 453, endPoint x: 150, endPoint y: 448, distance: 6.6
click at [150, 448] on div "**********" at bounding box center [554, 197] width 1108 height 775
click at [302, 116] on select "****** *** ******** ***** **** **** ****** *** *******" at bounding box center [288, 112] width 98 height 22
select select "*****"
click at [239, 101] on select "****** *** ******** ***** **** **** ****** *** *******" at bounding box center [288, 112] width 98 height 22
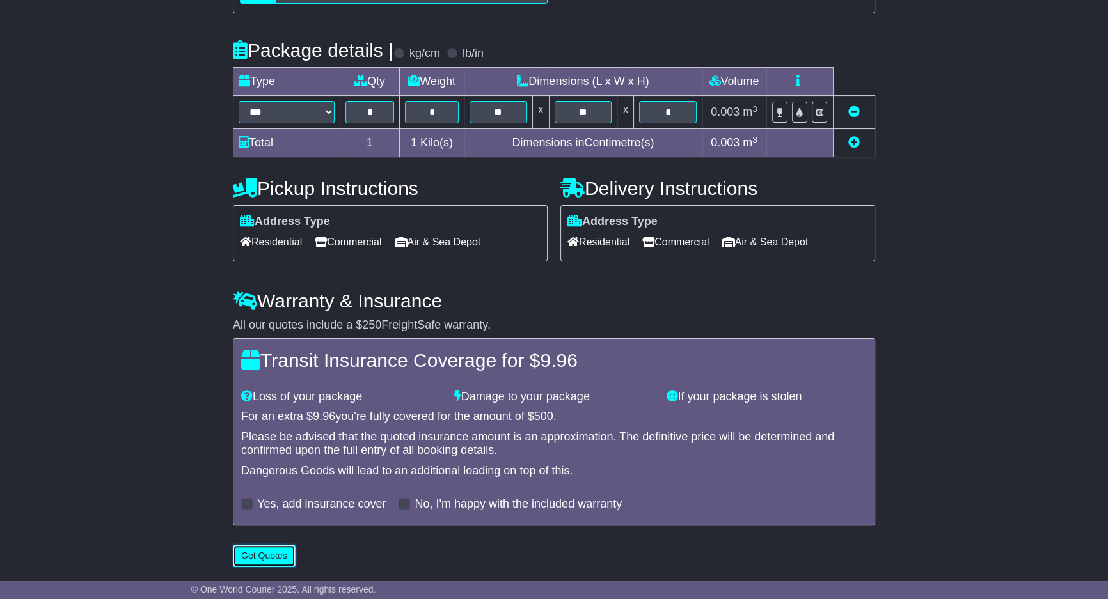
click at [281, 560] on button "Get Quotes" at bounding box center [264, 556] width 63 height 22
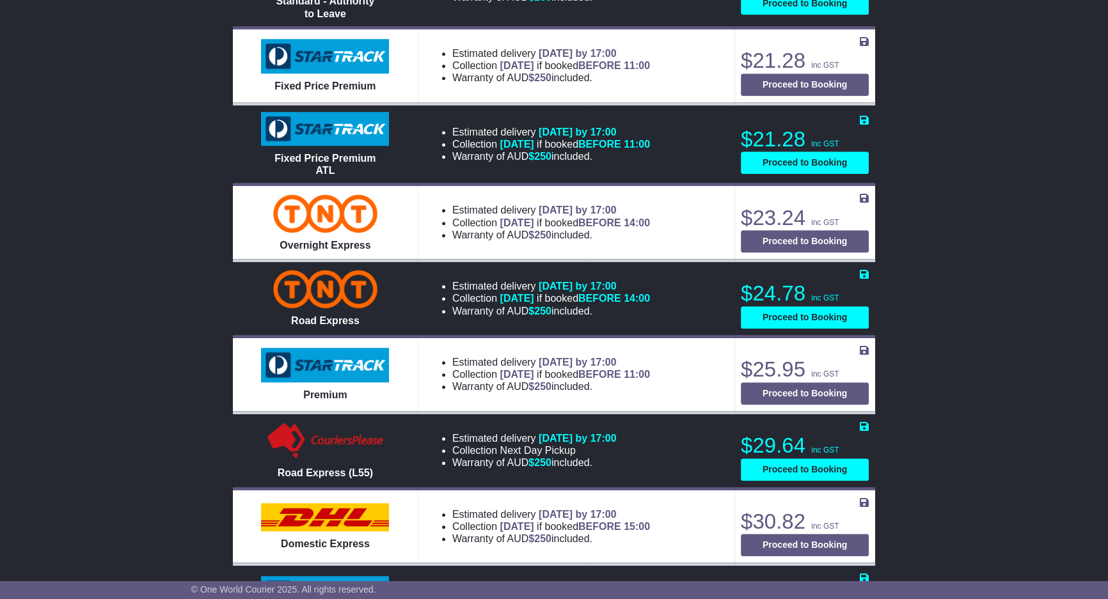
scroll to position [1136, 0]
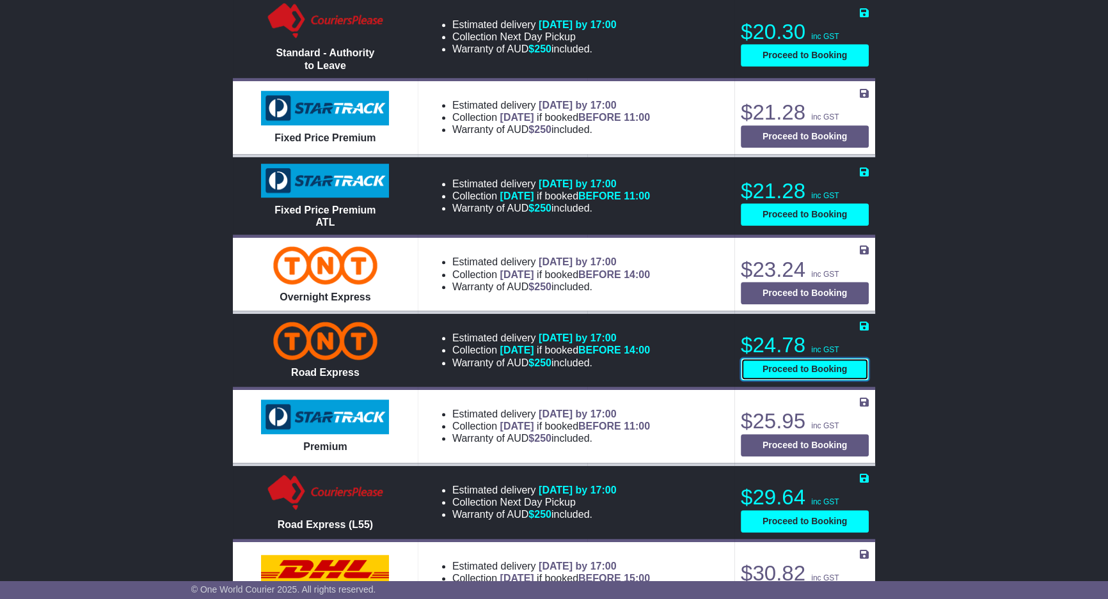
click at [766, 359] on button "Proceed to Booking" at bounding box center [805, 369] width 128 height 22
select select "*****"
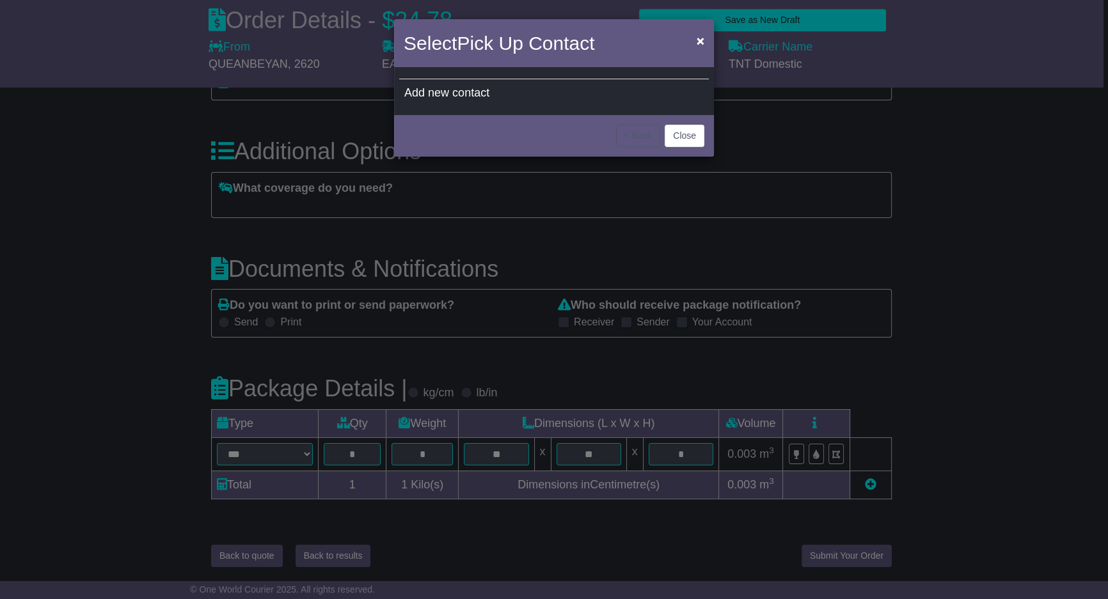
scroll to position [1034, 0]
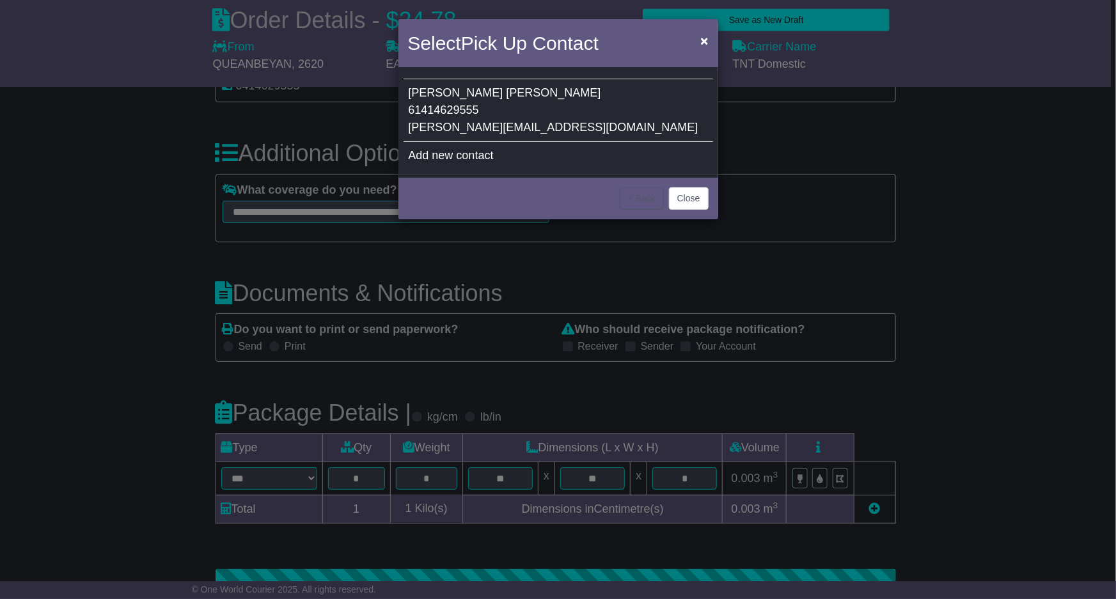
click at [540, 111] on td "Glenn Littlejohn 61414629555 harshi.thuduwewatte@greenbox.com.au" at bounding box center [559, 110] width 310 height 63
type input "*****"
type input "**********"
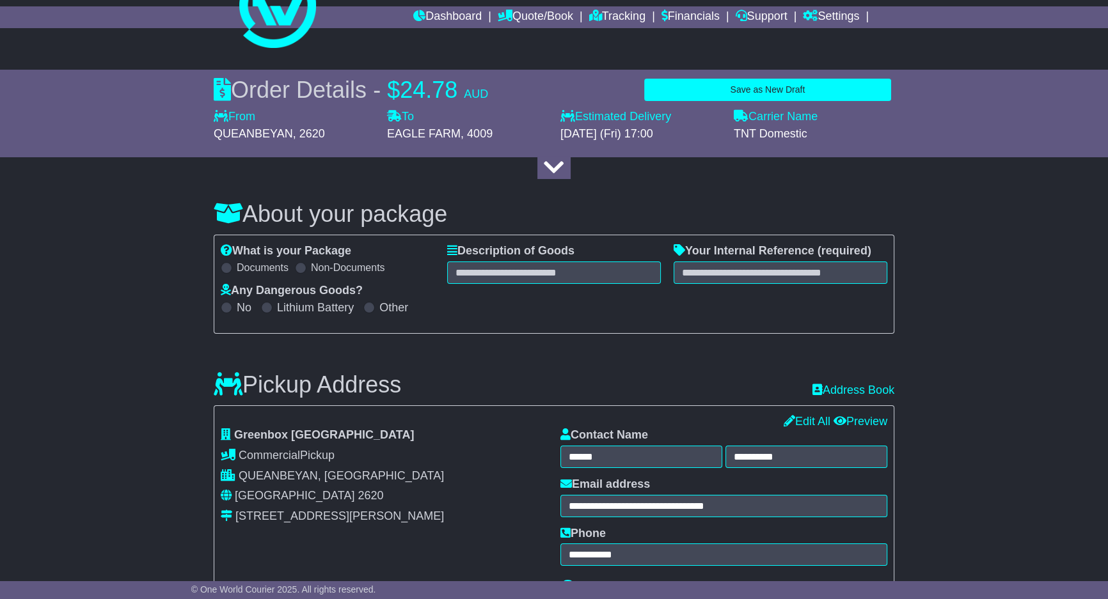
scroll to position [0, 0]
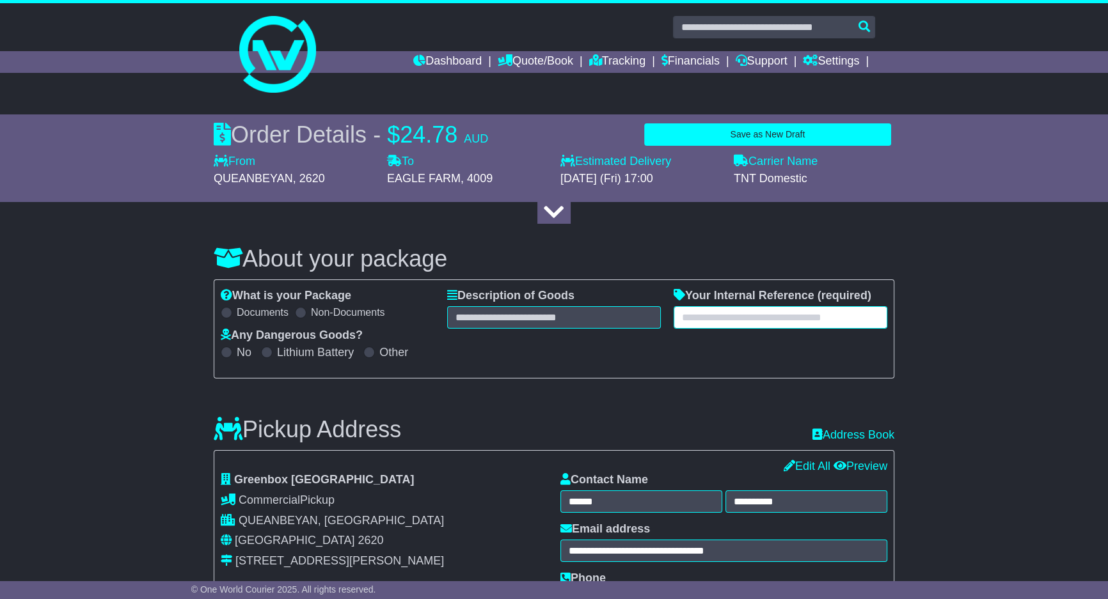
click at [714, 313] on input "text" at bounding box center [780, 317] width 214 height 22
paste input "*****"
type input "*****"
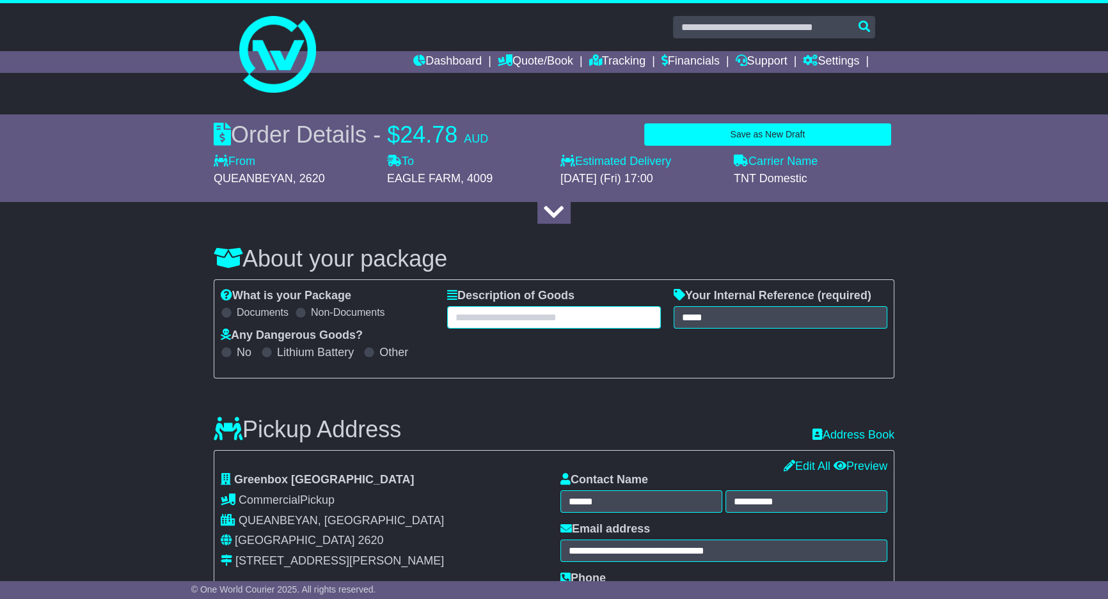
click at [514, 320] on input "text" at bounding box center [554, 317] width 214 height 22
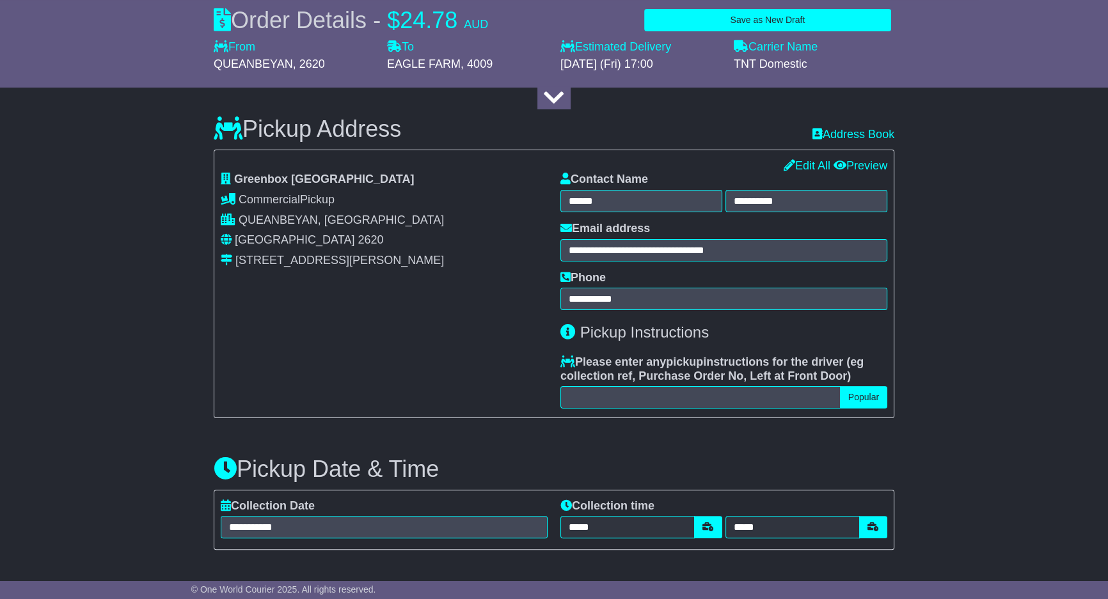
scroll to position [388, 0]
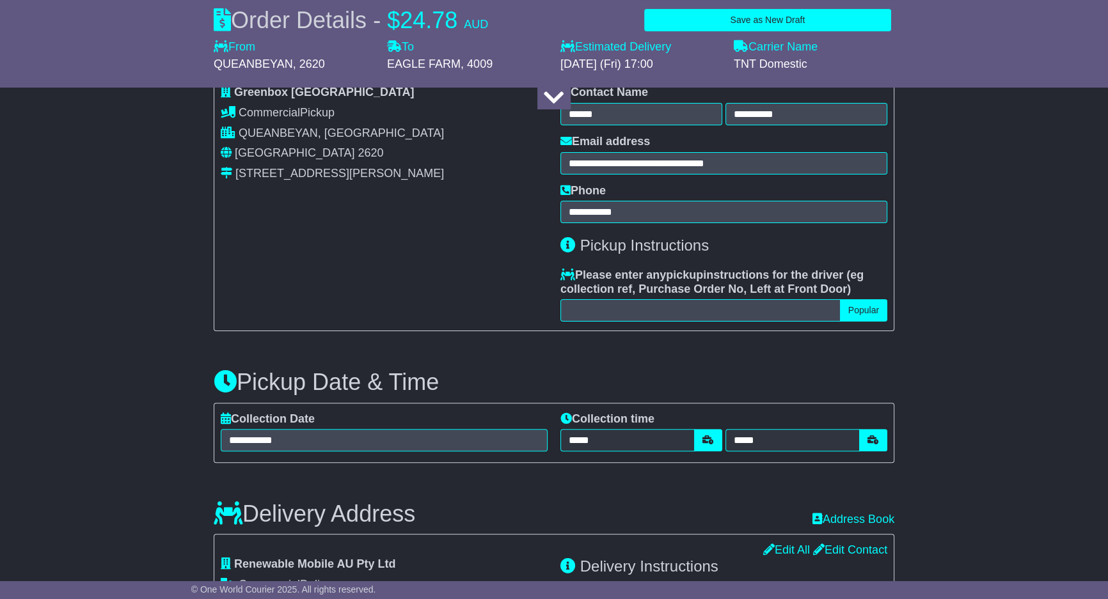
type input "*******"
drag, startPoint x: 1001, startPoint y: 373, endPoint x: 1000, endPoint y: 351, distance: 21.8
click at [1004, 371] on div "About your package What is your Package Documents Non-Documents What are the In…" at bounding box center [554, 589] width 1108 height 1512
click at [1000, 353] on div "About your package What is your Package Documents Non-Documents What are the In…" at bounding box center [554, 589] width 1108 height 1512
drag, startPoint x: 1001, startPoint y: 357, endPoint x: 1009, endPoint y: 352, distance: 9.8
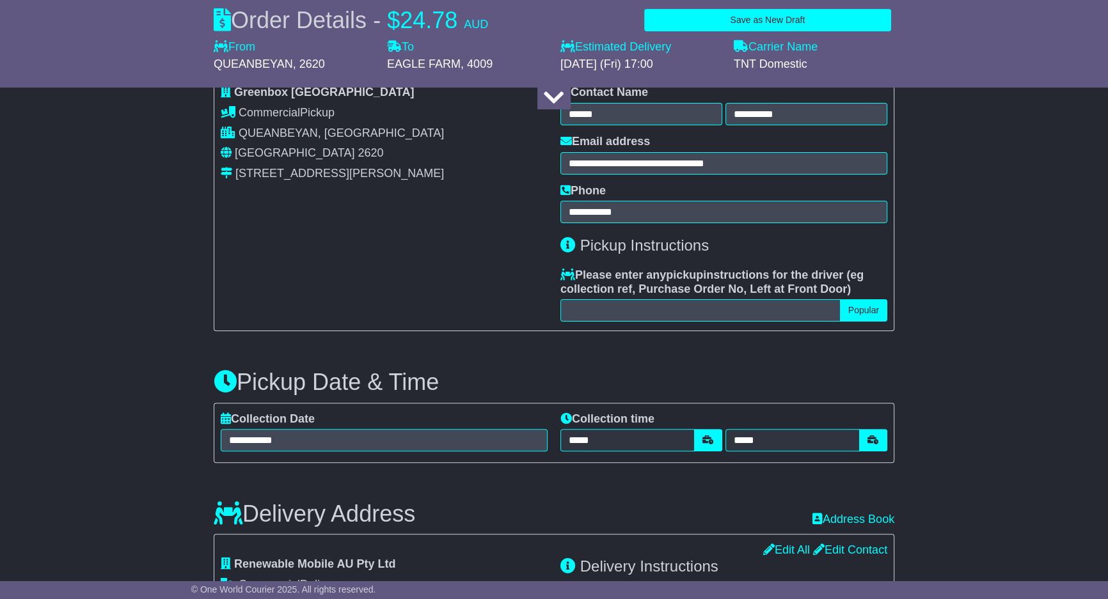
click at [1009, 352] on div "About your package What is your Package Documents Non-Documents What are the In…" at bounding box center [554, 589] width 1108 height 1512
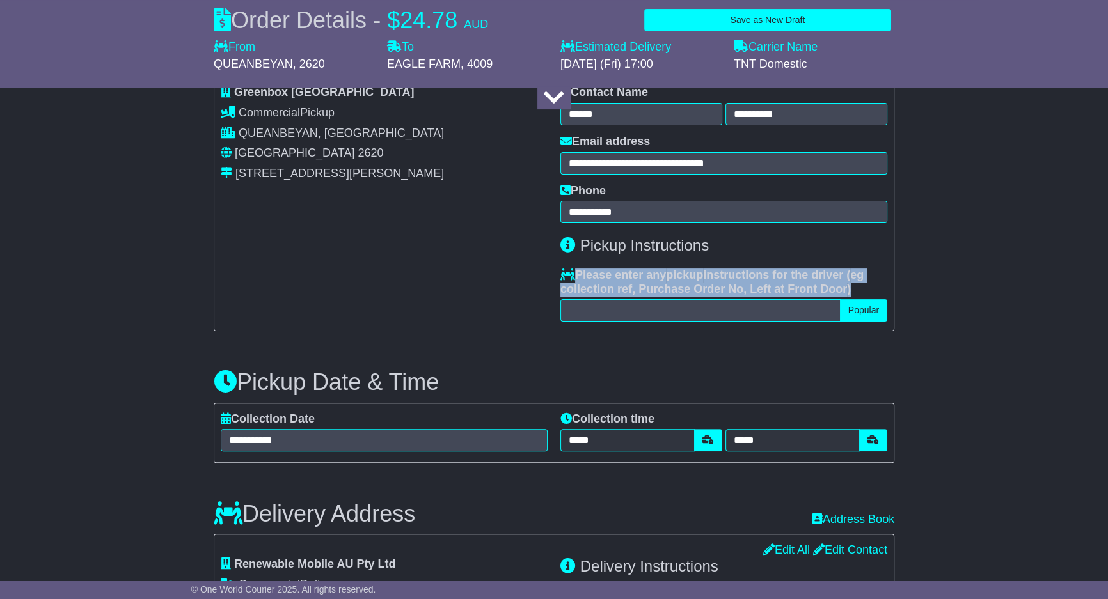
drag, startPoint x: 1005, startPoint y: 319, endPoint x: 1029, endPoint y: 246, distance: 77.3
click at [1030, 232] on div "About your package What is your Package Documents Non-Documents What are the In…" at bounding box center [554, 589] width 1108 height 1512
click at [1037, 241] on div "About your package What is your Package Documents Non-Documents What are the In…" at bounding box center [554, 589] width 1108 height 1512
drag, startPoint x: 1041, startPoint y: 240, endPoint x: 1041, endPoint y: 255, distance: 14.1
click at [1041, 255] on div "About your package What is your Package Documents Non-Documents What are the In…" at bounding box center [554, 589] width 1108 height 1512
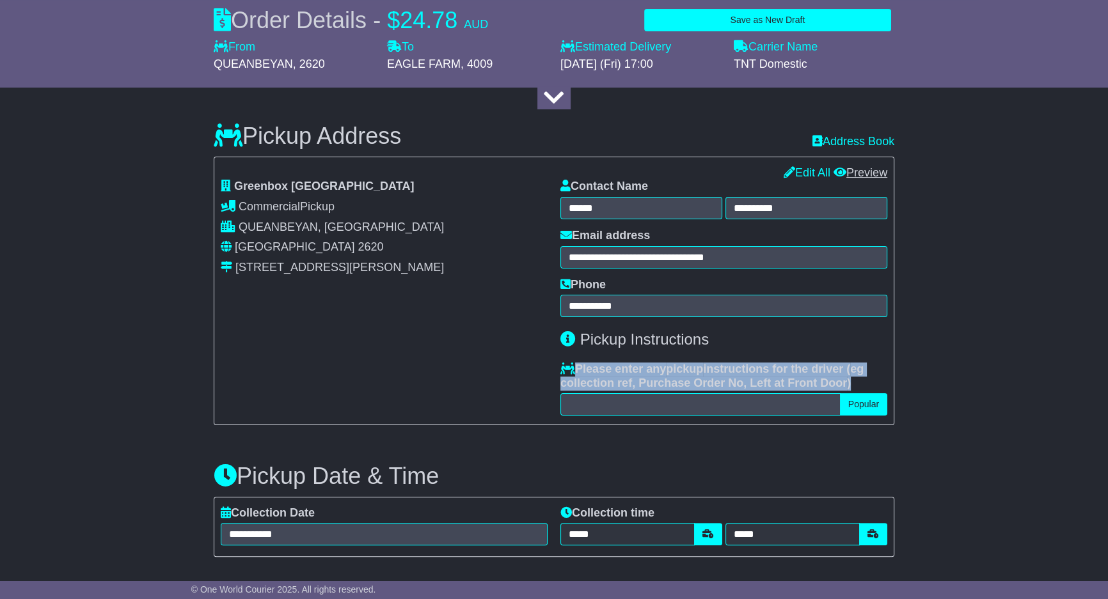
scroll to position [232, 0]
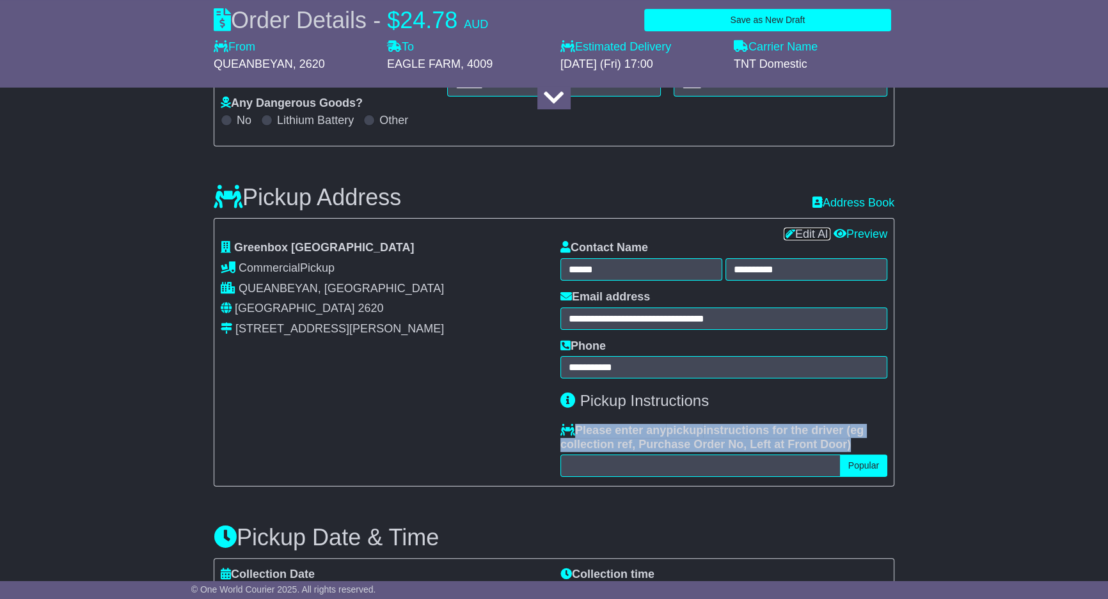
click at [804, 235] on link "Edit All" at bounding box center [807, 234] width 47 height 13
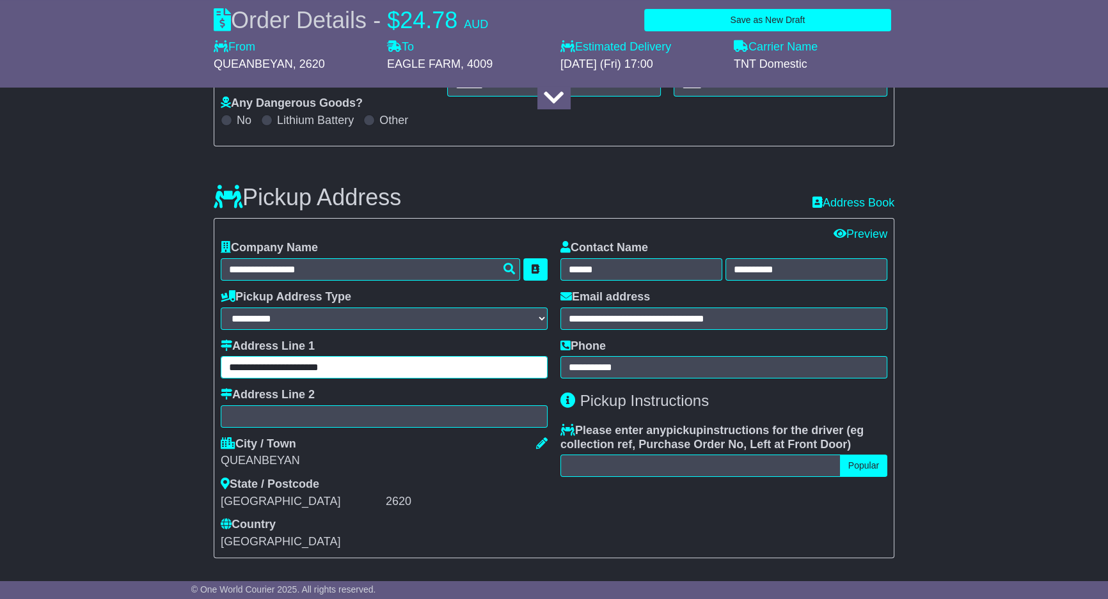
click at [356, 372] on input "**********" at bounding box center [384, 367] width 327 height 22
paste input "text"
type input "**********"
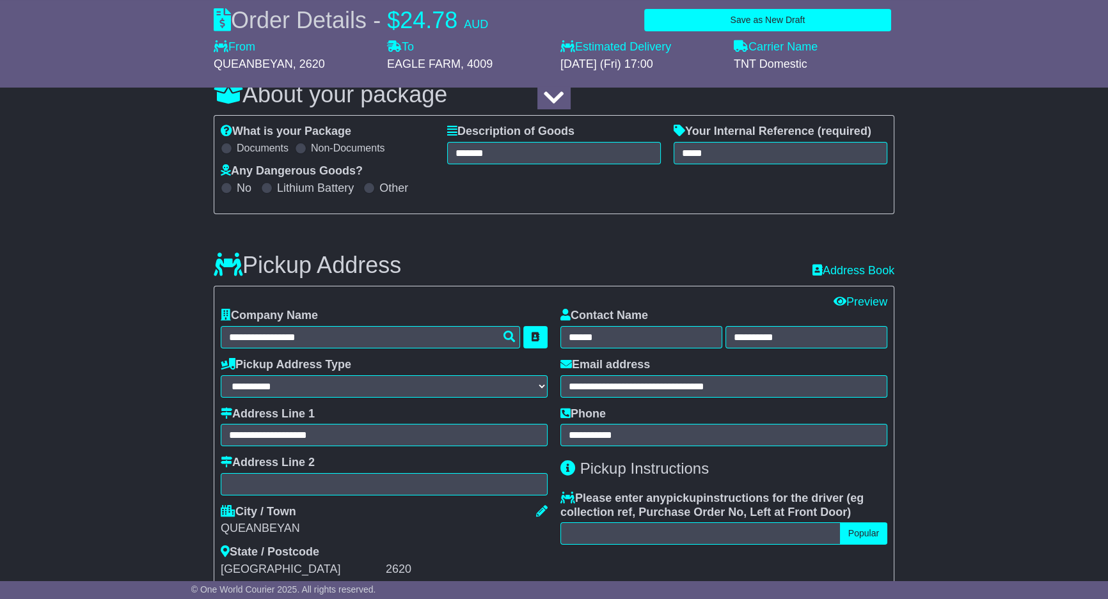
scroll to position [155, 0]
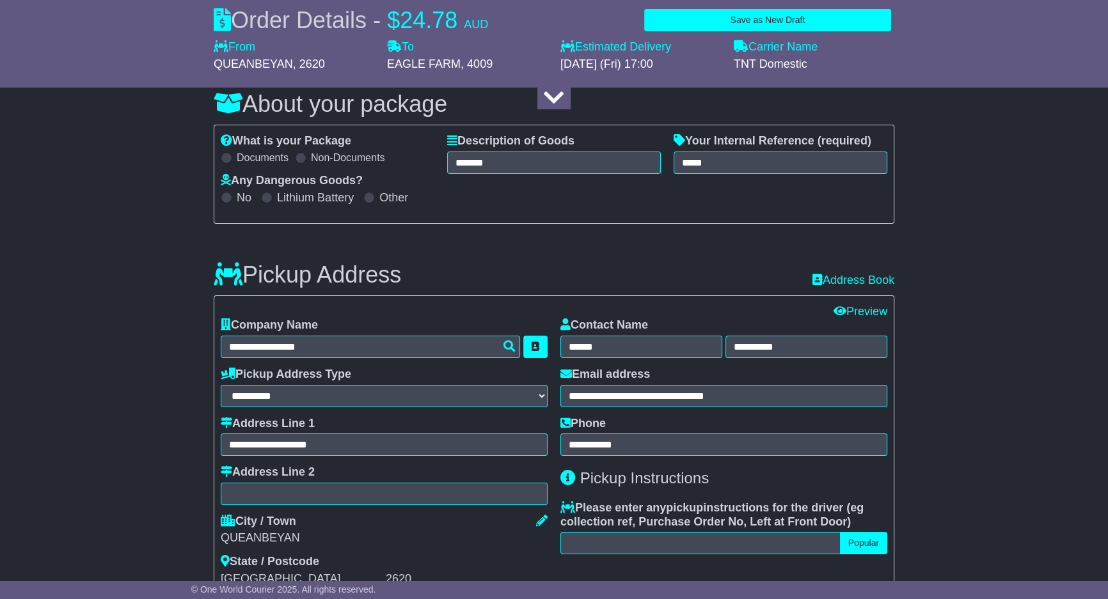
drag, startPoint x: 976, startPoint y: 421, endPoint x: 973, endPoint y: 414, distance: 8.3
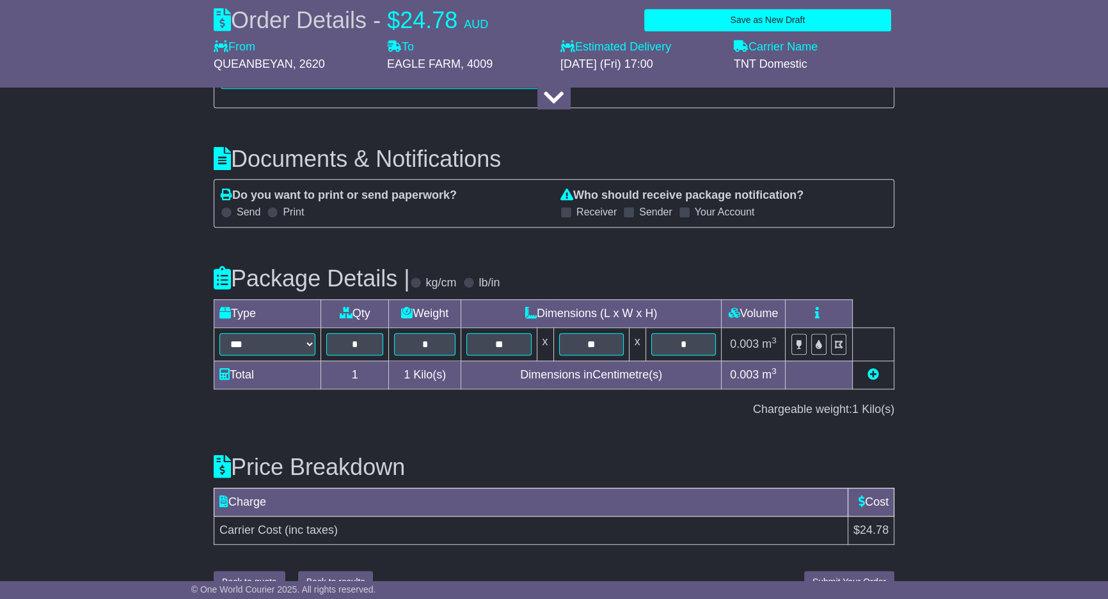
scroll to position [1264, 0]
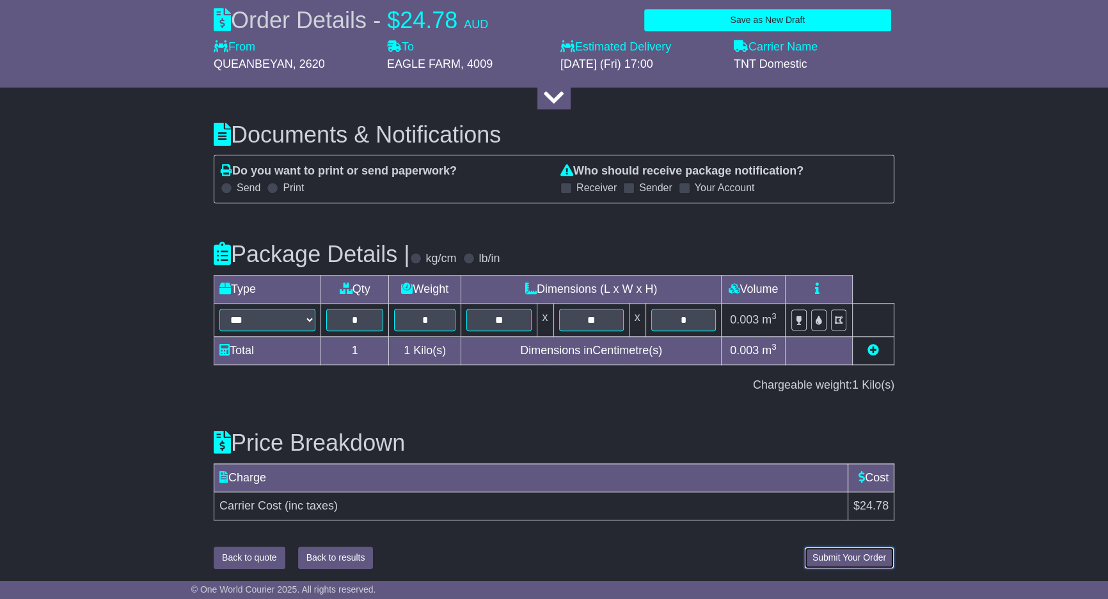
click at [876, 560] on span "Submit Your Order" at bounding box center [849, 558] width 74 height 10
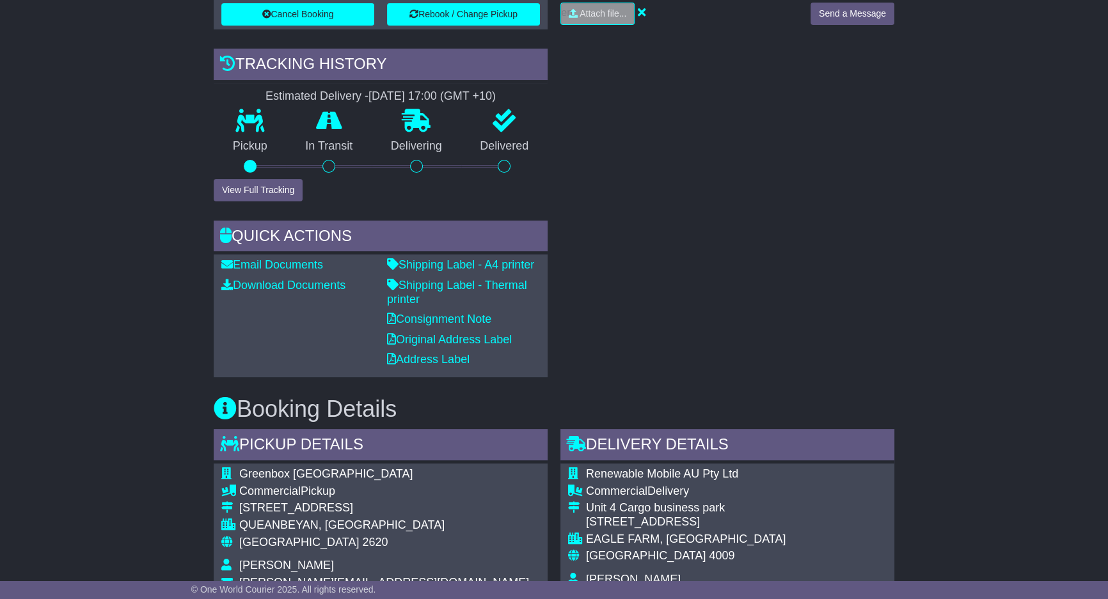
scroll to position [542, 0]
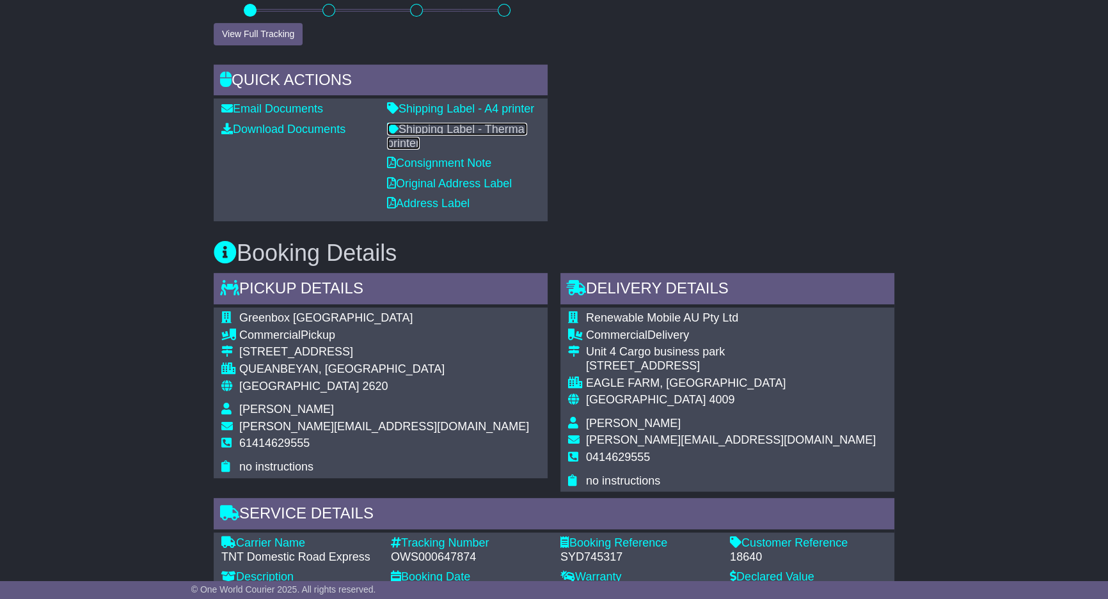
click at [445, 127] on link "Shipping Label - Thermal printer" at bounding box center [457, 136] width 140 height 27
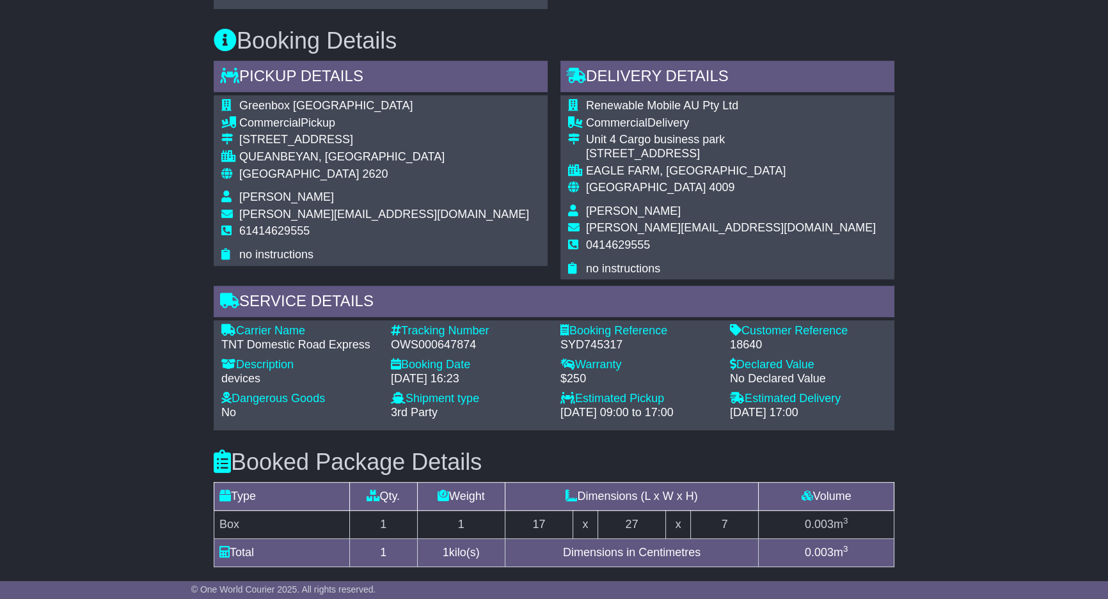
scroll to position [853, 0]
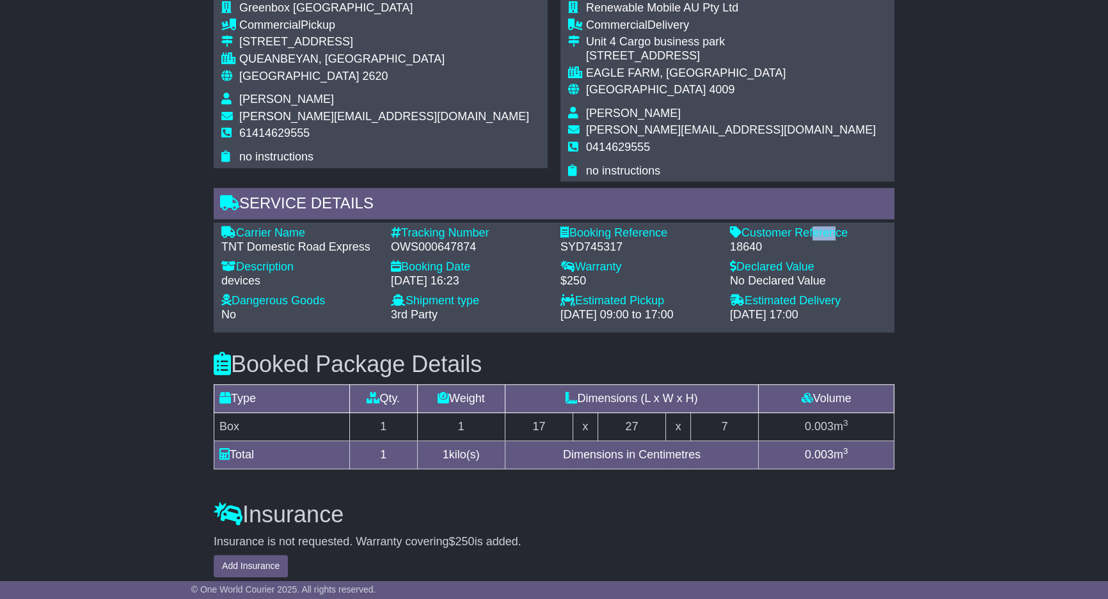
click at [806, 226] on div "Customer Reference" at bounding box center [808, 233] width 157 height 14
click at [735, 244] on div "18640" at bounding box center [808, 247] width 157 height 14
copy div "18640"
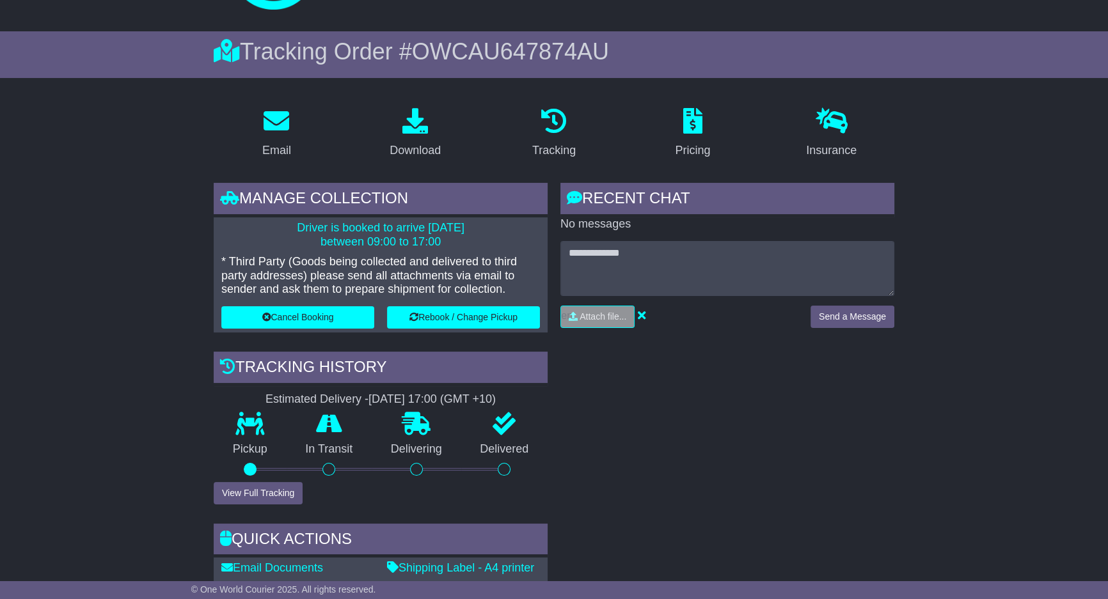
scroll to position [0, 0]
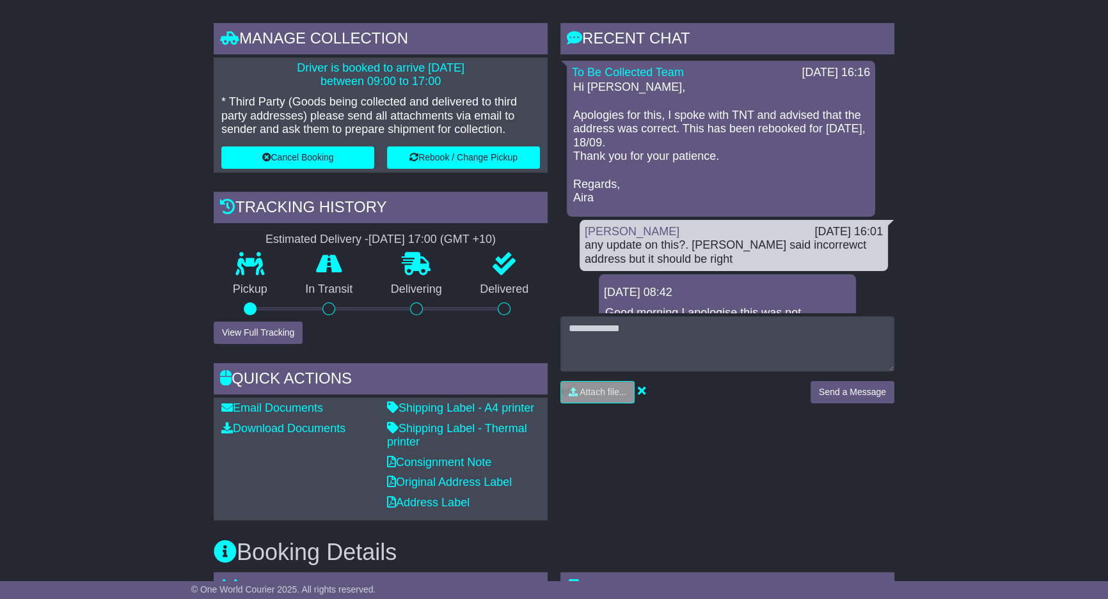
scroll to position [232, 0]
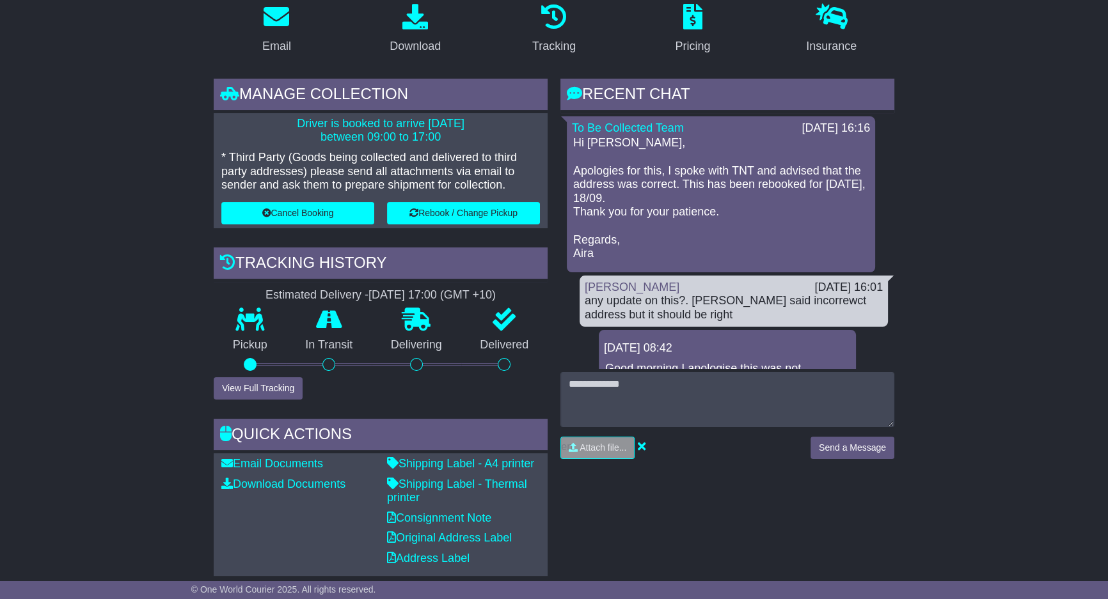
click at [329, 196] on div "Driver is booked to arrive [DATE] between 09:00 to 17:00 * Third Party (Goods b…" at bounding box center [381, 170] width 334 height 115
click at [327, 209] on button "Cancel Booking" at bounding box center [297, 213] width 153 height 22
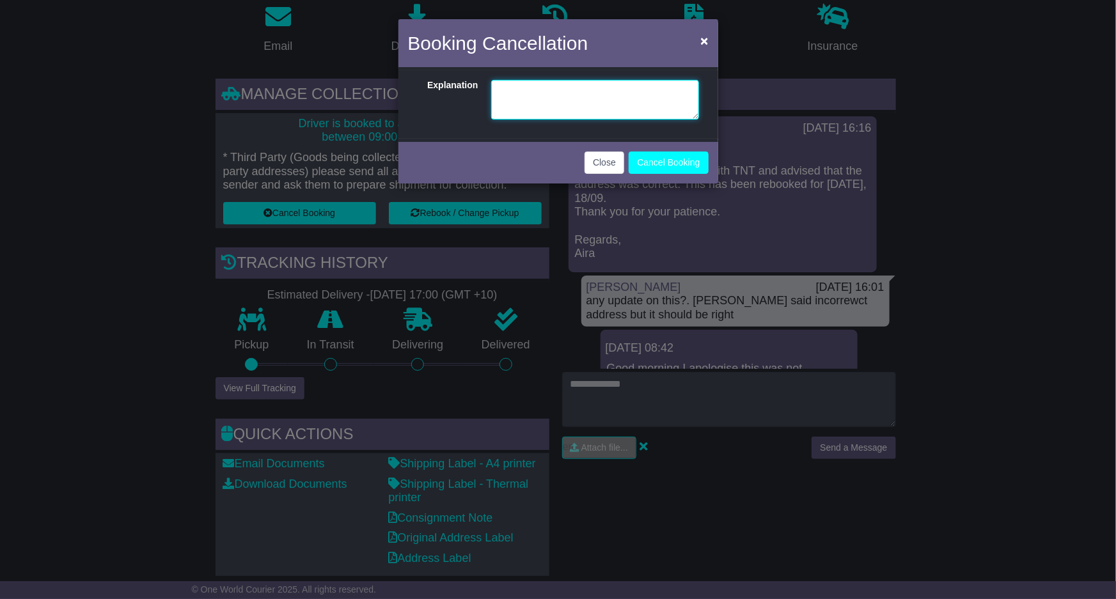
click at [553, 102] on textarea at bounding box center [595, 100] width 208 height 40
type textarea "**********"
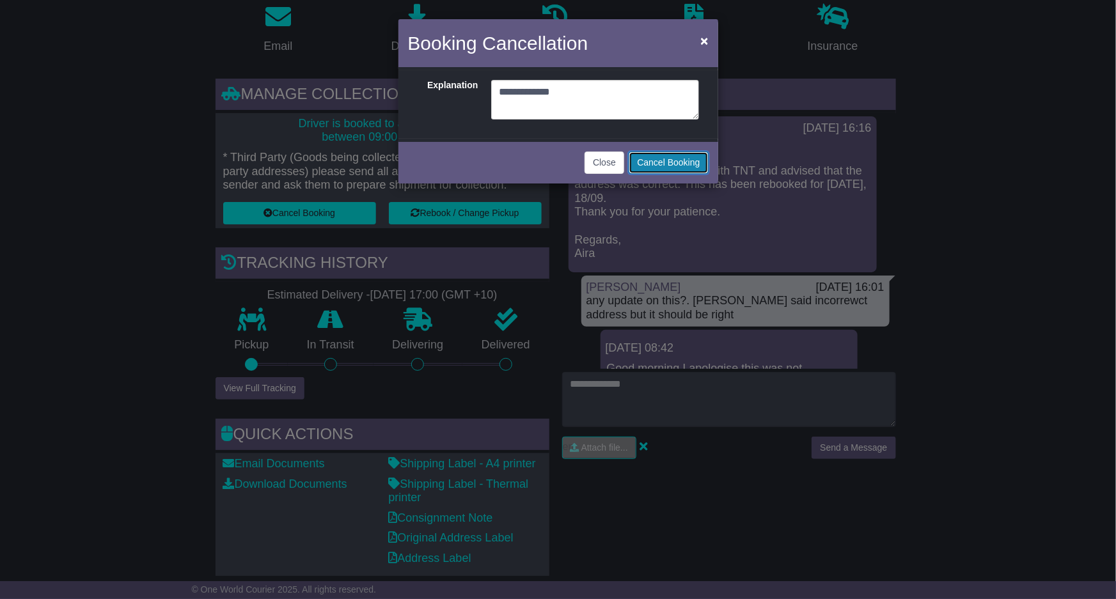
click at [681, 166] on button "Cancel Booking" at bounding box center [668, 163] width 79 height 22
